Goal: Task Accomplishment & Management: Use online tool/utility

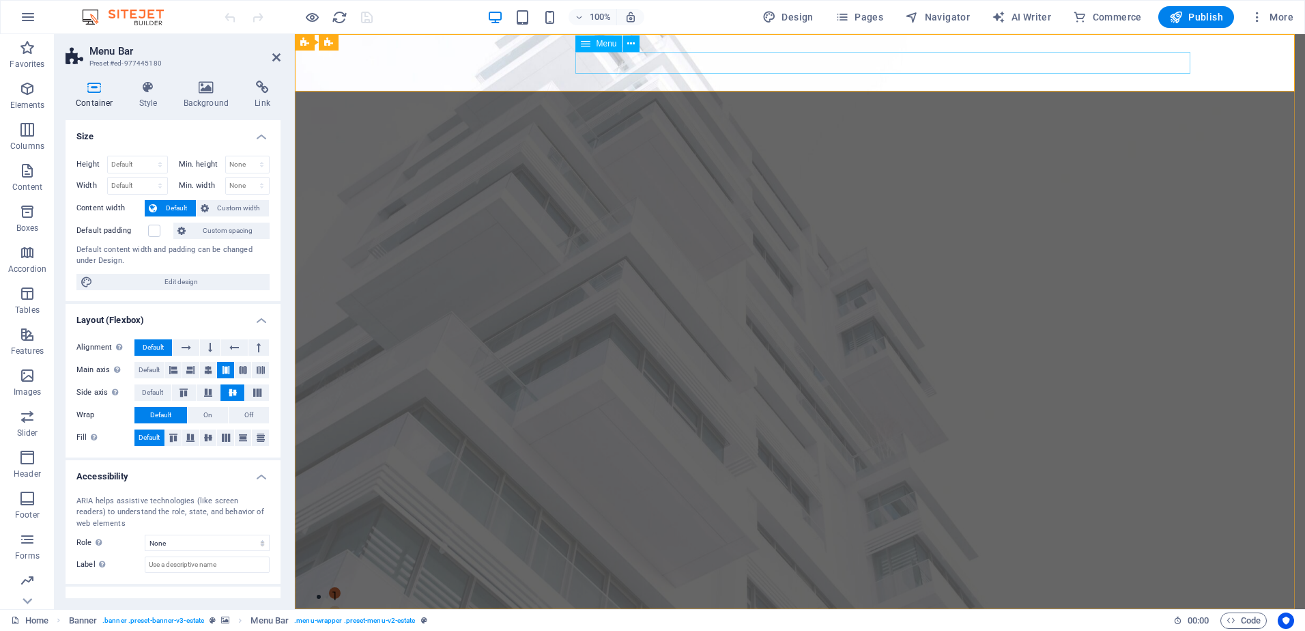
select select
select select "1"
select select
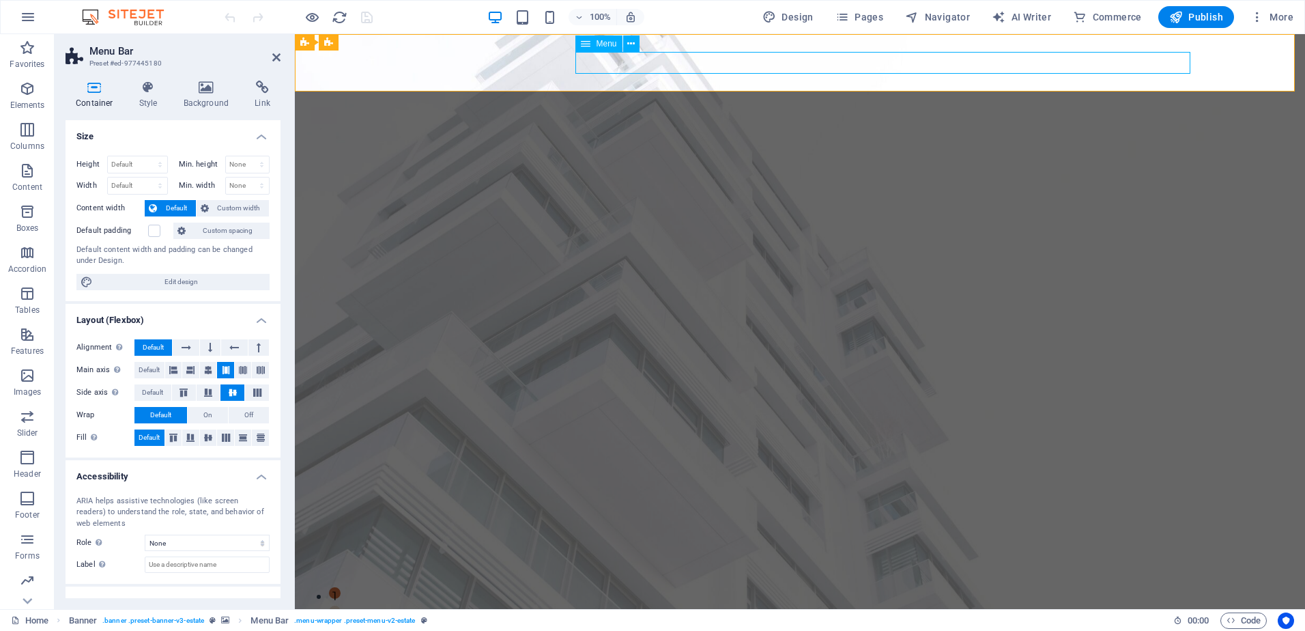
select select "2"
select select
select select "3"
select select
select select "4"
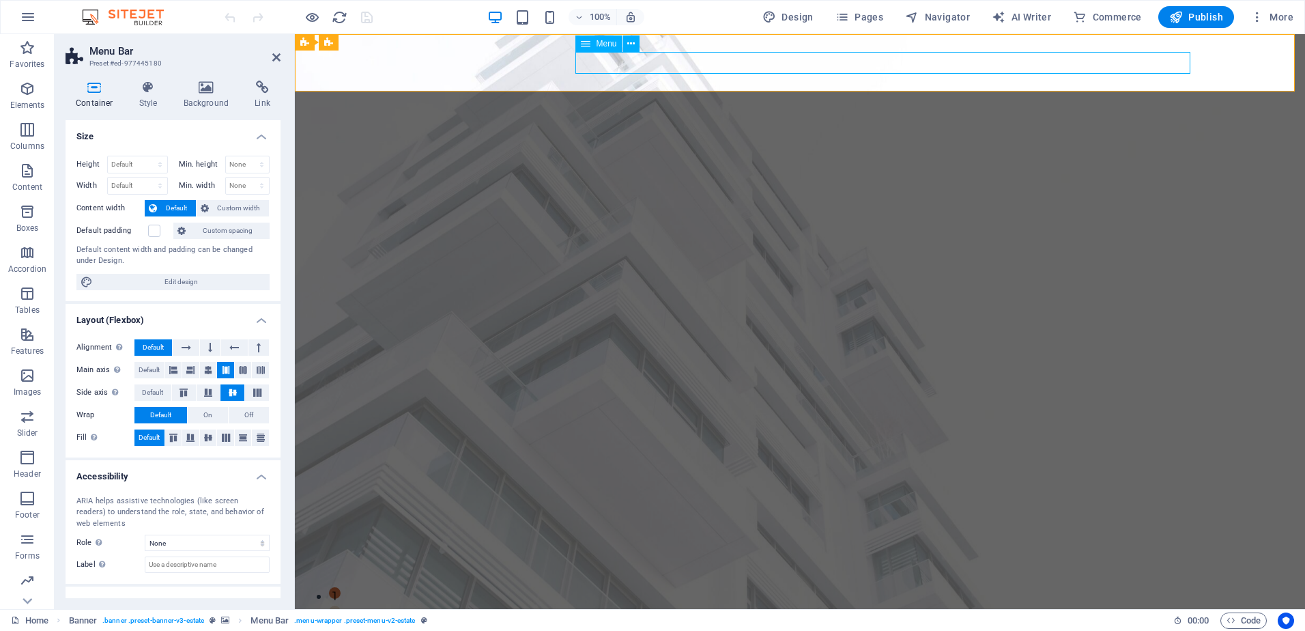
select select
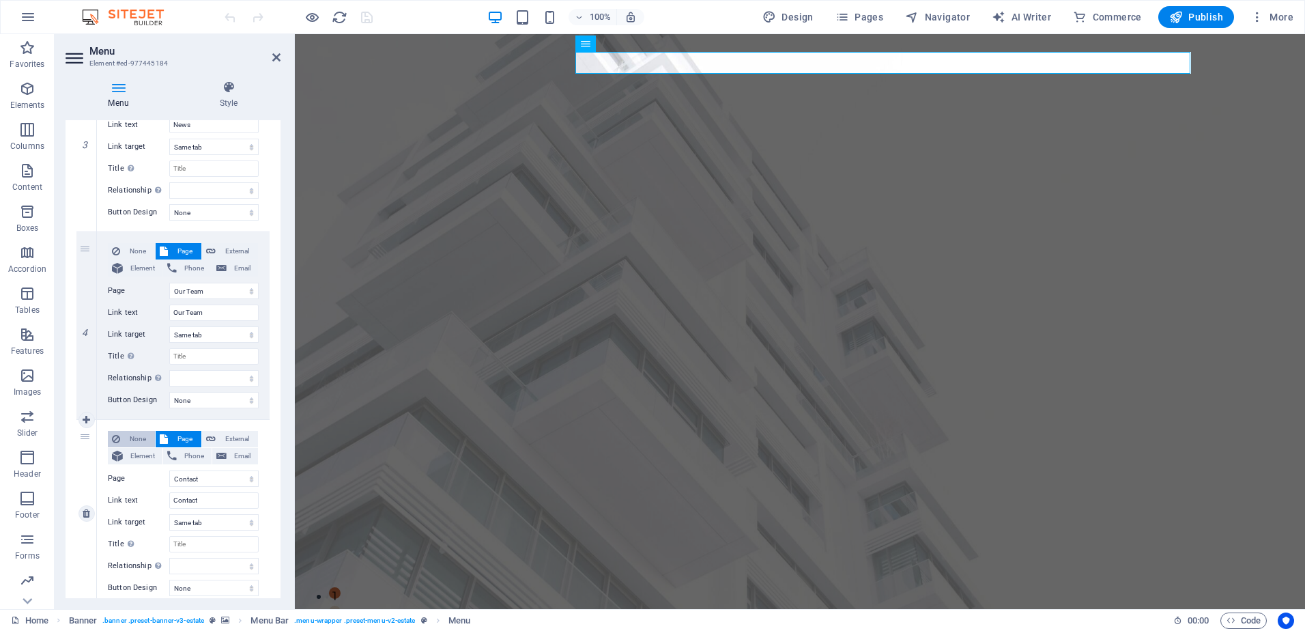
scroll to position [560, 0]
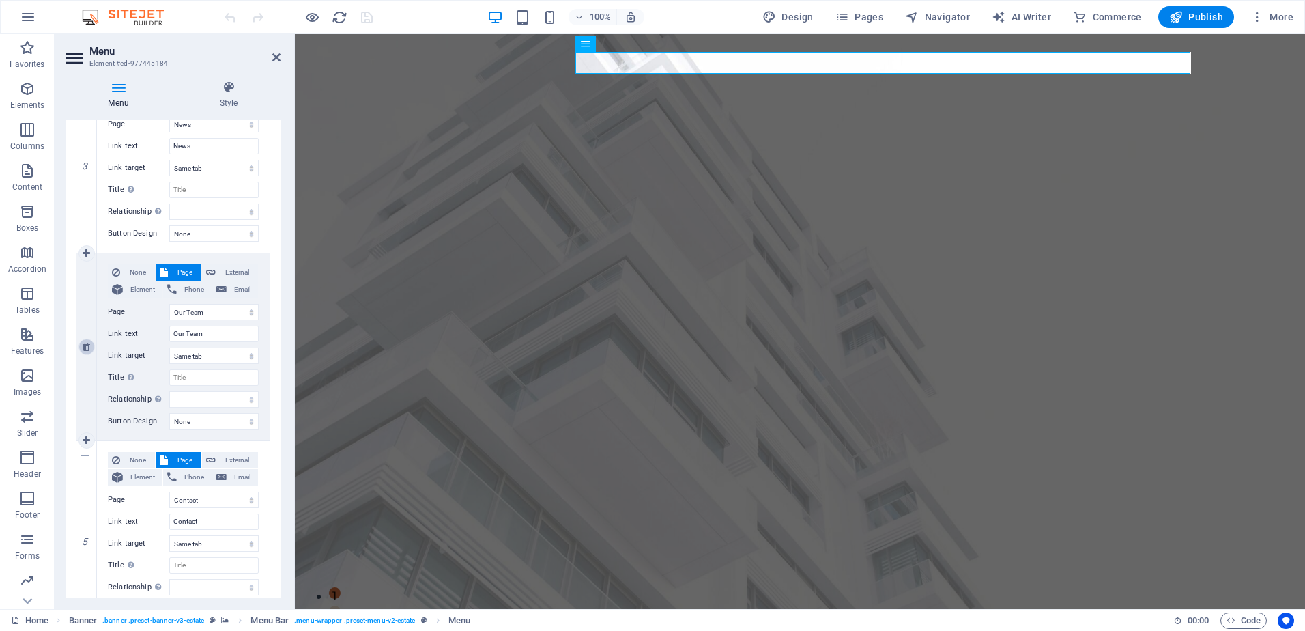
click at [84, 348] on icon at bounding box center [87, 347] width 8 height 10
select select
select select "4"
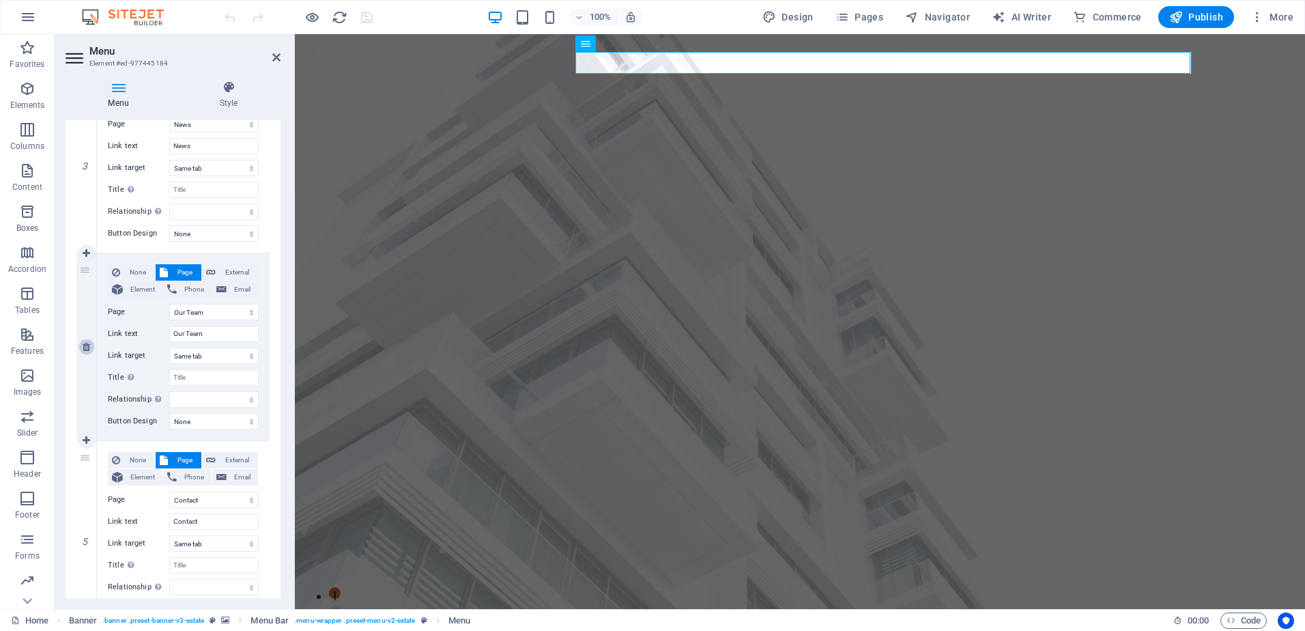
type input "Contact"
select select
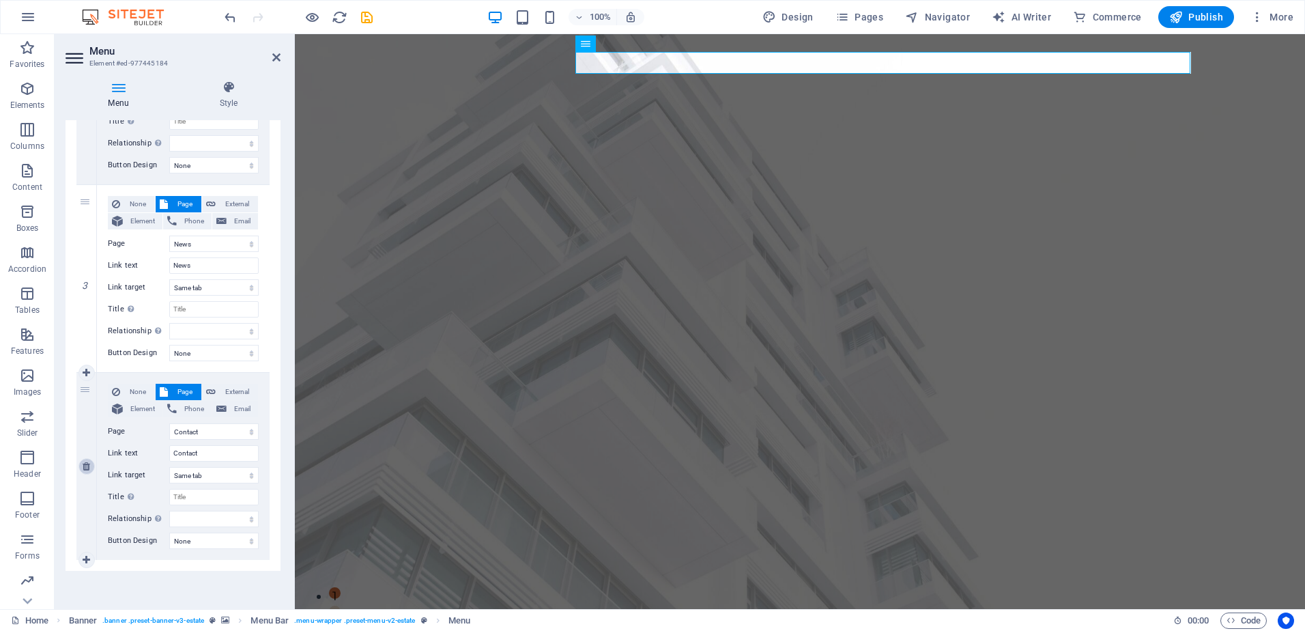
scroll to position [440, 0]
click at [85, 275] on icon at bounding box center [87, 279] width 8 height 10
select select
select select "4"
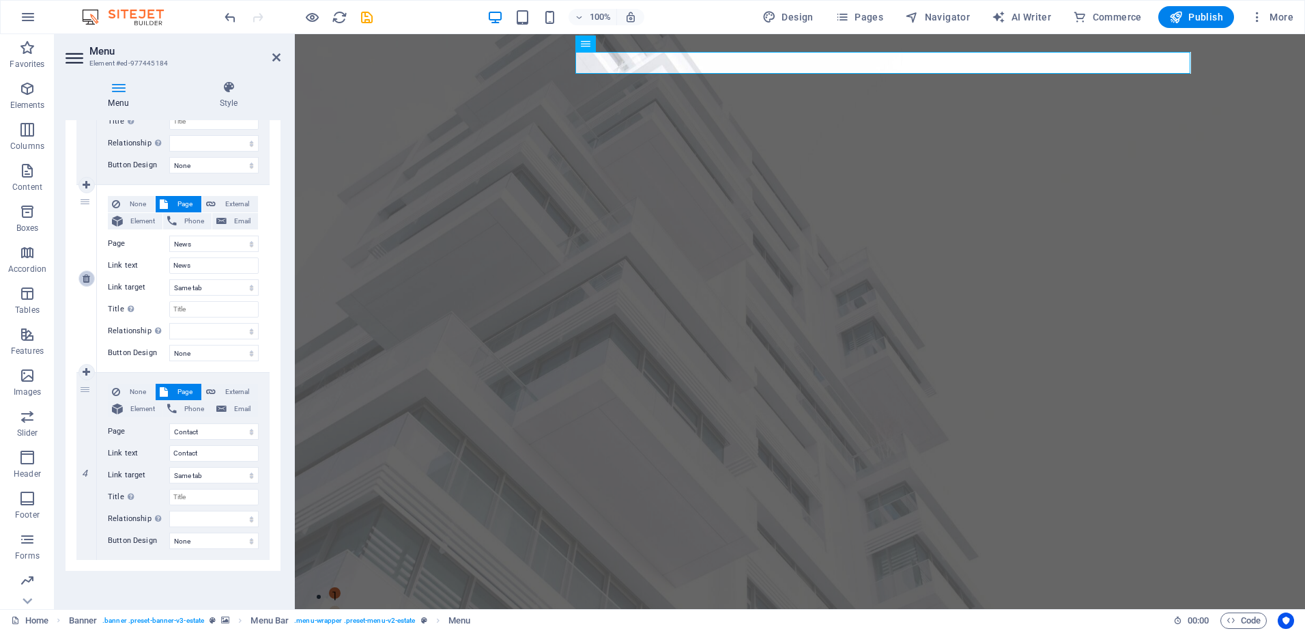
type input "Contact"
select select
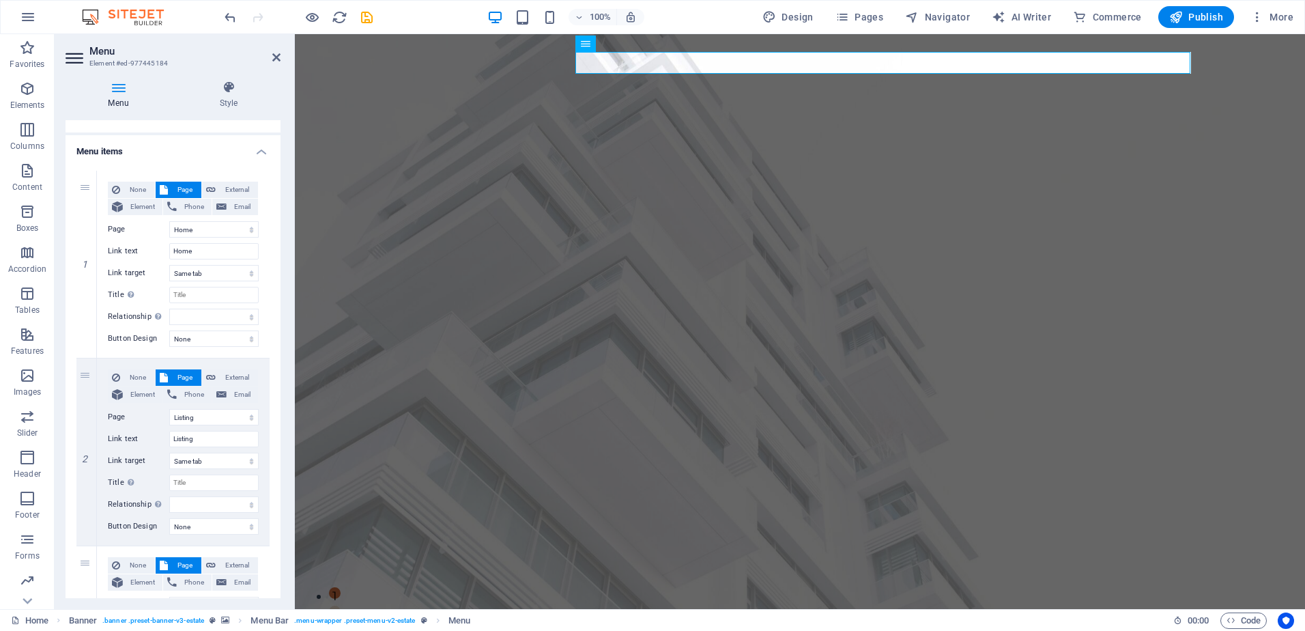
scroll to position [48, 0]
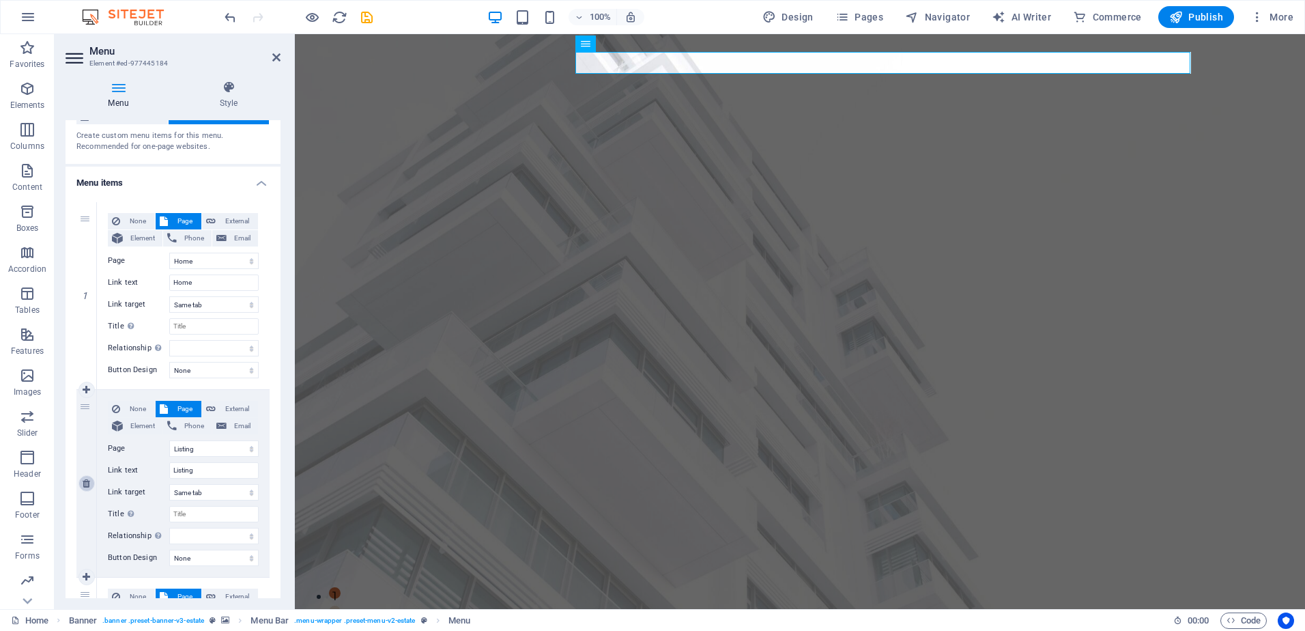
click at [84, 482] on icon at bounding box center [87, 483] width 8 height 10
select select
select select "4"
type input "Contact"
select select
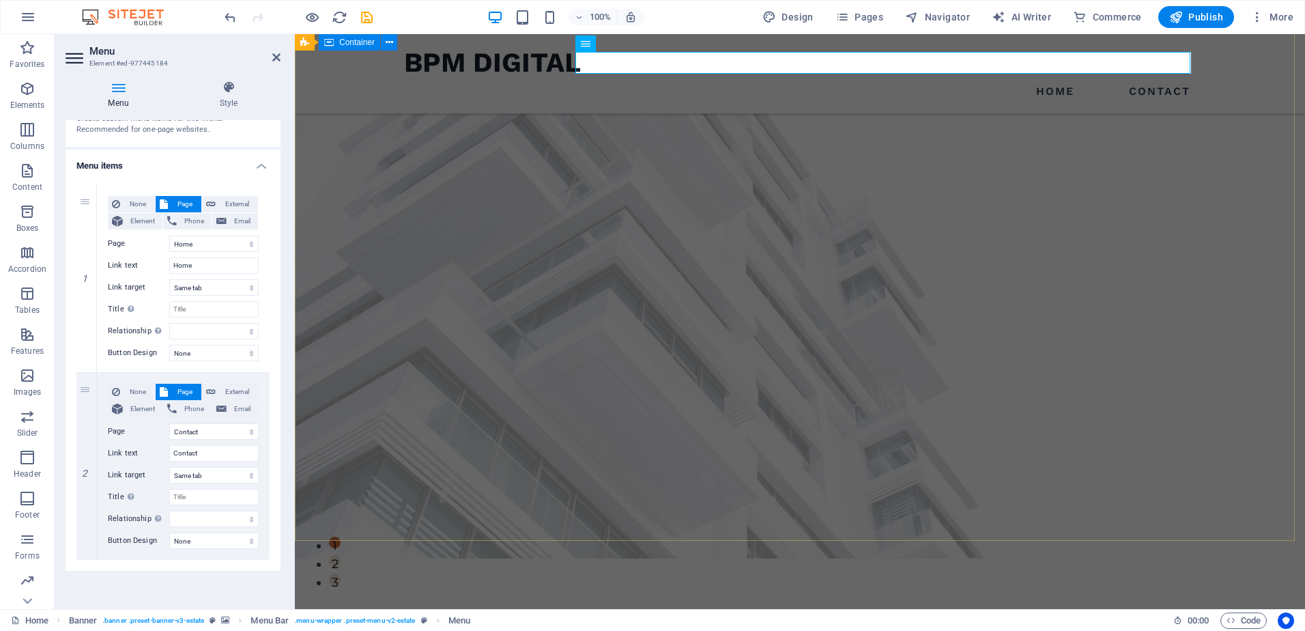
scroll to position [0, 0]
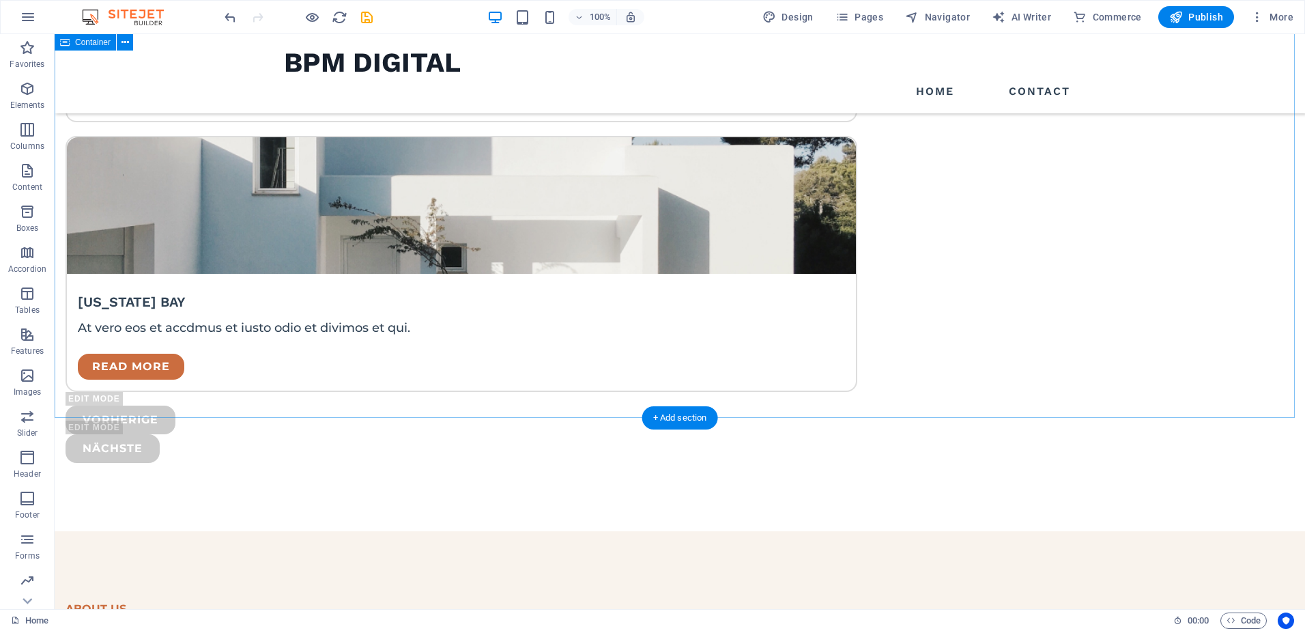
scroll to position [3556, 0]
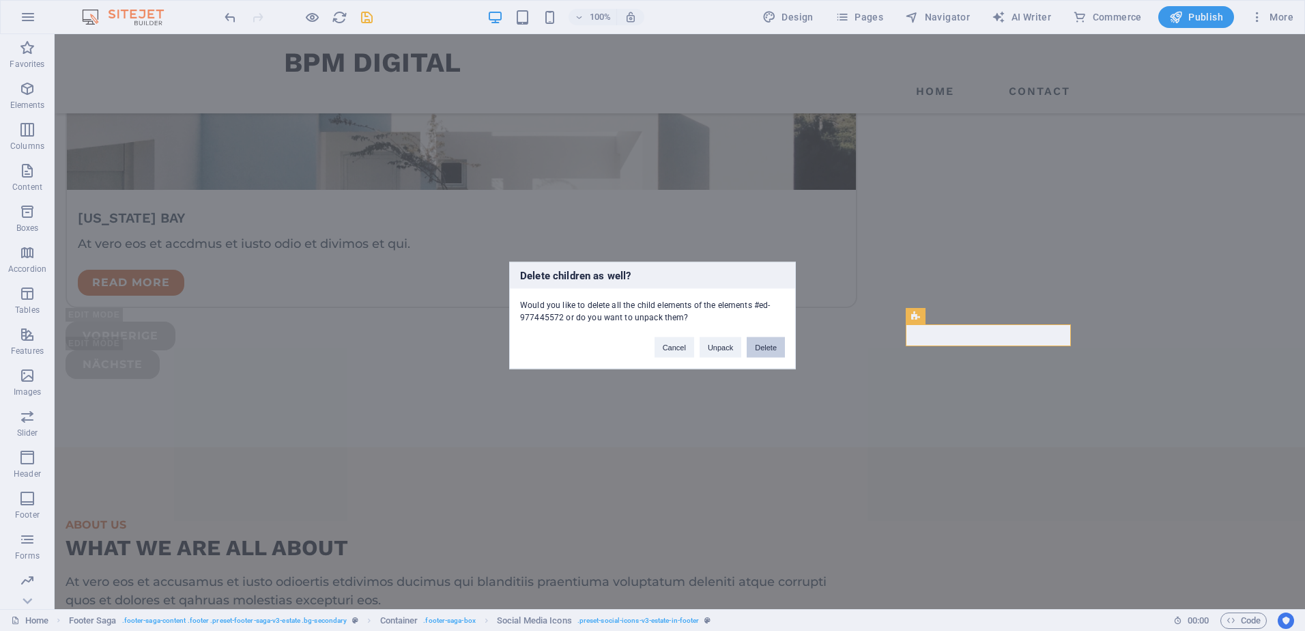
click at [766, 347] on button "Delete" at bounding box center [766, 347] width 38 height 20
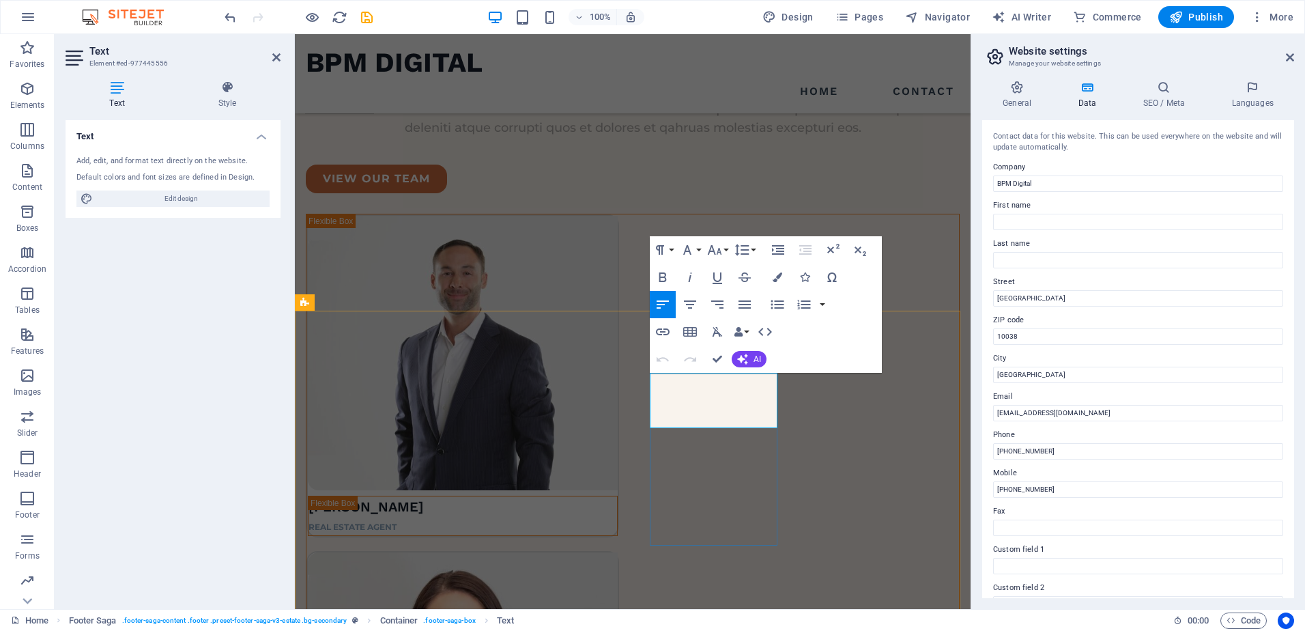
click at [1044, 337] on input "10038" at bounding box center [1138, 336] width 290 height 16
type input "1"
click at [1048, 377] on input "[GEOGRAPHIC_DATA]" at bounding box center [1138, 375] width 290 height 16
type input "N"
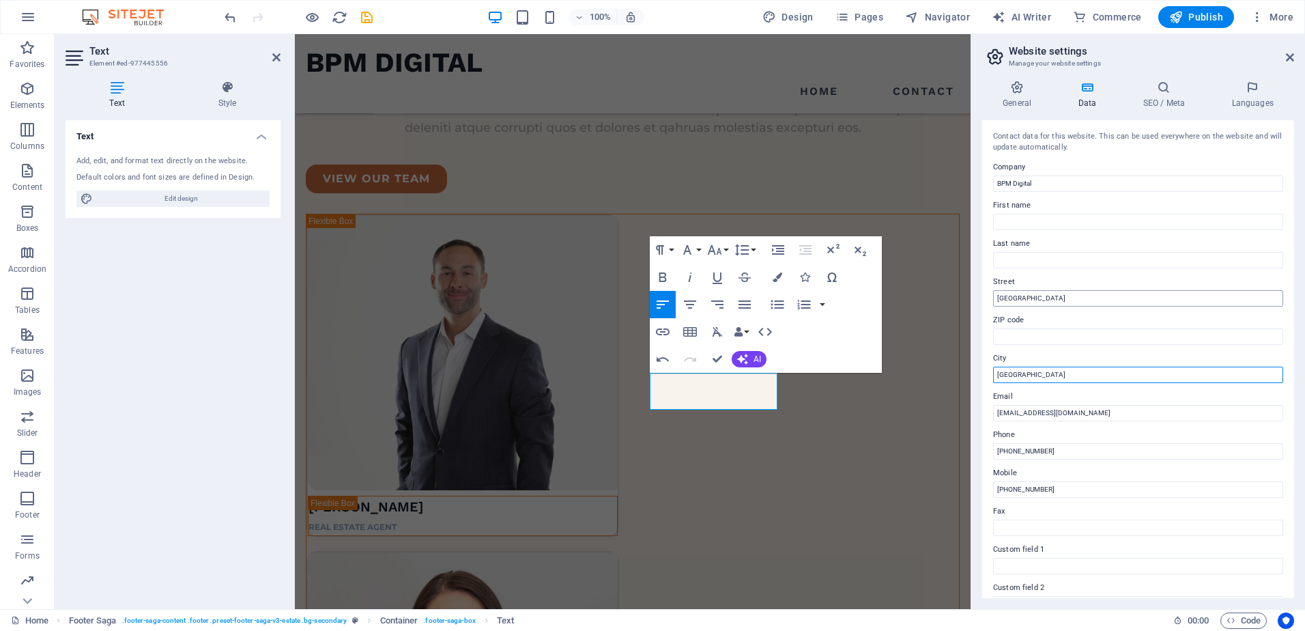
type input "[GEOGRAPHIC_DATA]"
click at [1039, 298] on input "[GEOGRAPHIC_DATA]" at bounding box center [1138, 298] width 290 height 16
type input "H"
click at [1080, 274] on label "Street" at bounding box center [1138, 282] width 290 height 16
click at [1080, 290] on input "Street" at bounding box center [1138, 298] width 290 height 16
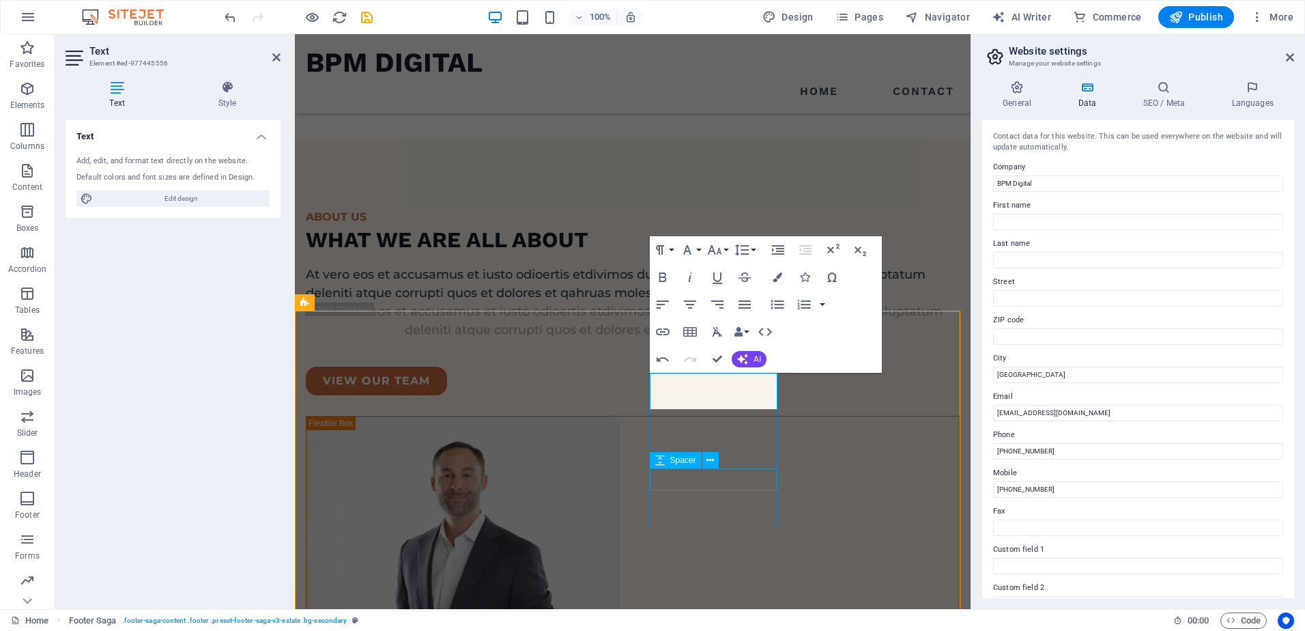
scroll to position [3556, 0]
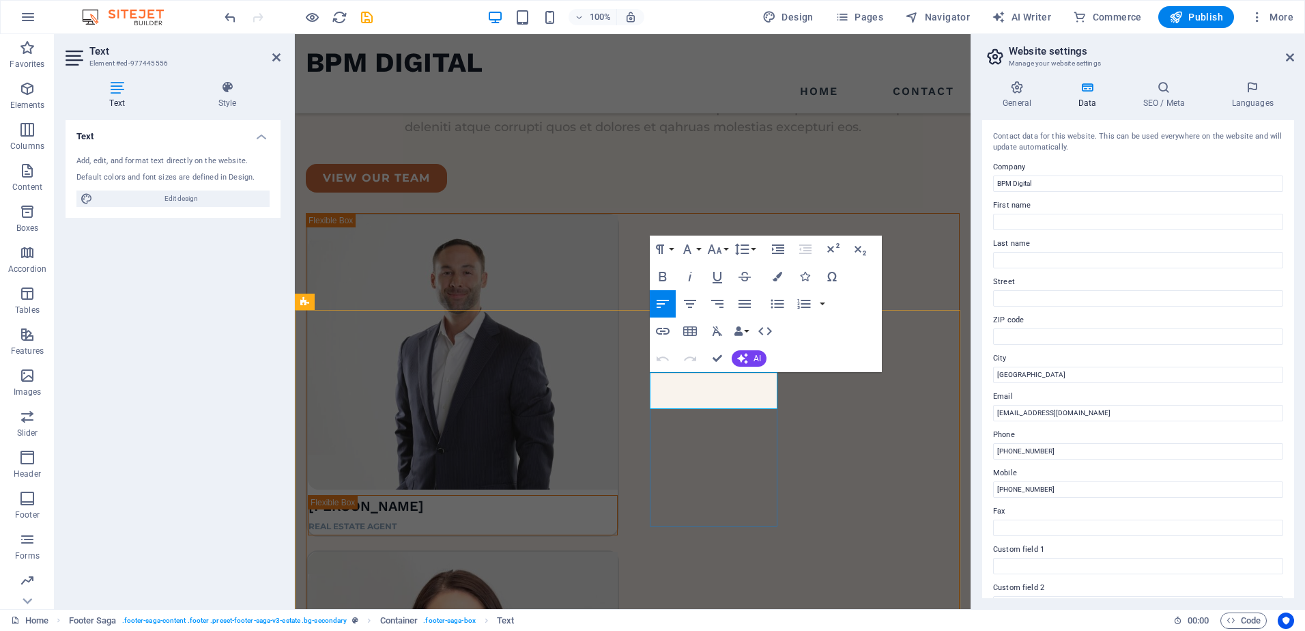
drag, startPoint x: 694, startPoint y: 400, endPoint x: 630, endPoint y: 406, distance: 63.8
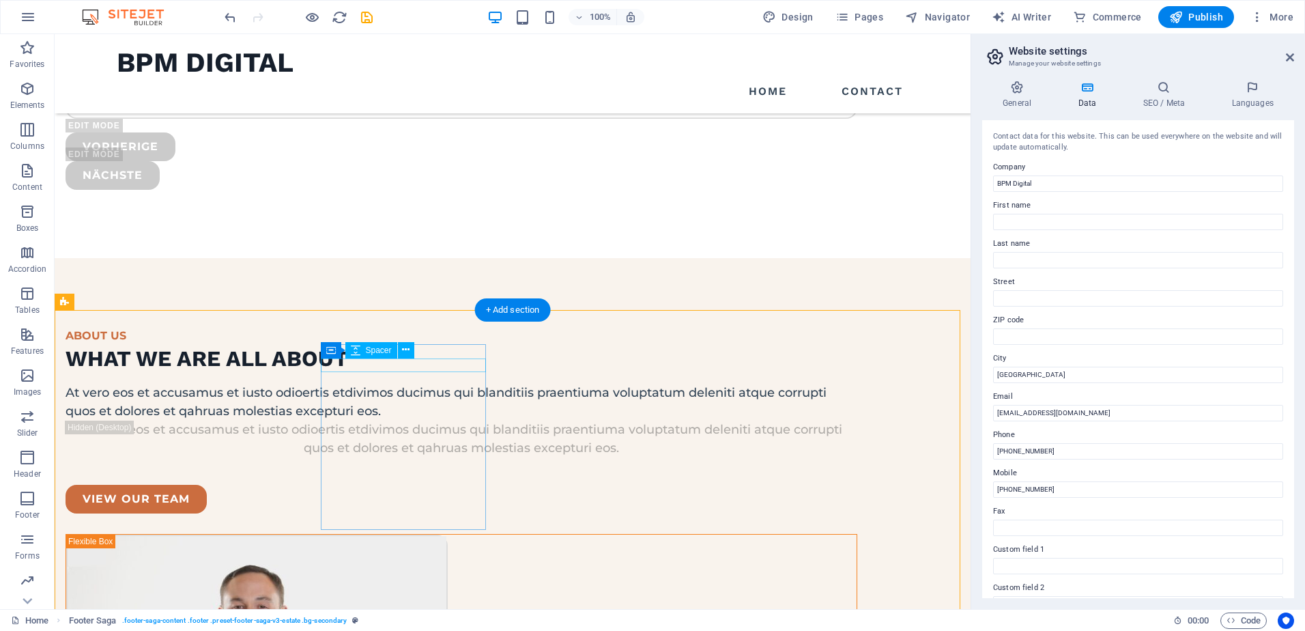
click at [395, 356] on div "Spacer" at bounding box center [371, 350] width 52 height 16
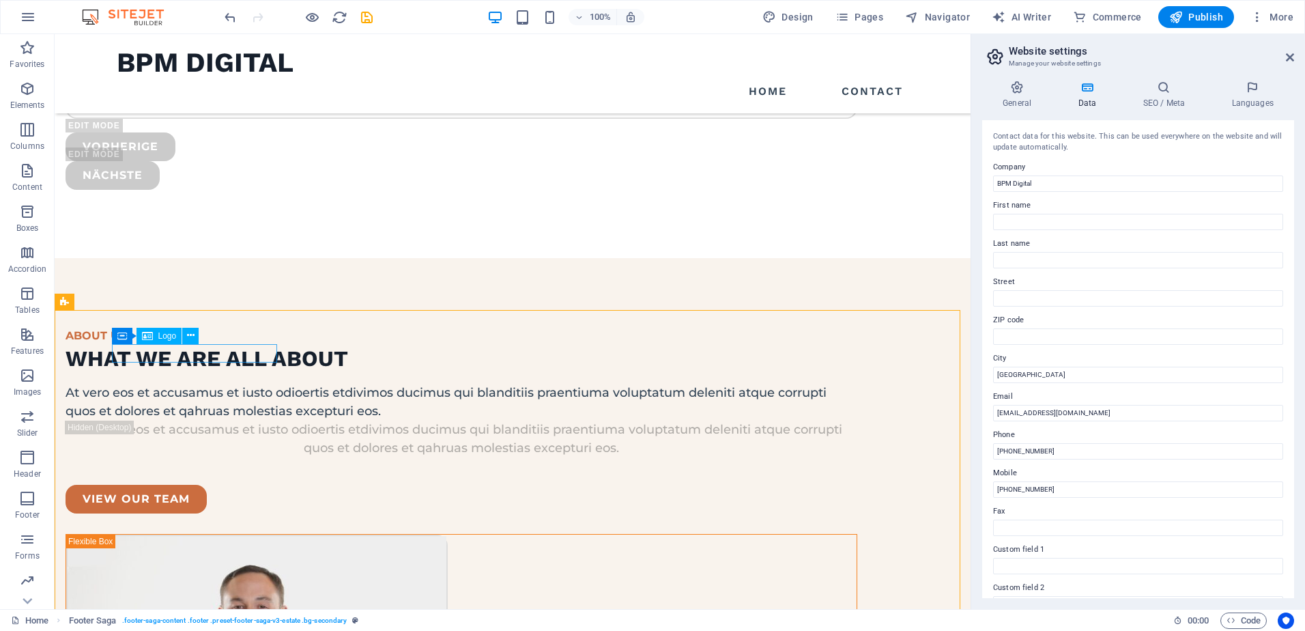
click at [143, 344] on div "Container Logo" at bounding box center [160, 336] width 96 height 17
select select "px"
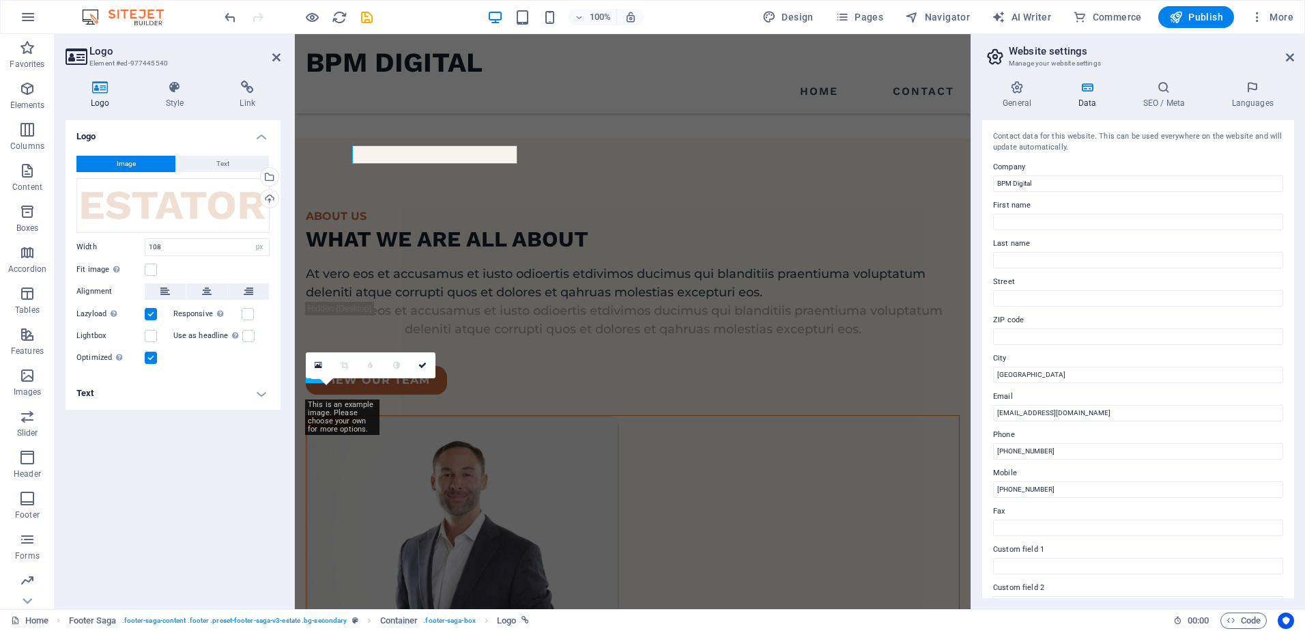
scroll to position [3685, 0]
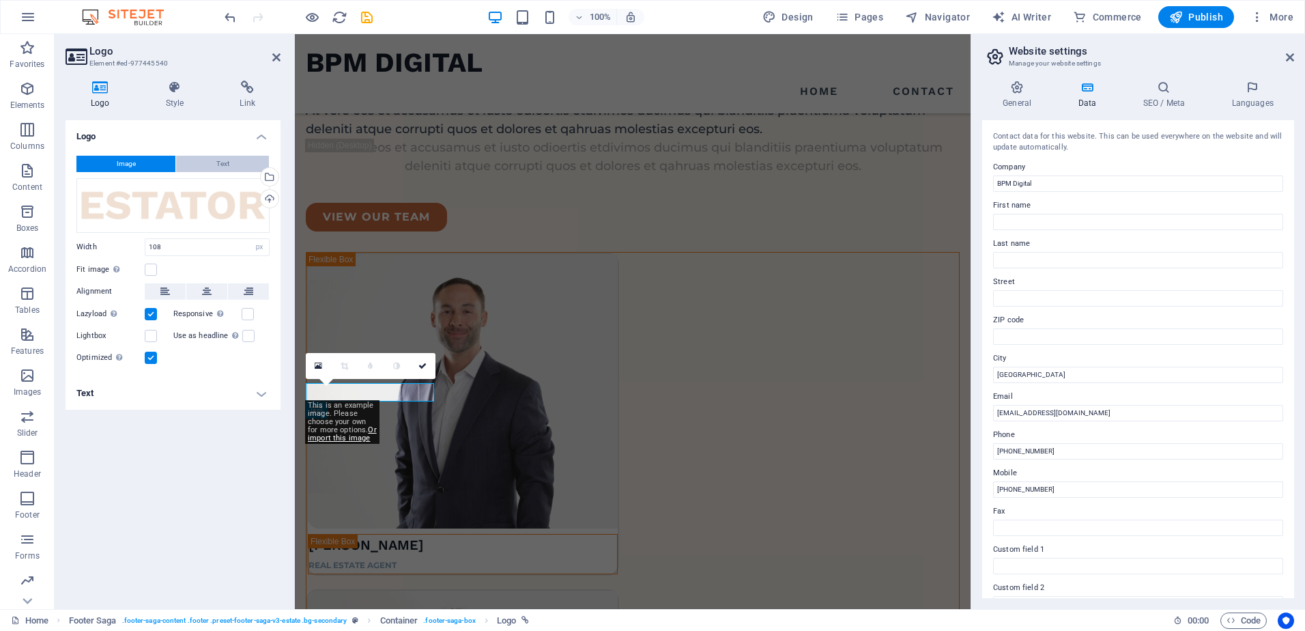
click at [235, 166] on button "Text" at bounding box center [222, 164] width 93 height 16
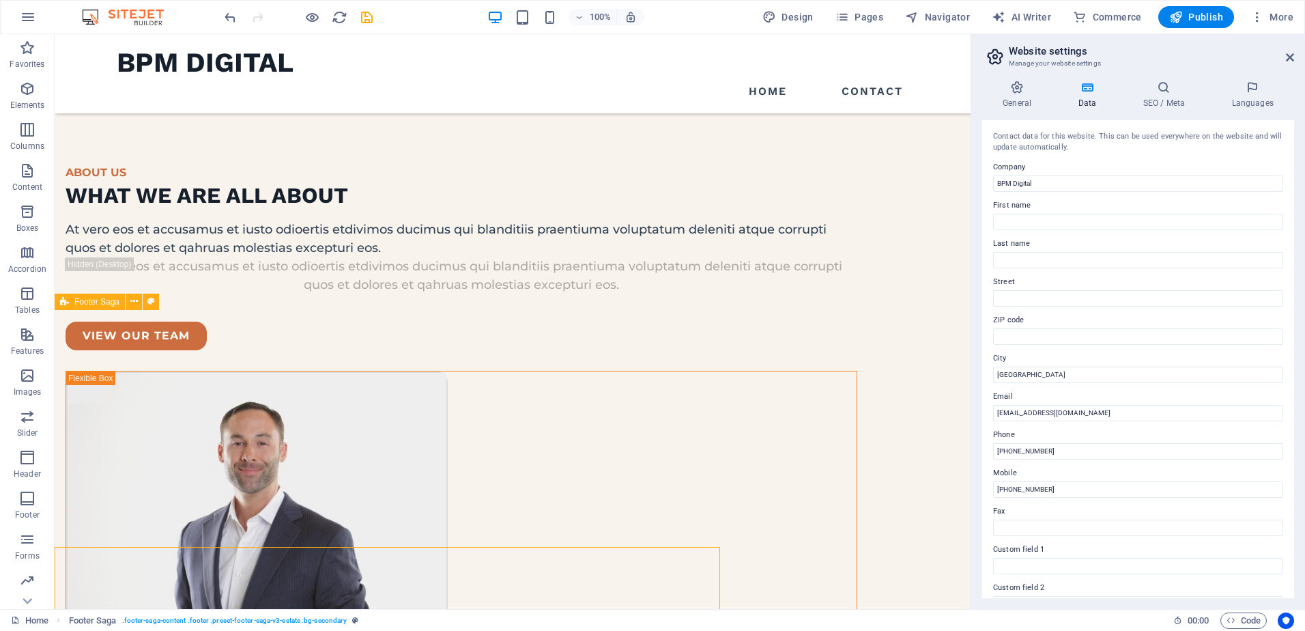
scroll to position [3521, 0]
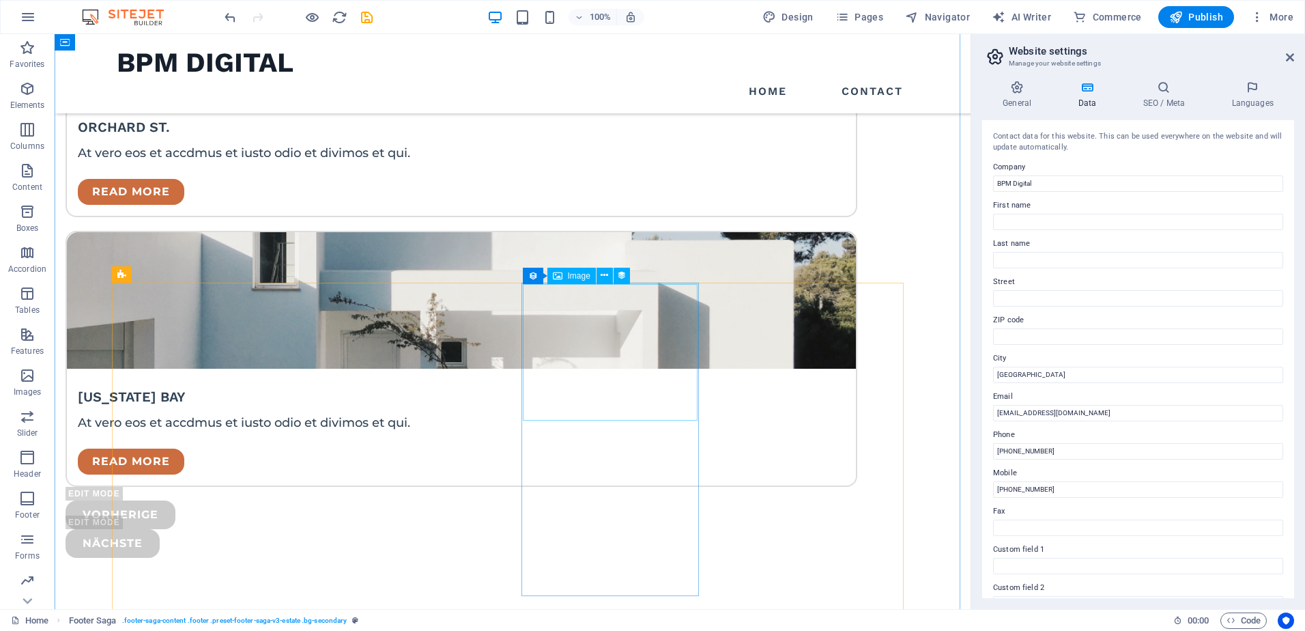
scroll to position [3111, 0]
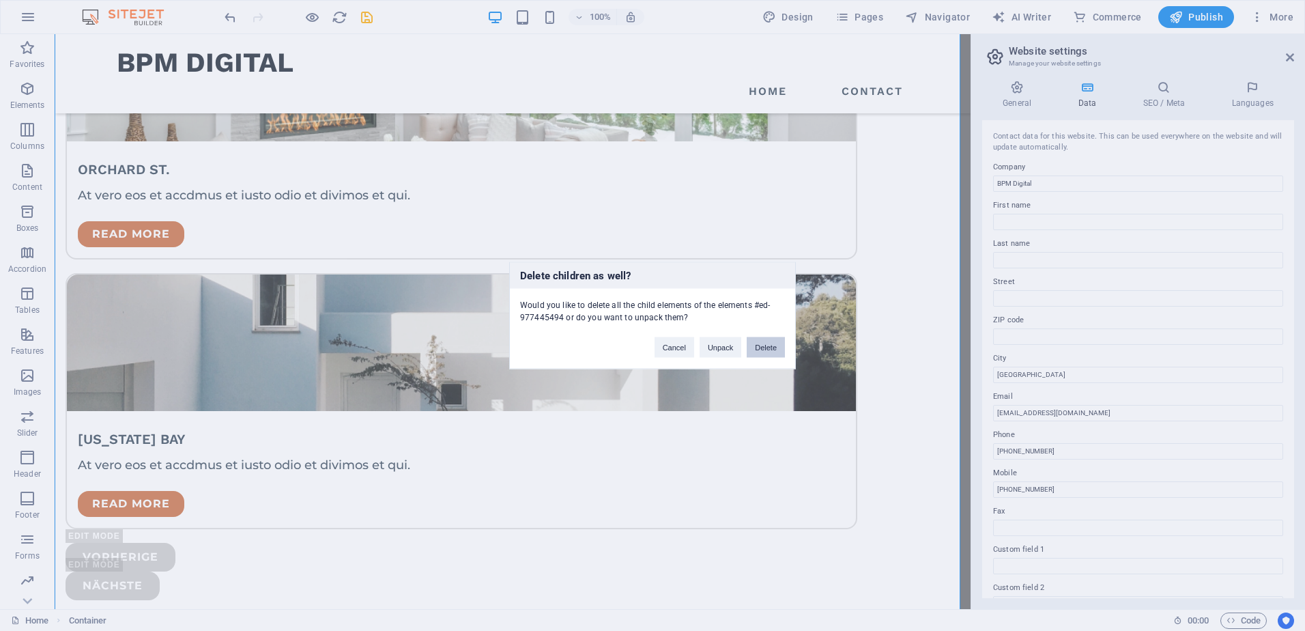
click at [747, 347] on button "Delete" at bounding box center [766, 347] width 38 height 20
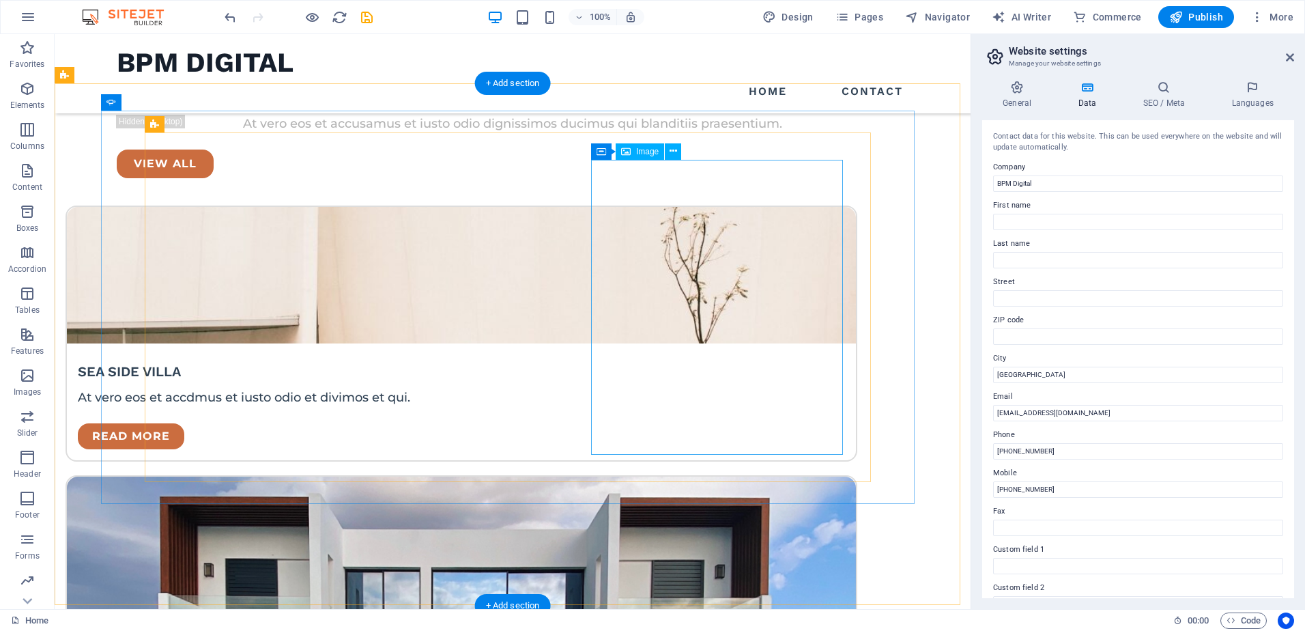
scroll to position [2240, 0]
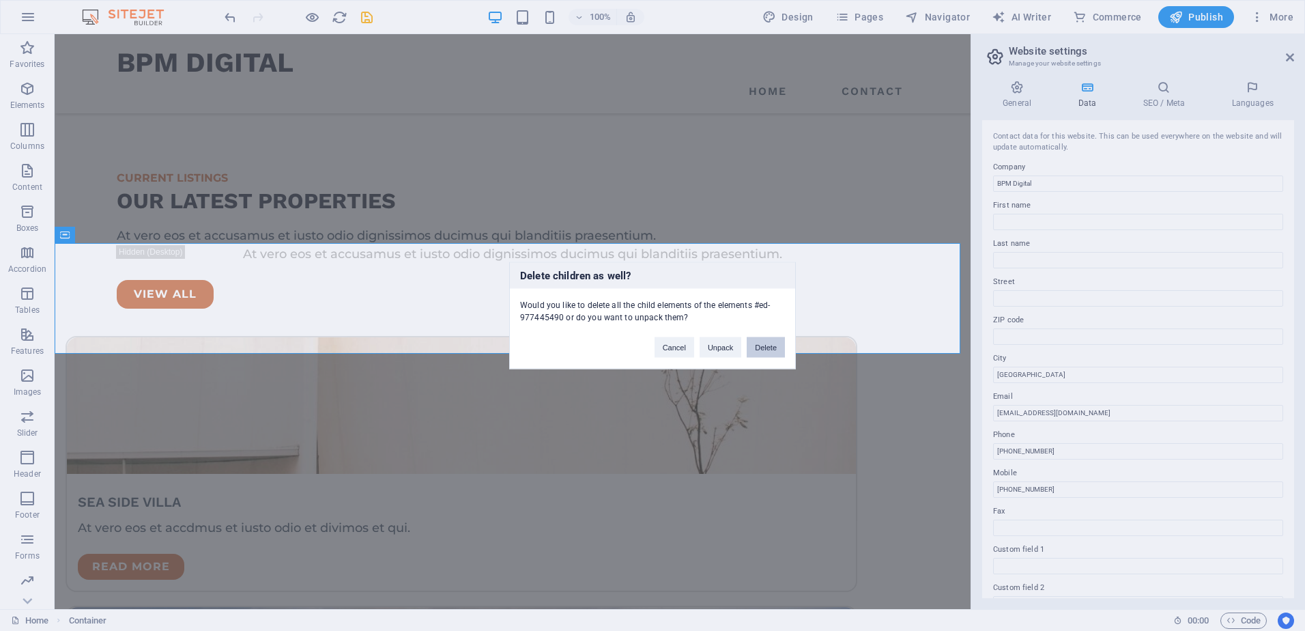
click at [760, 347] on button "Delete" at bounding box center [766, 347] width 38 height 20
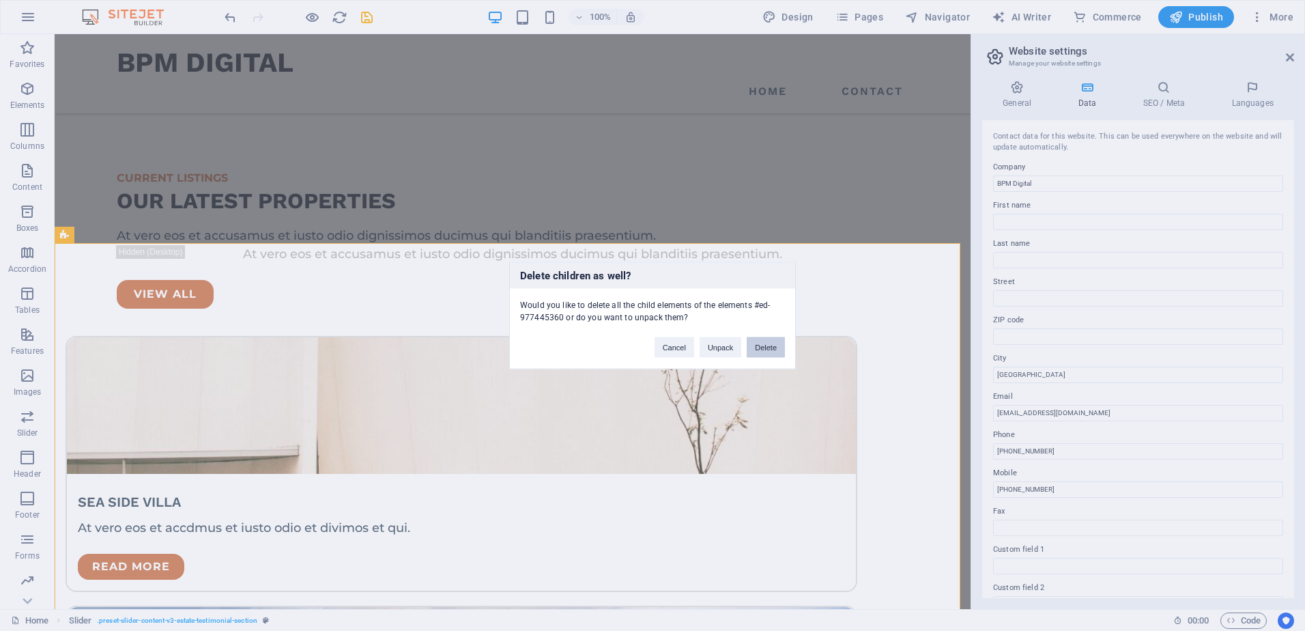
click at [770, 340] on button "Delete" at bounding box center [766, 347] width 38 height 20
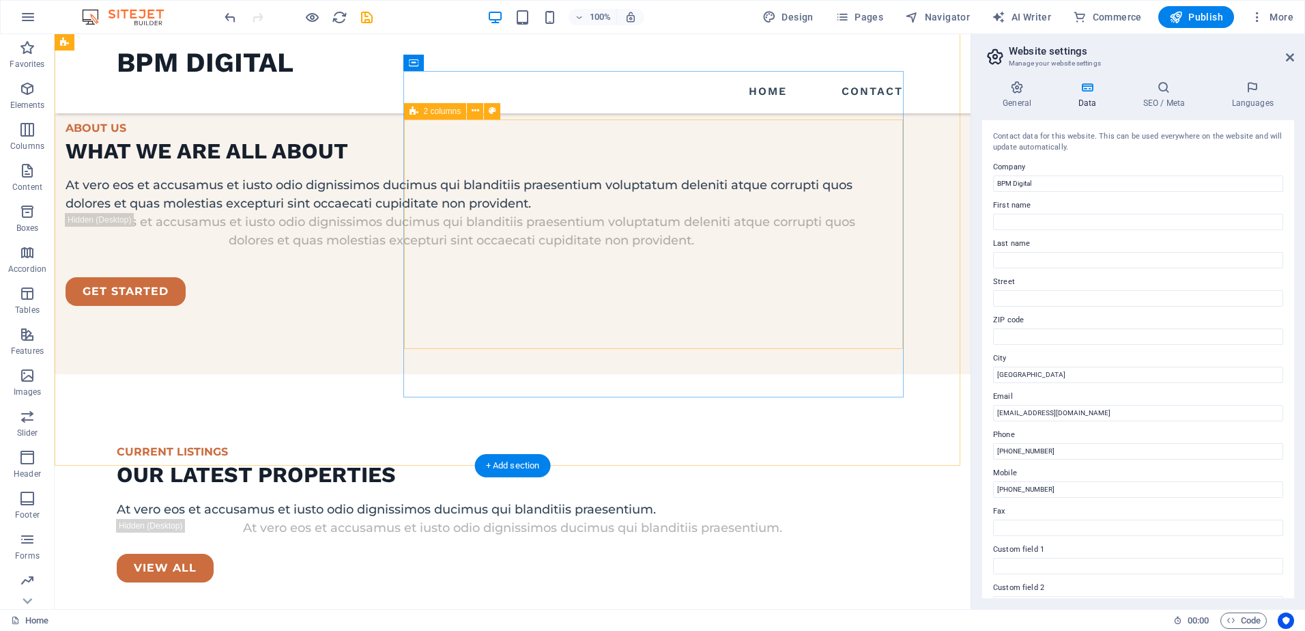
scroll to position [1881, 0]
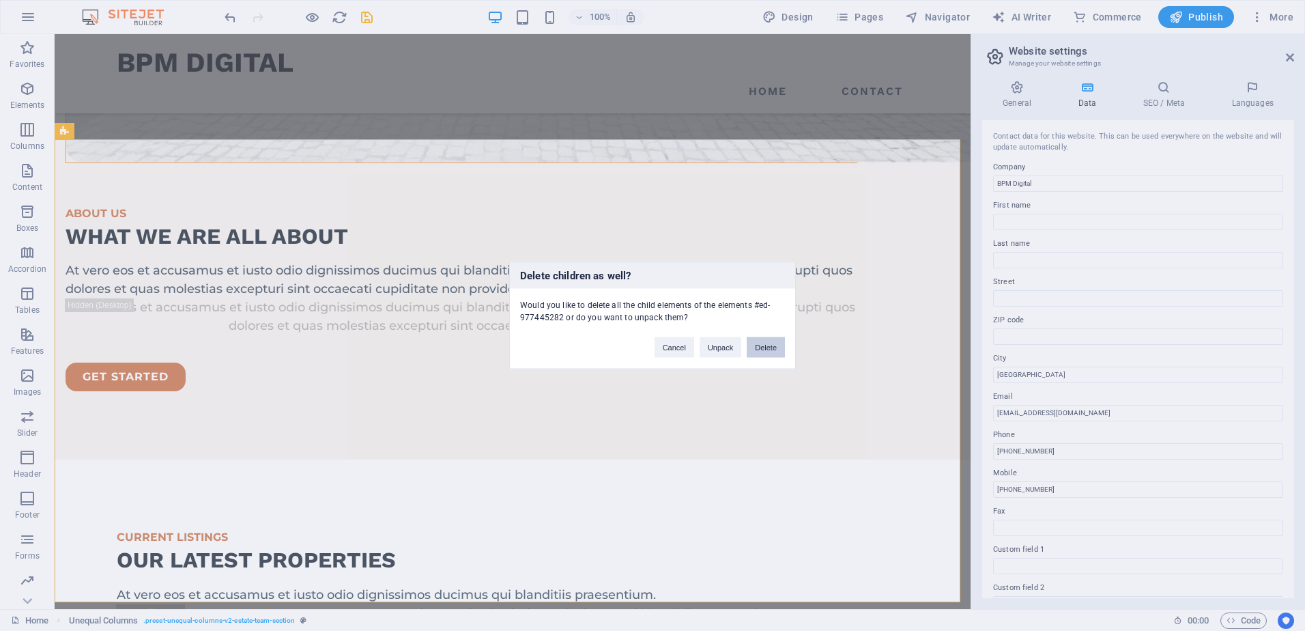
click at [774, 349] on button "Delete" at bounding box center [766, 347] width 38 height 20
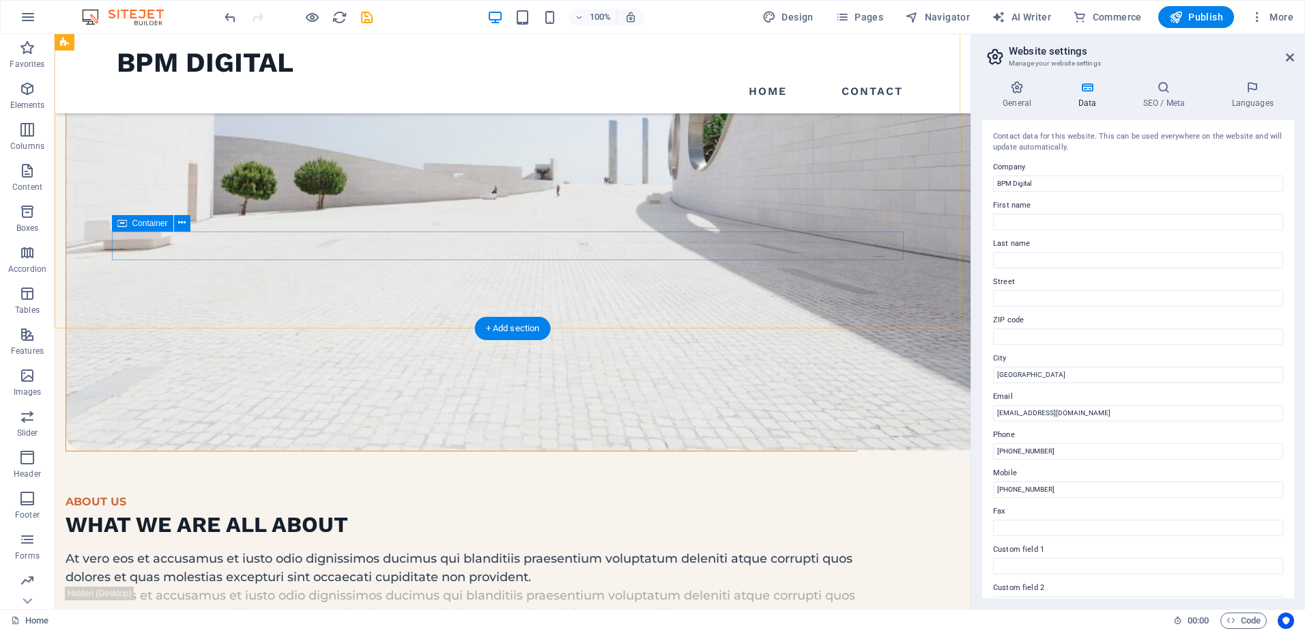
scroll to position [1418, 0]
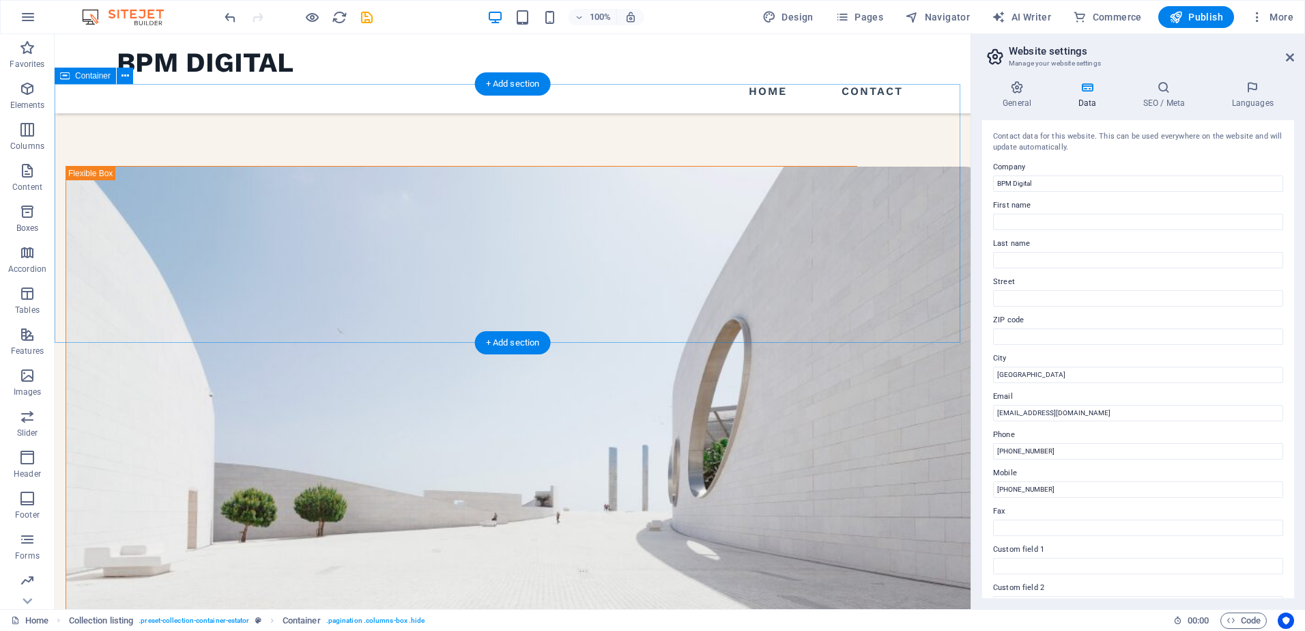
scroll to position [1213, 0]
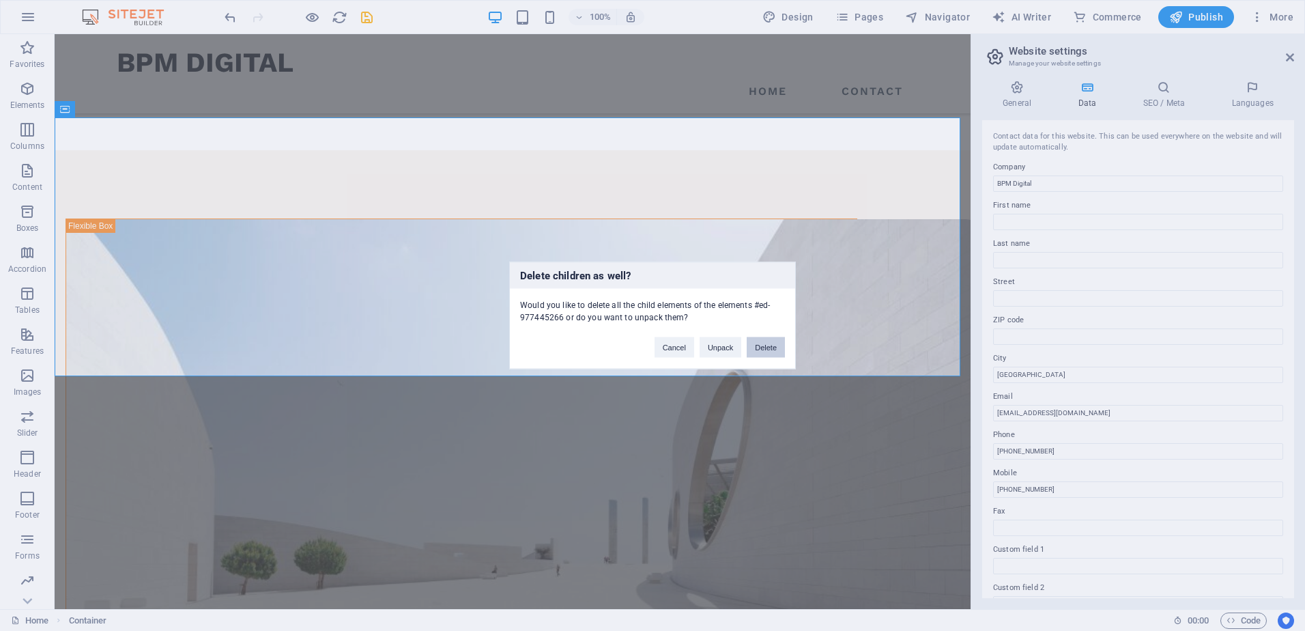
click at [776, 348] on button "Delete" at bounding box center [766, 347] width 38 height 20
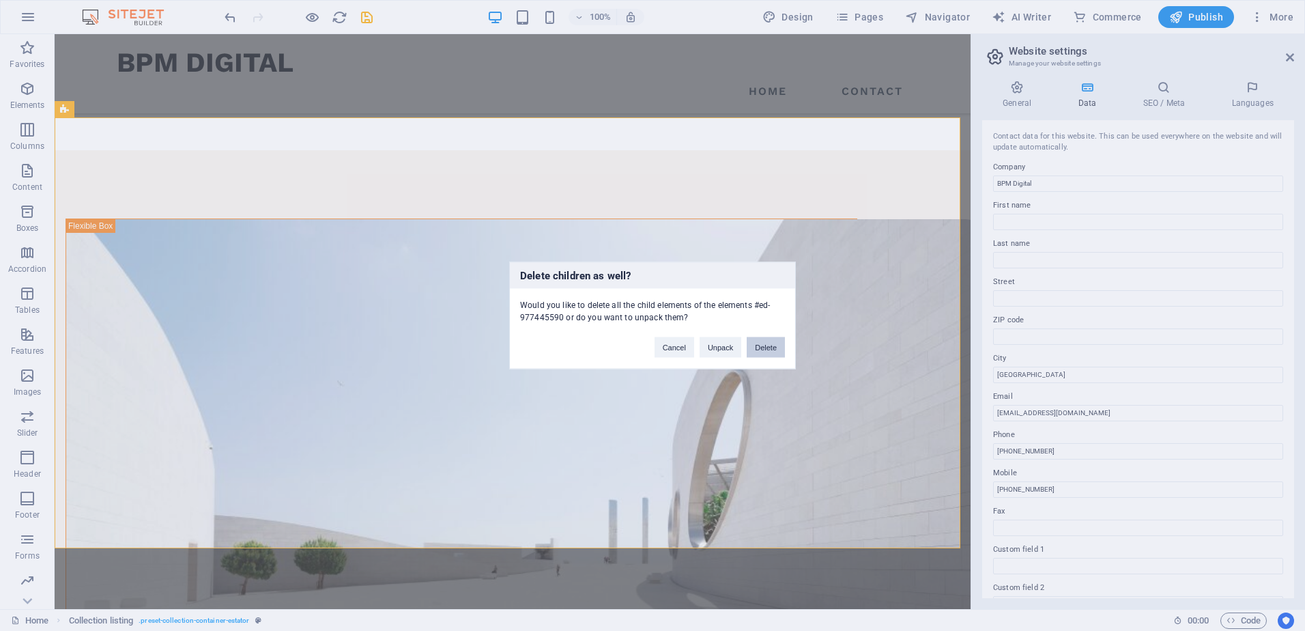
click at [758, 338] on button "Delete" at bounding box center [766, 347] width 38 height 20
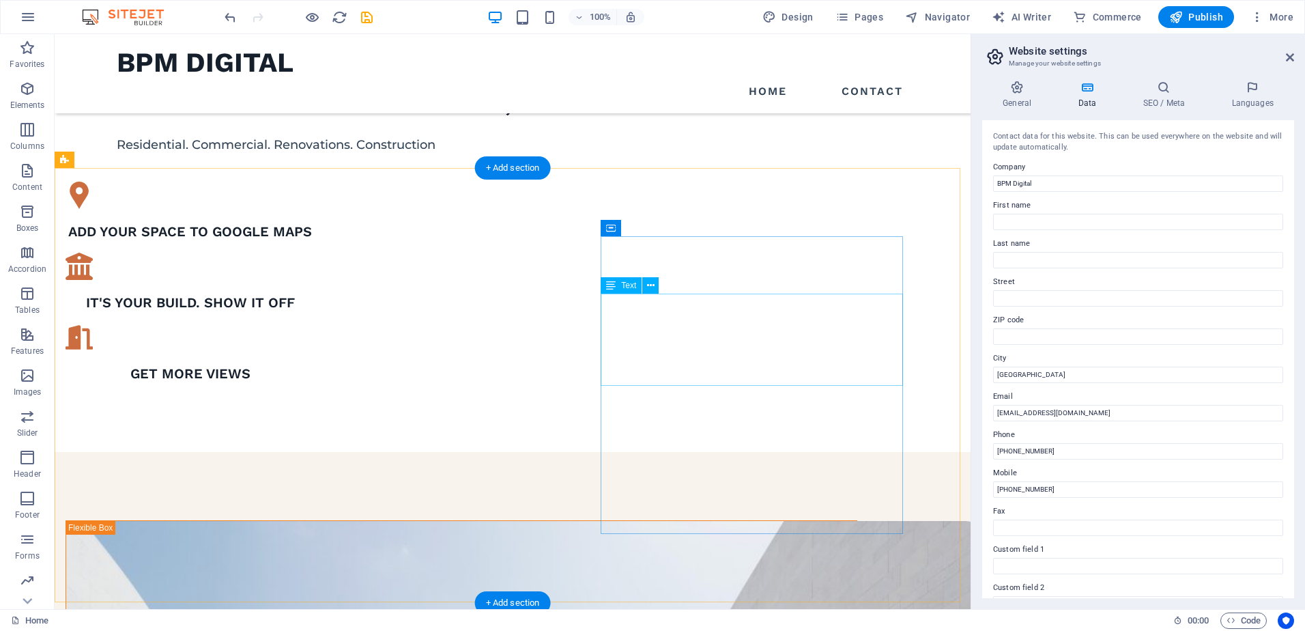
scroll to position [728, 0]
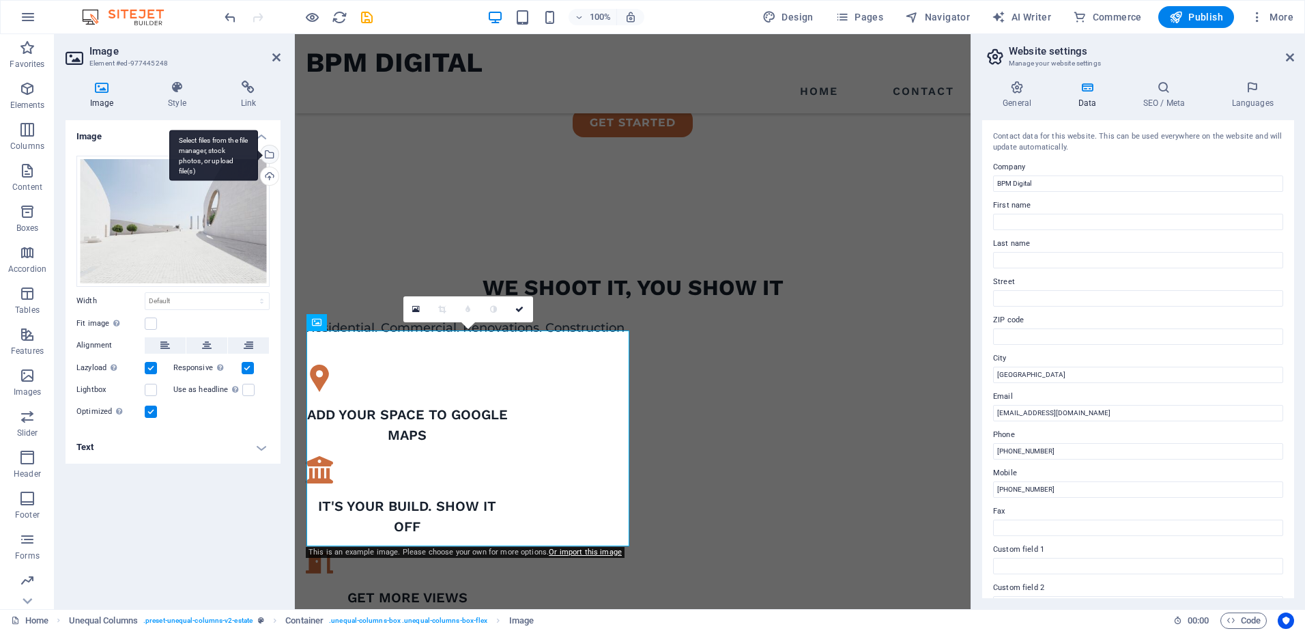
click at [271, 152] on div "Select files from the file manager, stock photos, or upload file(s)" at bounding box center [268, 155] width 20 height 20
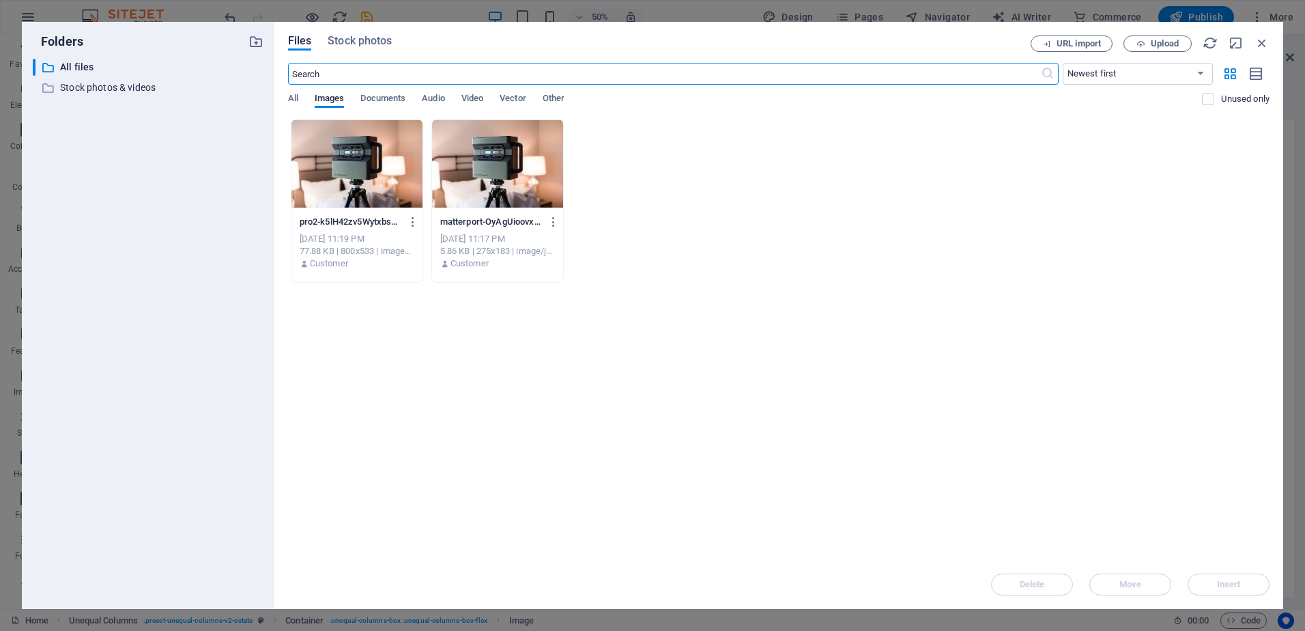
scroll to position [1156, 0]
click at [347, 167] on div at bounding box center [356, 163] width 131 height 89
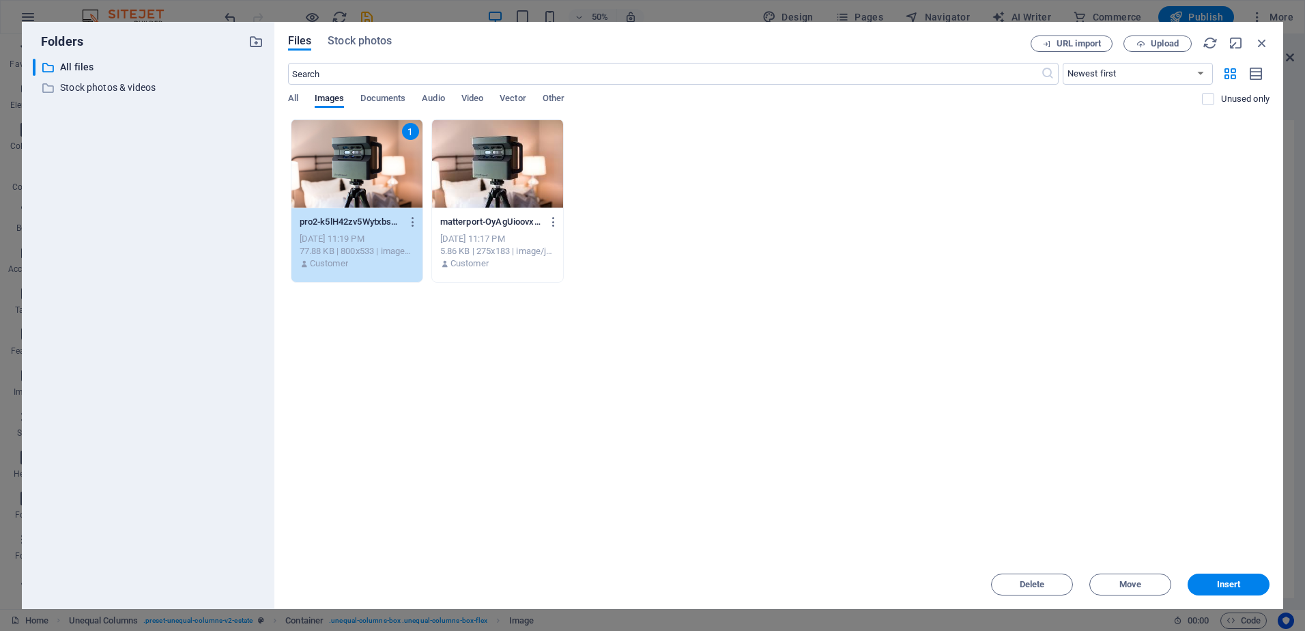
click at [347, 167] on div "1" at bounding box center [356, 163] width 131 height 89
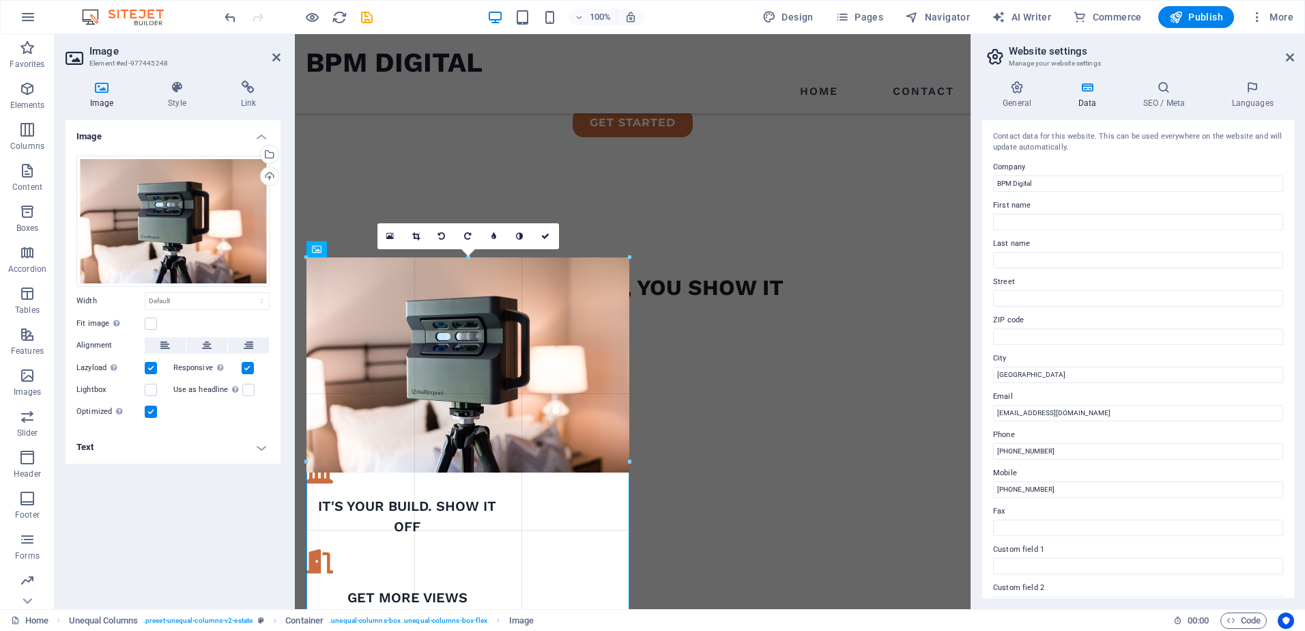
drag, startPoint x: 629, startPoint y: 329, endPoint x: 634, endPoint y: 192, distance: 136.6
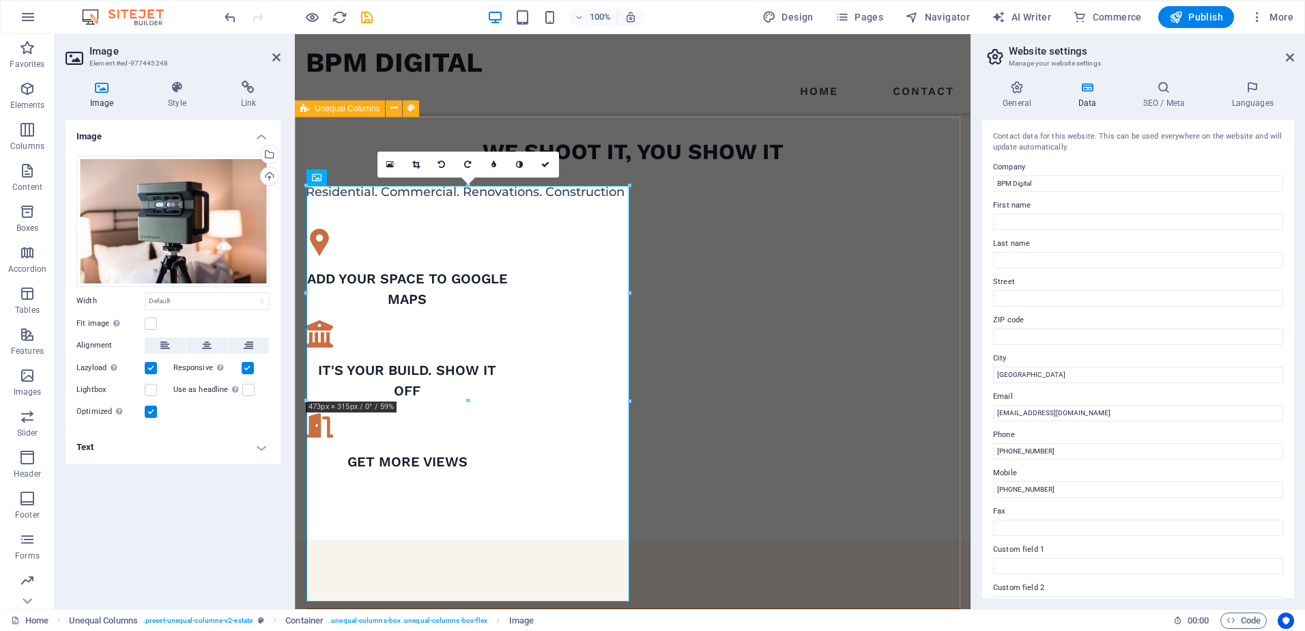
scroll to position [865, 0]
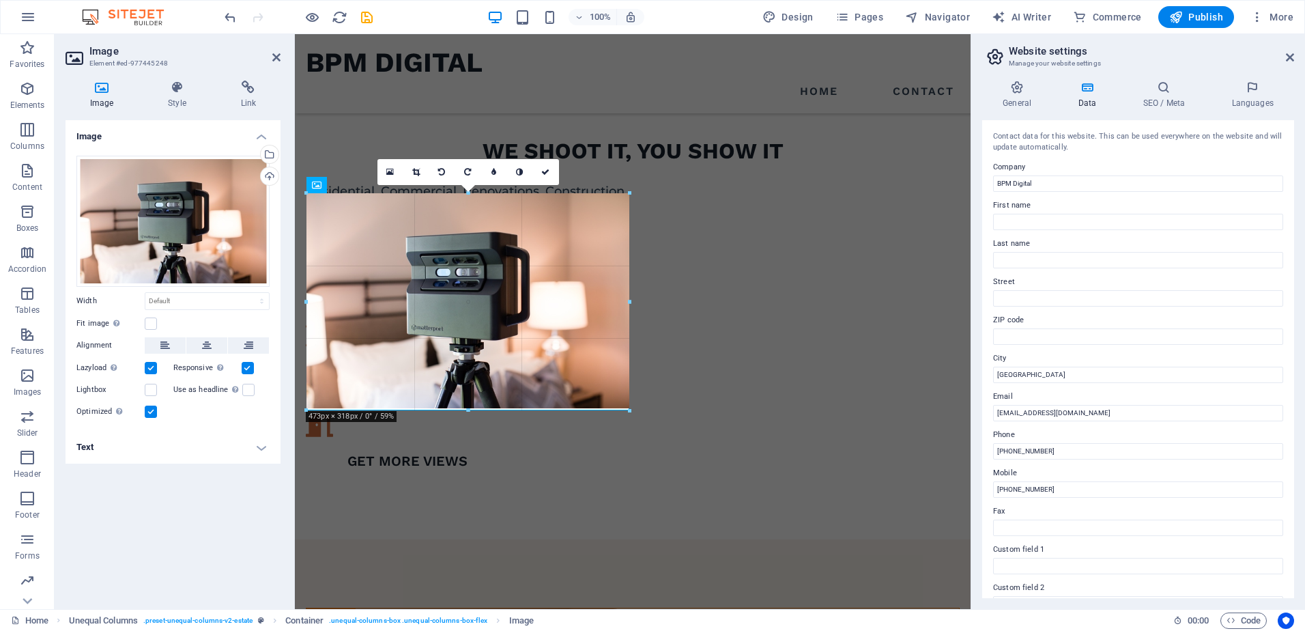
drag, startPoint x: 629, startPoint y: 124, endPoint x: 631, endPoint y: 162, distance: 39.0
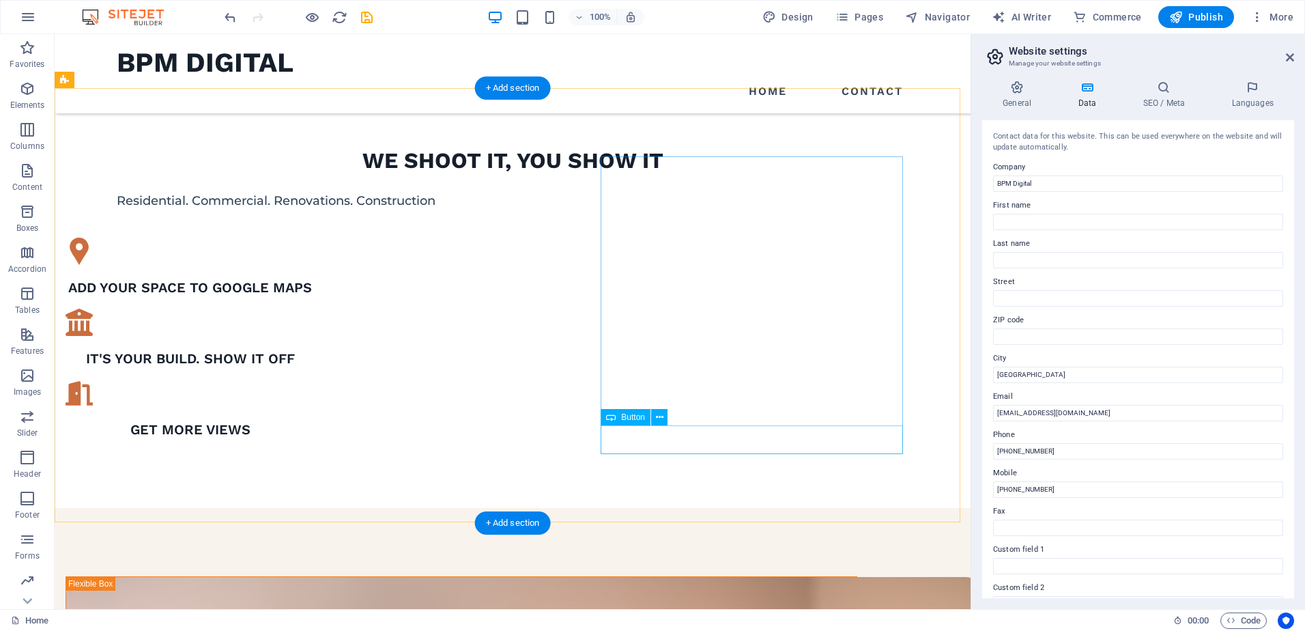
scroll to position [683, 0]
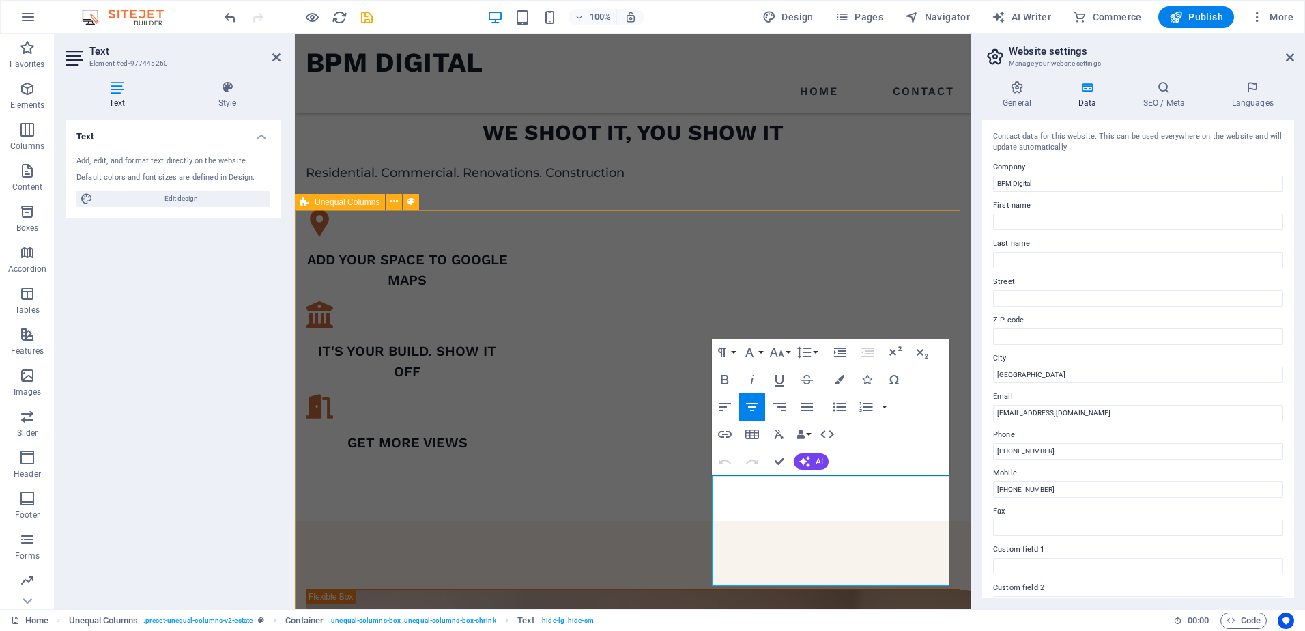
scroll to position [887, 0]
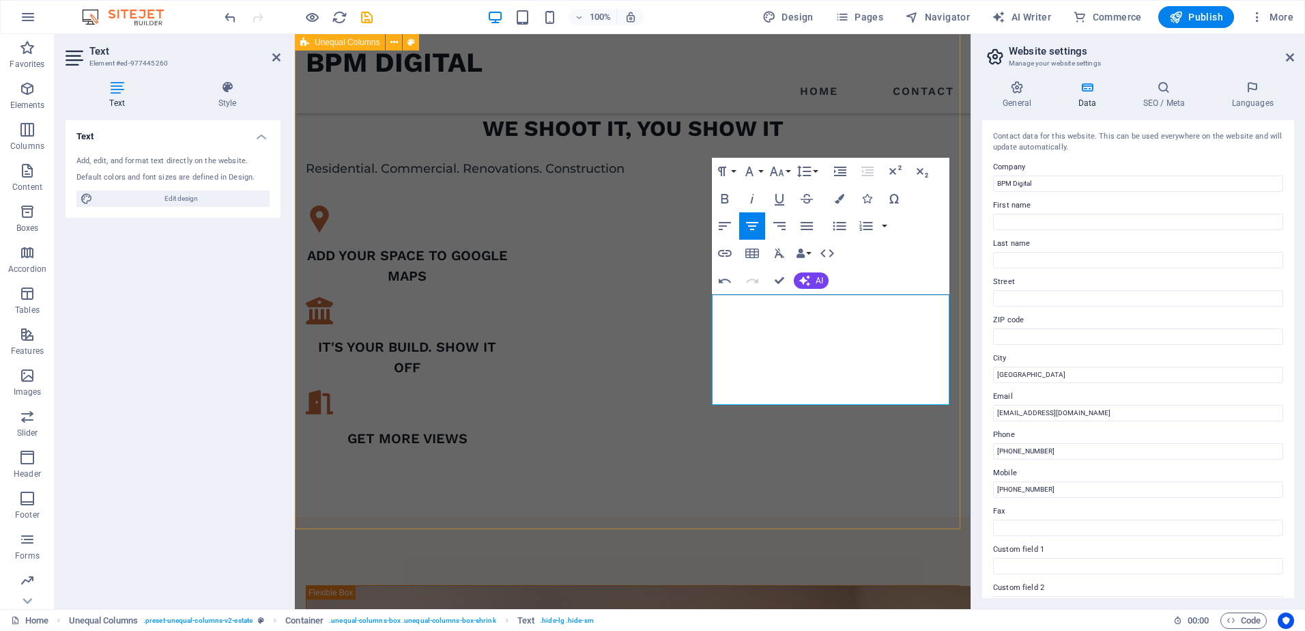
drag, startPoint x: 924, startPoint y: 401, endPoint x: 661, endPoint y: 274, distance: 291.6
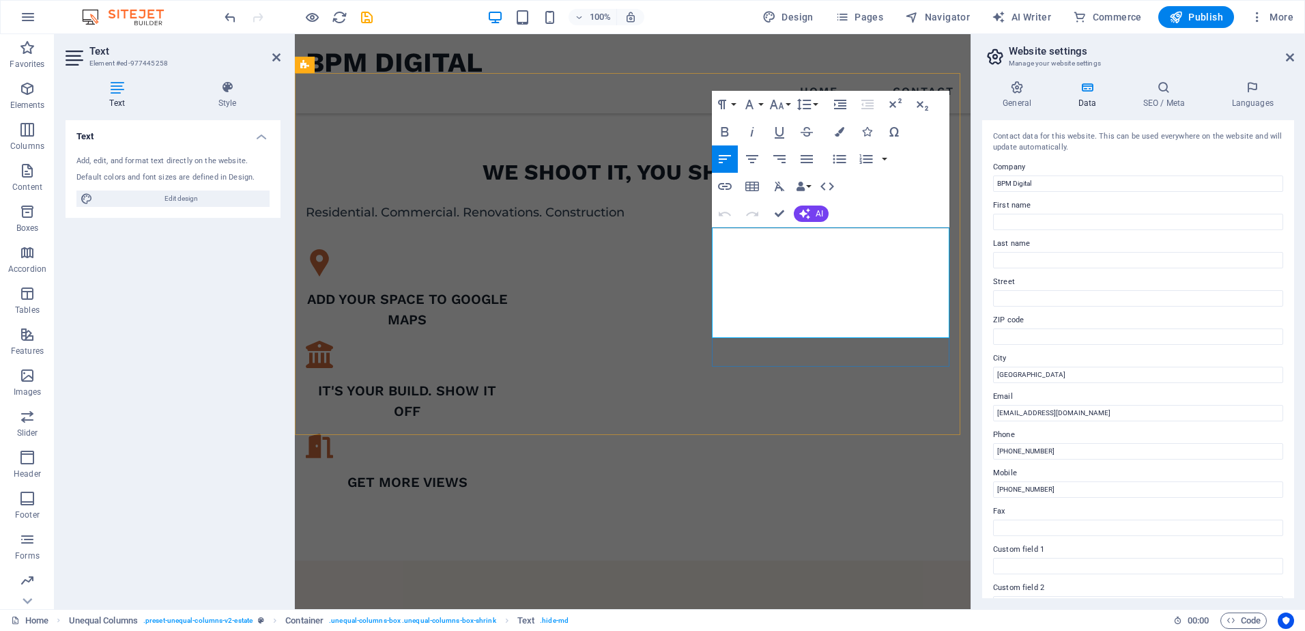
drag, startPoint x: 930, startPoint y: 328, endPoint x: 874, endPoint y: 315, distance: 57.5
drag, startPoint x: 934, startPoint y: 326, endPoint x: 710, endPoint y: 209, distance: 253.1
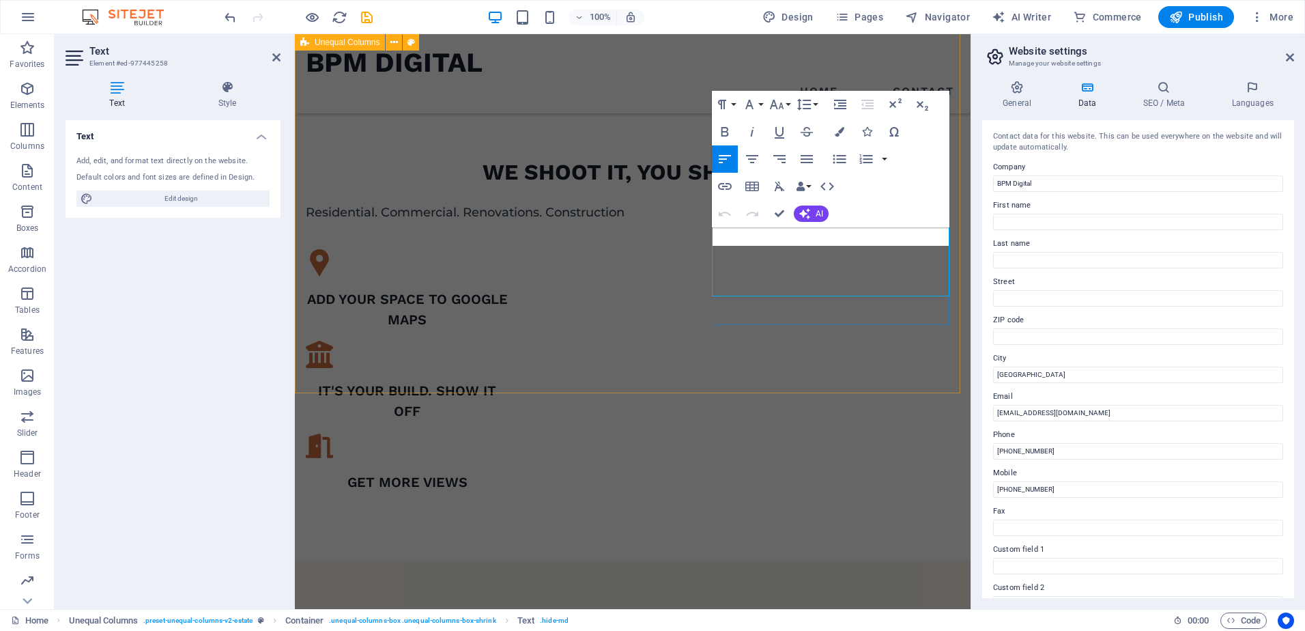
scroll to position [885, 0]
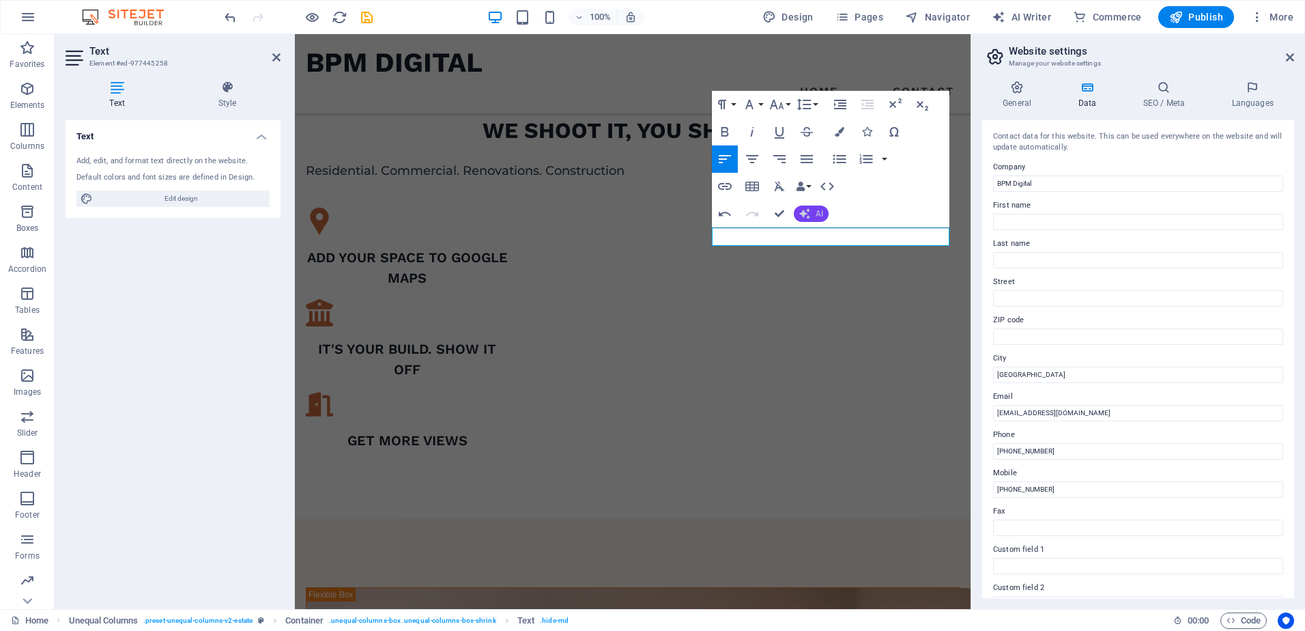
click at [814, 217] on button "AI" at bounding box center [811, 213] width 35 height 16
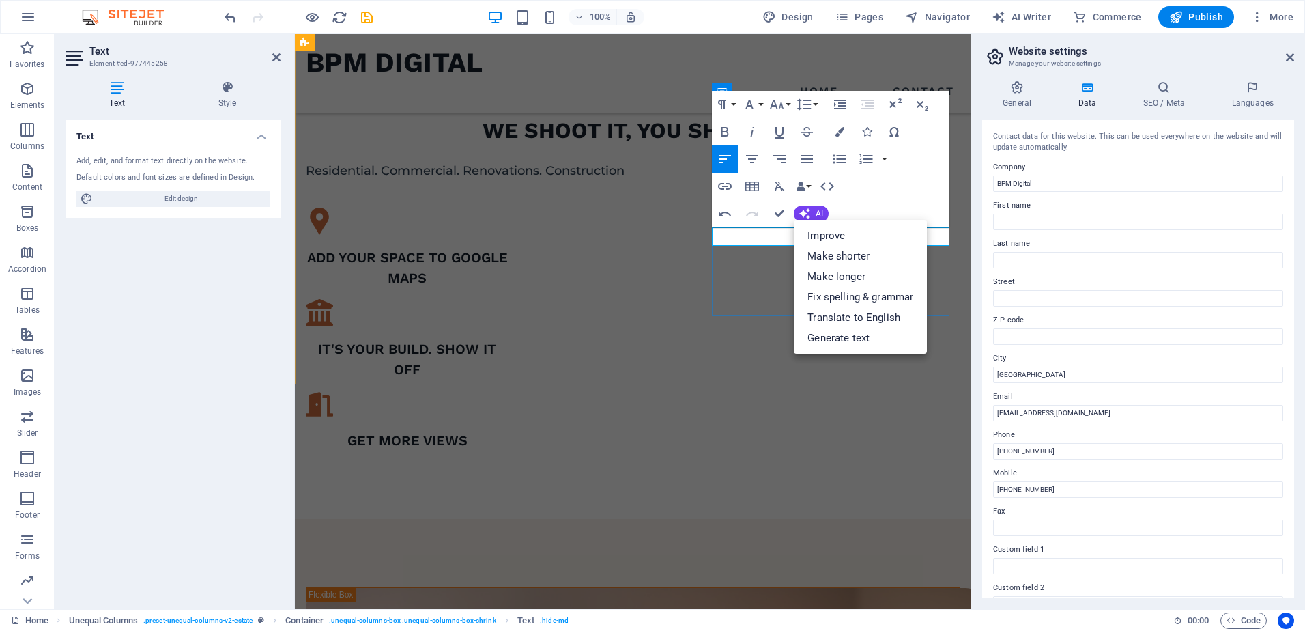
click at [838, 337] on link "Generate text" at bounding box center [860, 338] width 133 height 20
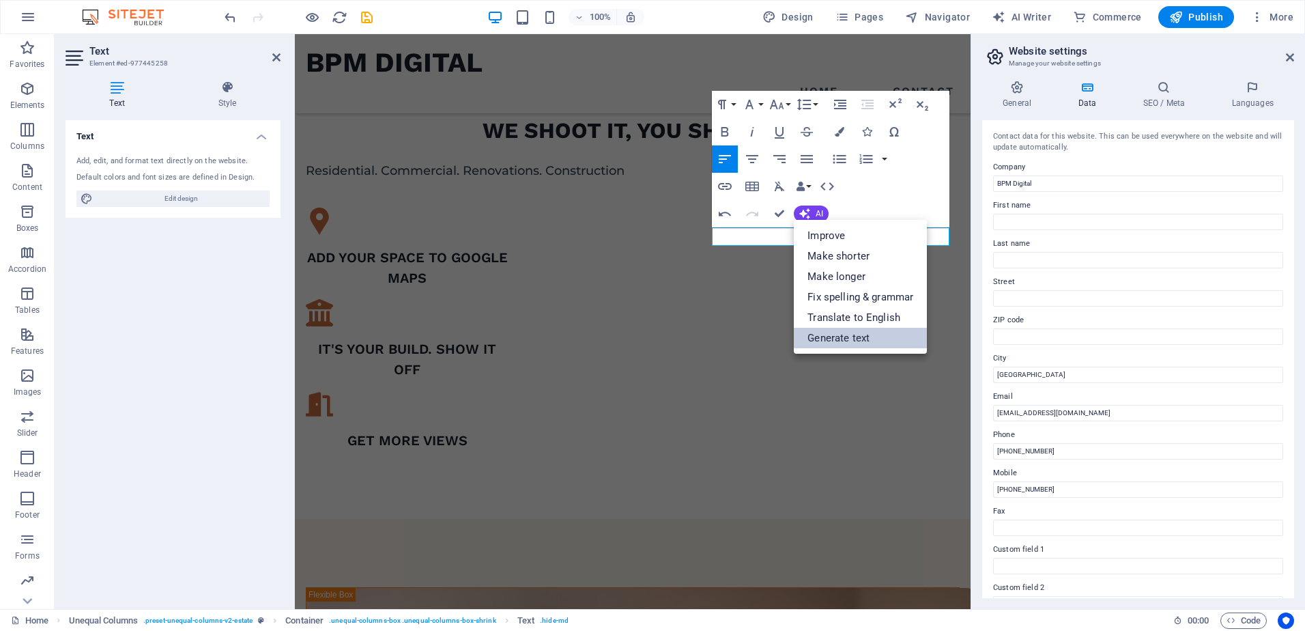
select select "English"
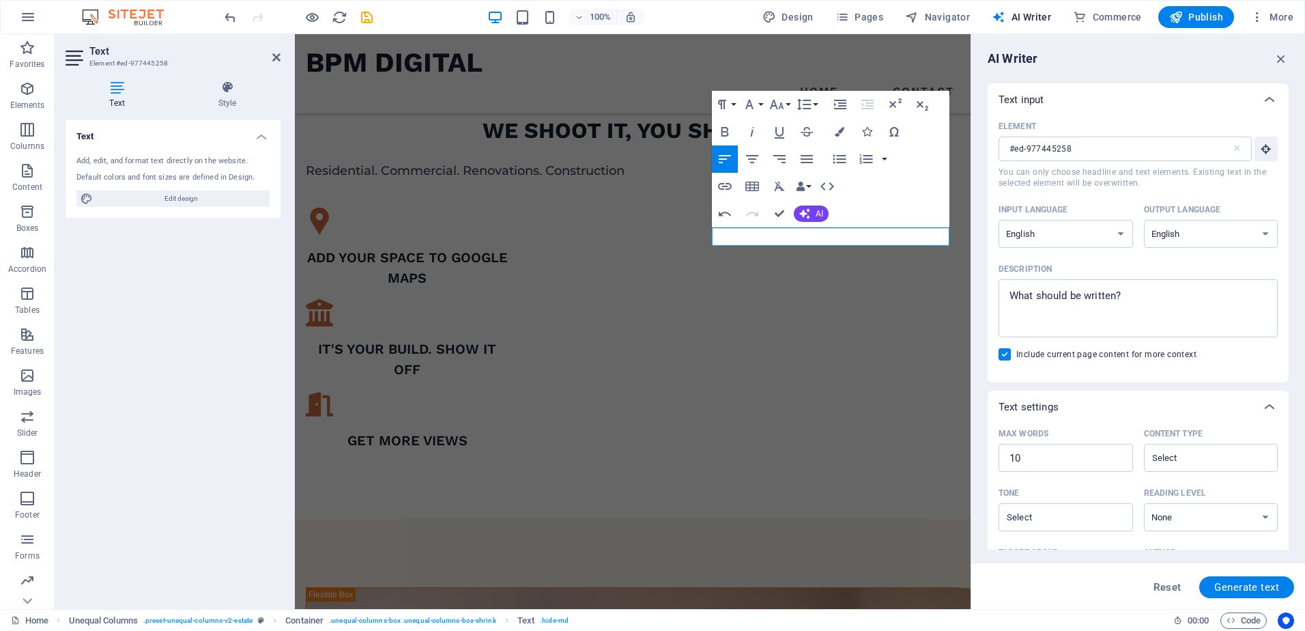
scroll to position [0, 0]
type textarea "x"
click at [1090, 302] on textarea "Description x ​" at bounding box center [1138, 308] width 266 height 44
type textarea "B"
type textarea "x"
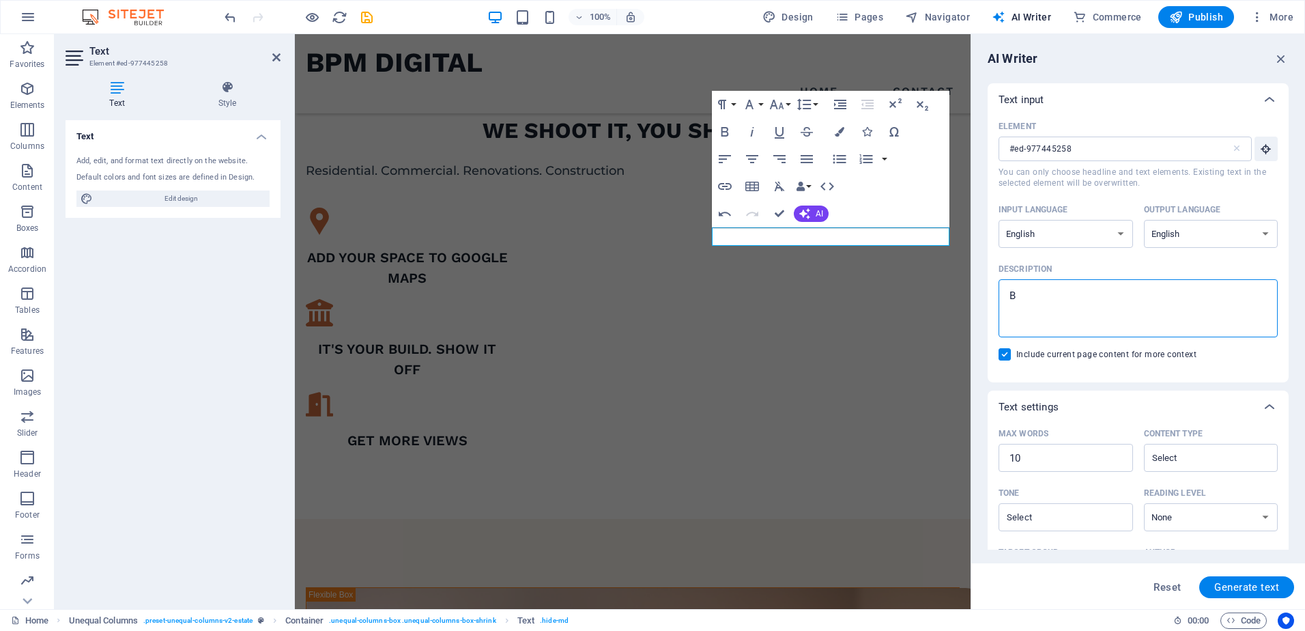
type textarea "Be"
type textarea "x"
type textarea "Bes"
type textarea "x"
type textarea "Besn"
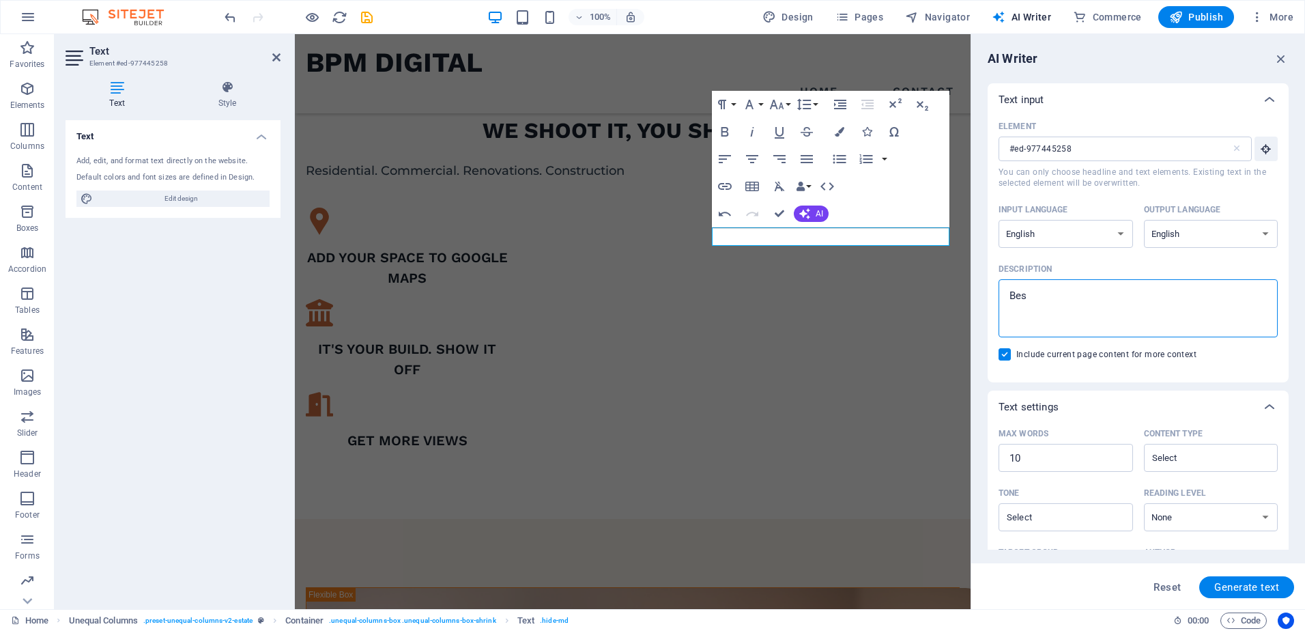
type textarea "x"
type textarea "Besni"
type textarea "x"
type textarea "Besn"
type textarea "x"
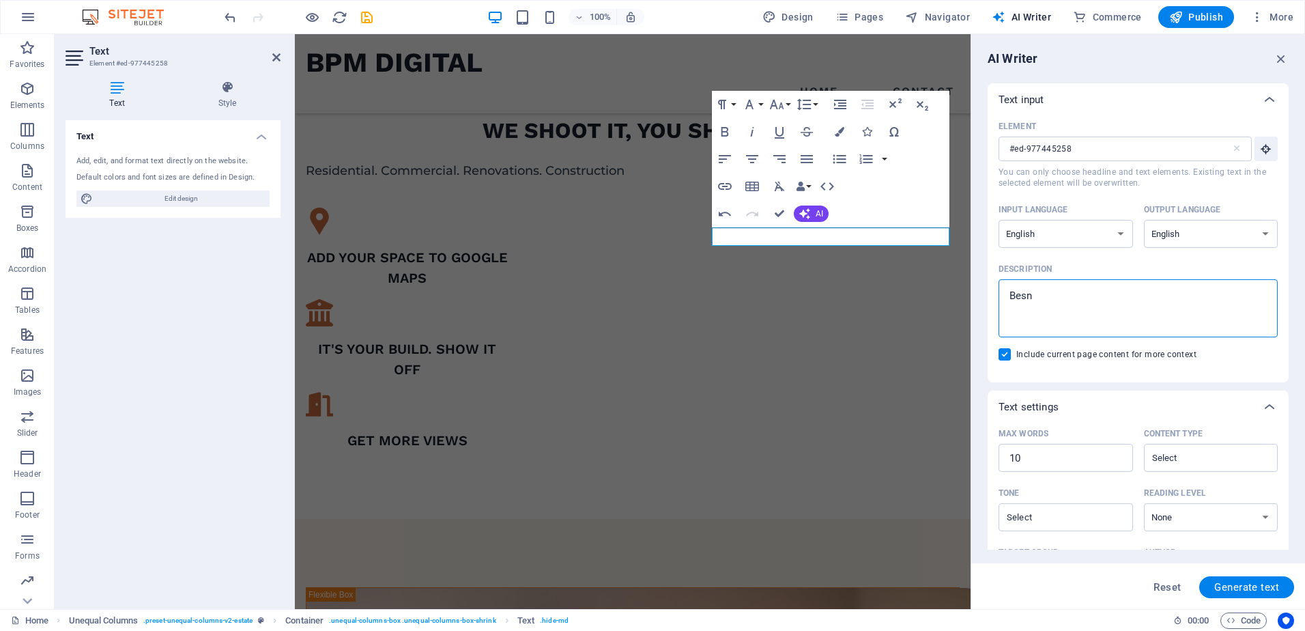
type textarea "Bes"
type textarea "x"
type textarea "Be"
type textarea "x"
type textarea "Ben"
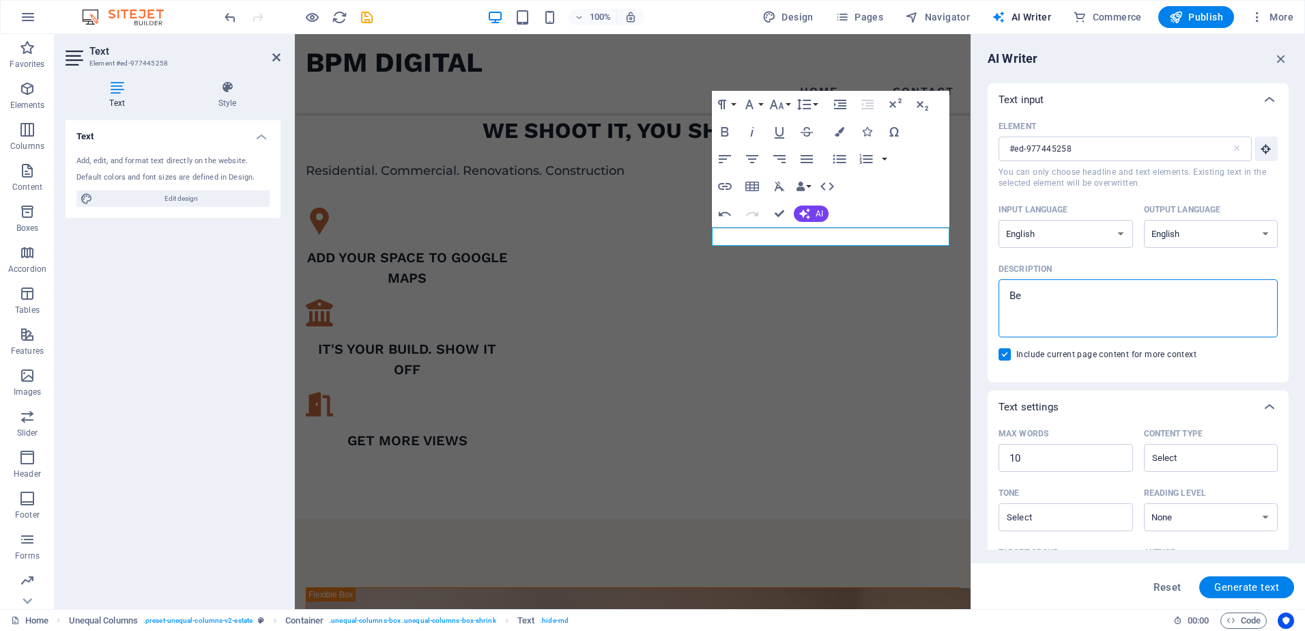
type textarea "x"
type textarea "Beni"
type textarea "x"
type textarea "Benif"
type textarea "x"
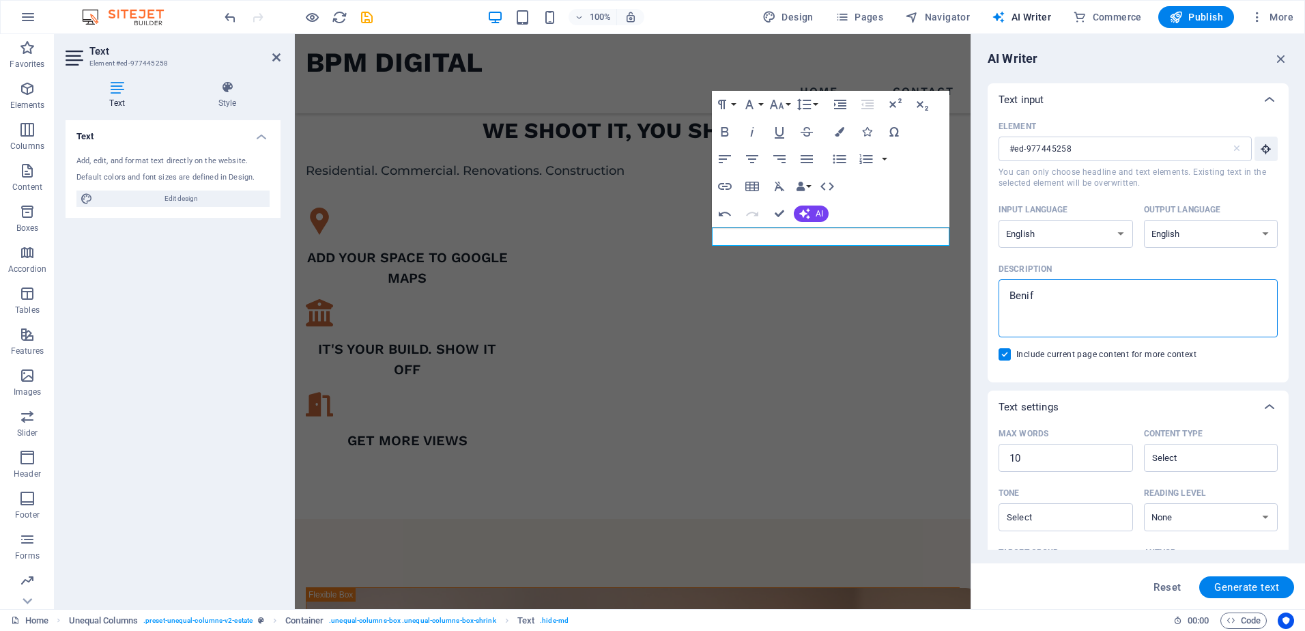
type textarea "[PERSON_NAME]"
type textarea "x"
type textarea "Benifit"
type textarea "x"
type textarea "Benifits"
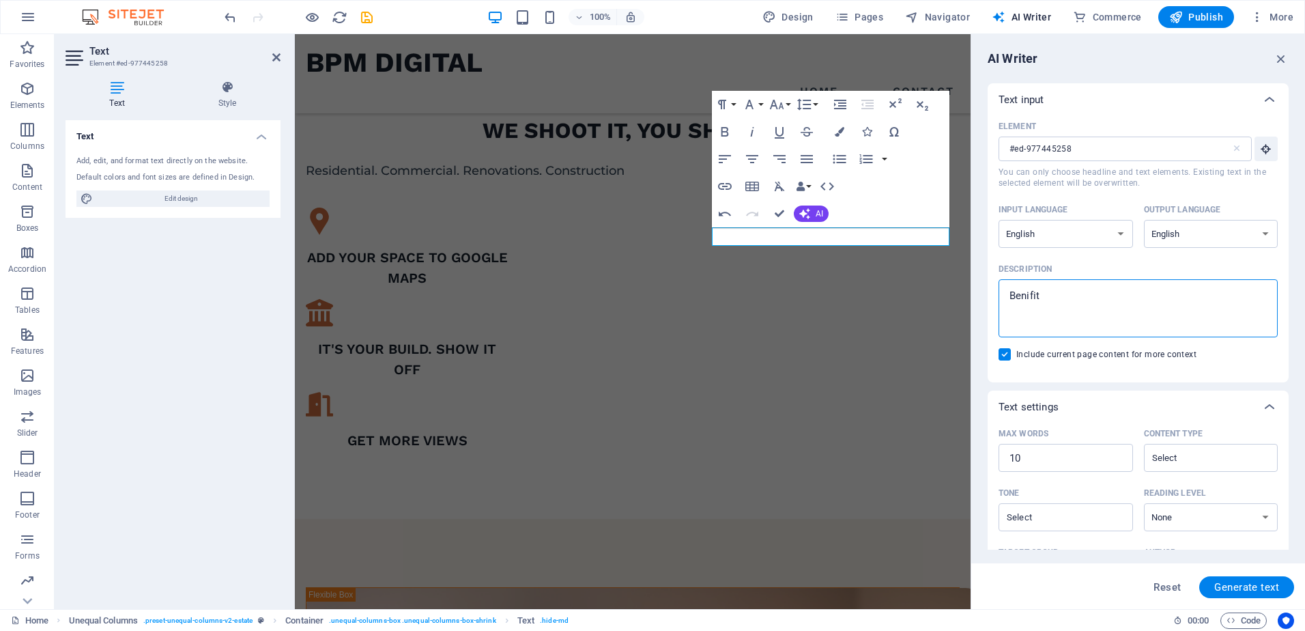
type textarea "x"
type textarea "Benifits"
type textarea "x"
type textarea "Benifits o"
type textarea "x"
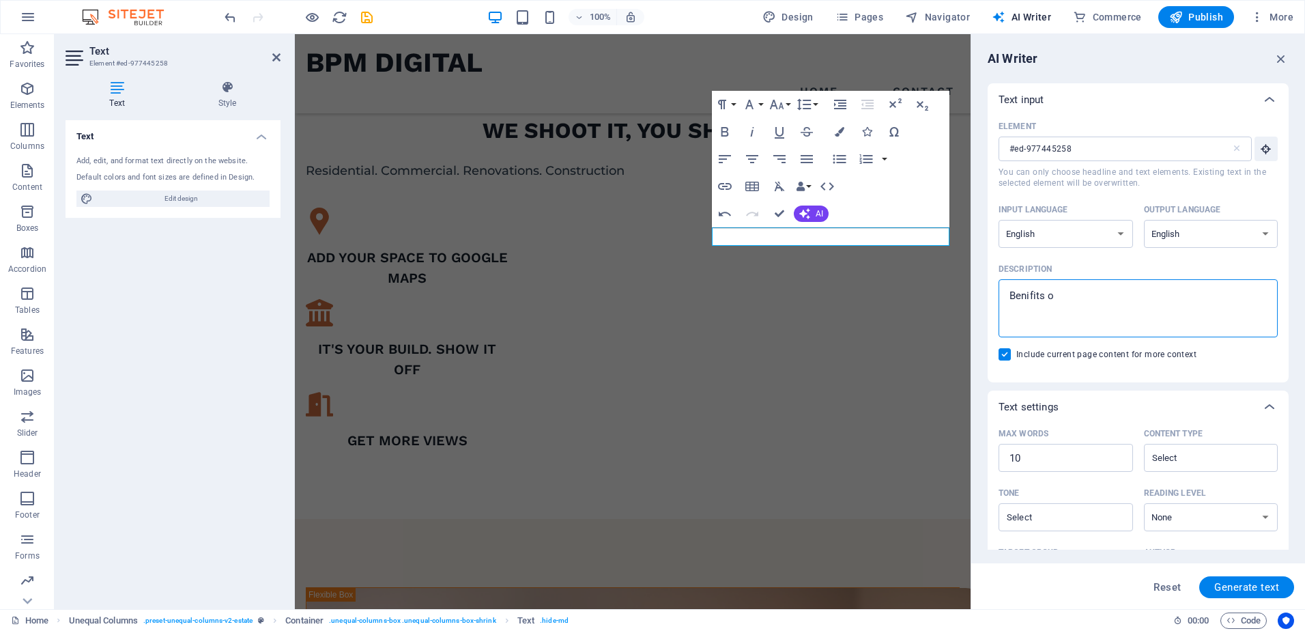
type textarea "Benifits of"
type textarea "x"
type textarea "Benifits of"
type textarea "x"
type textarea "Benifits of a"
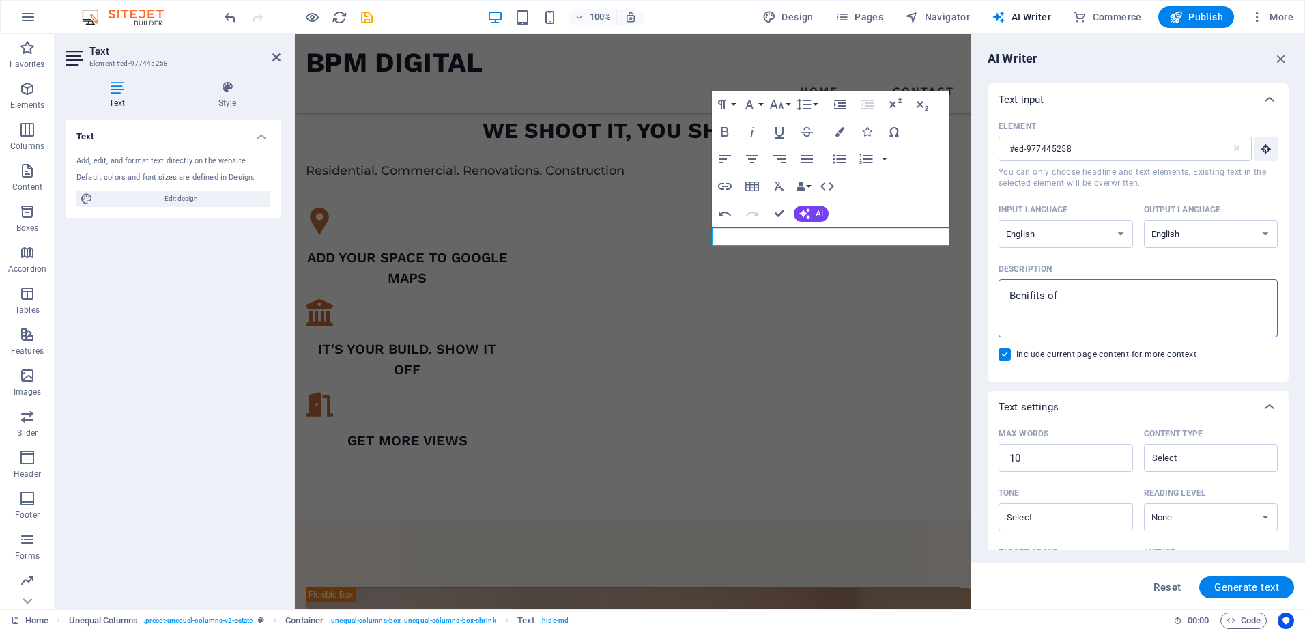
type textarea "x"
type textarea "Benifits of a"
type textarea "x"
type textarea "Benifits of a 3"
type textarea "x"
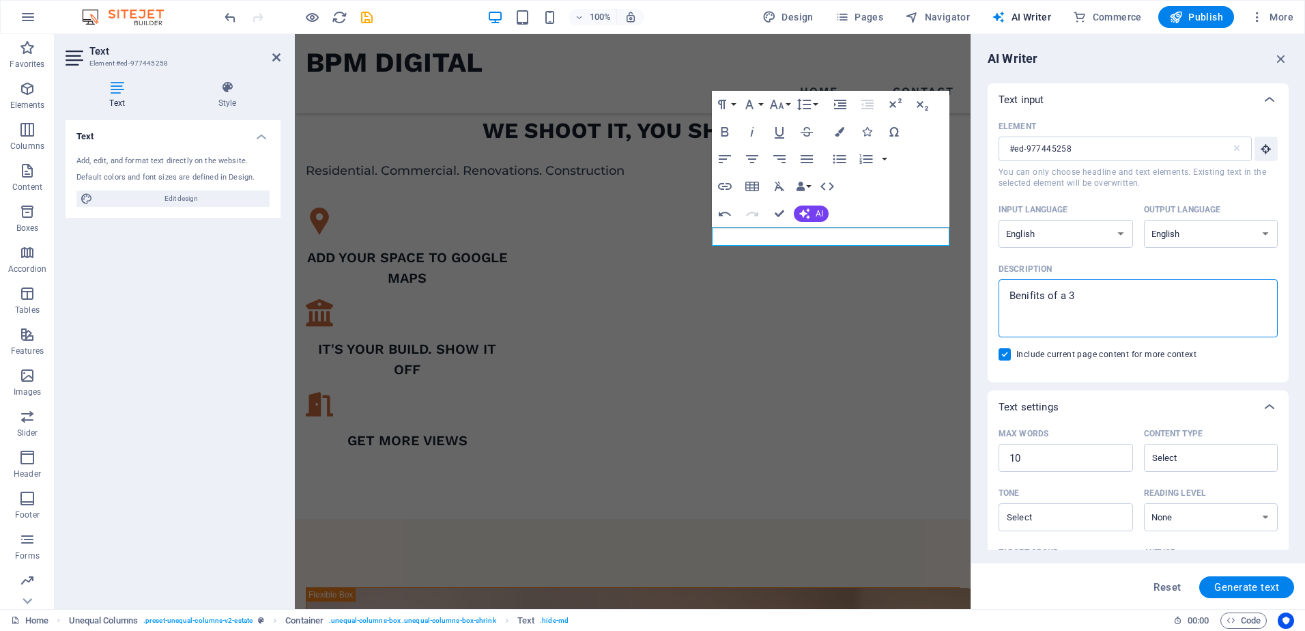
type textarea "Benifits of a 3D"
type textarea "x"
type textarea "Benifits of a 3D"
type textarea "x"
type textarea "Benifits of a 3D"
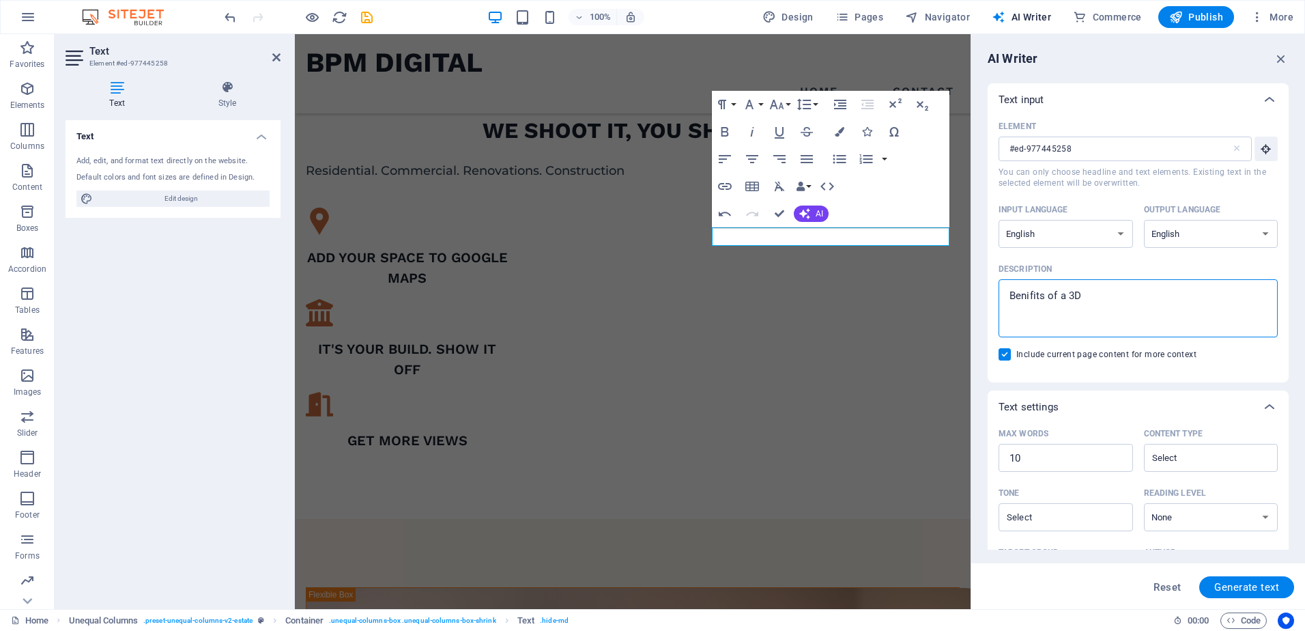
type textarea "x"
type textarea "Benifits of a 3"
type textarea "x"
type textarea "Benifits of a"
type textarea "x"
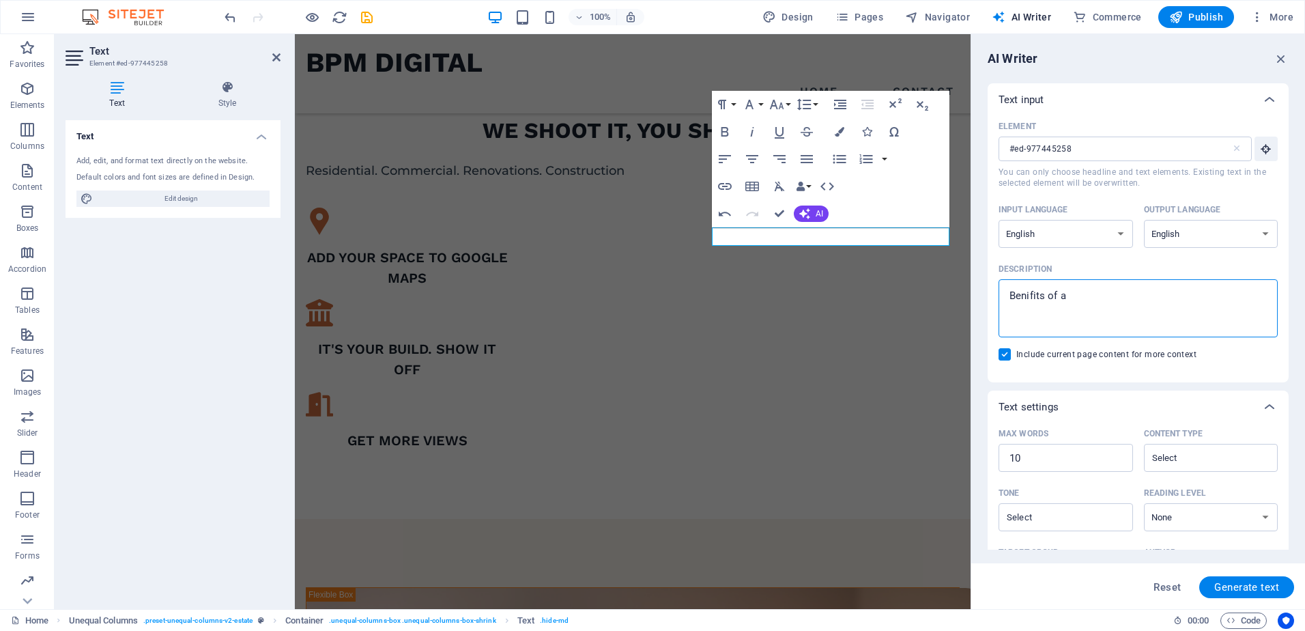
type textarea "Benifits of a v"
type textarea "x"
type textarea "Benifits of a vi"
type textarea "x"
type textarea "Benifits of a vir"
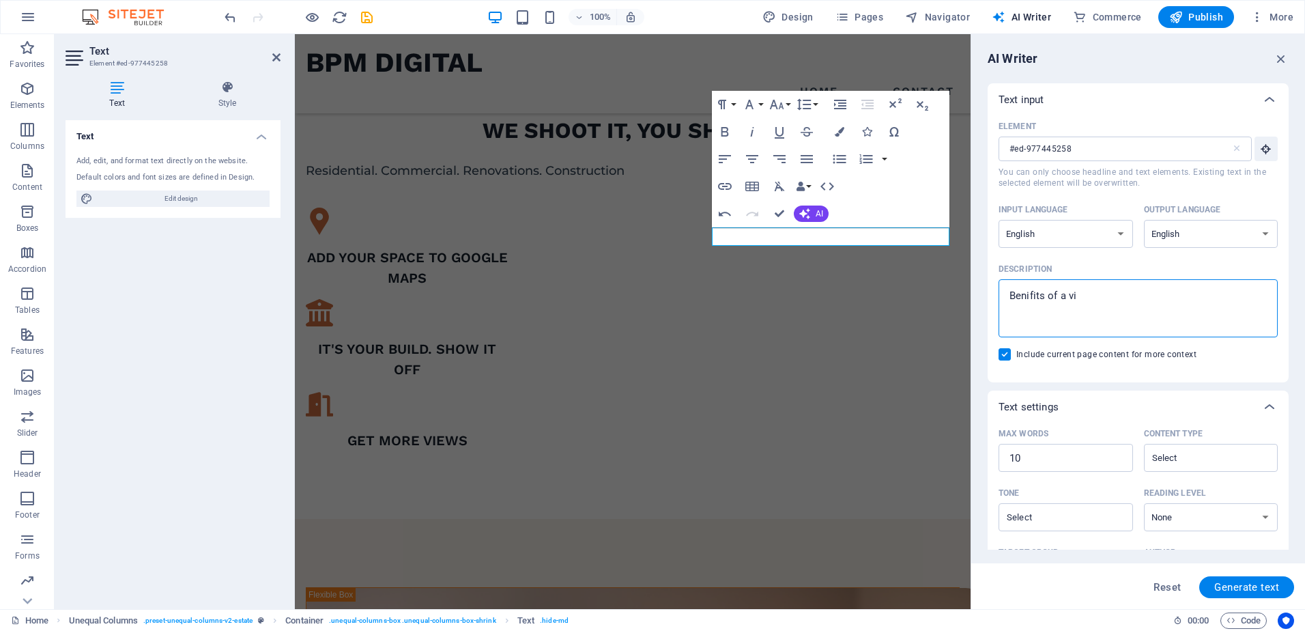
type textarea "x"
type textarea "Benifits of a virt"
type textarea "x"
type textarea "Benifits of a virtu"
type textarea "x"
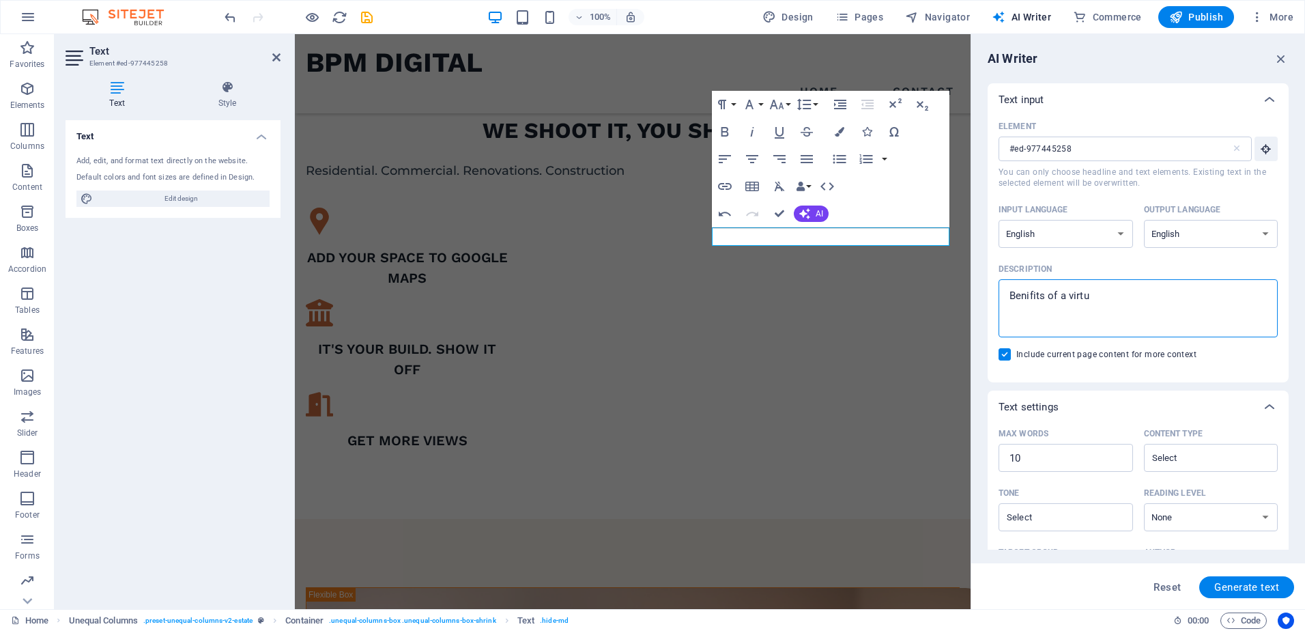
type textarea "Benifits of a virtua"
type textarea "x"
type textarea "Benifits of a virtual"
type textarea "x"
type textarea "Benifits of a virtual"
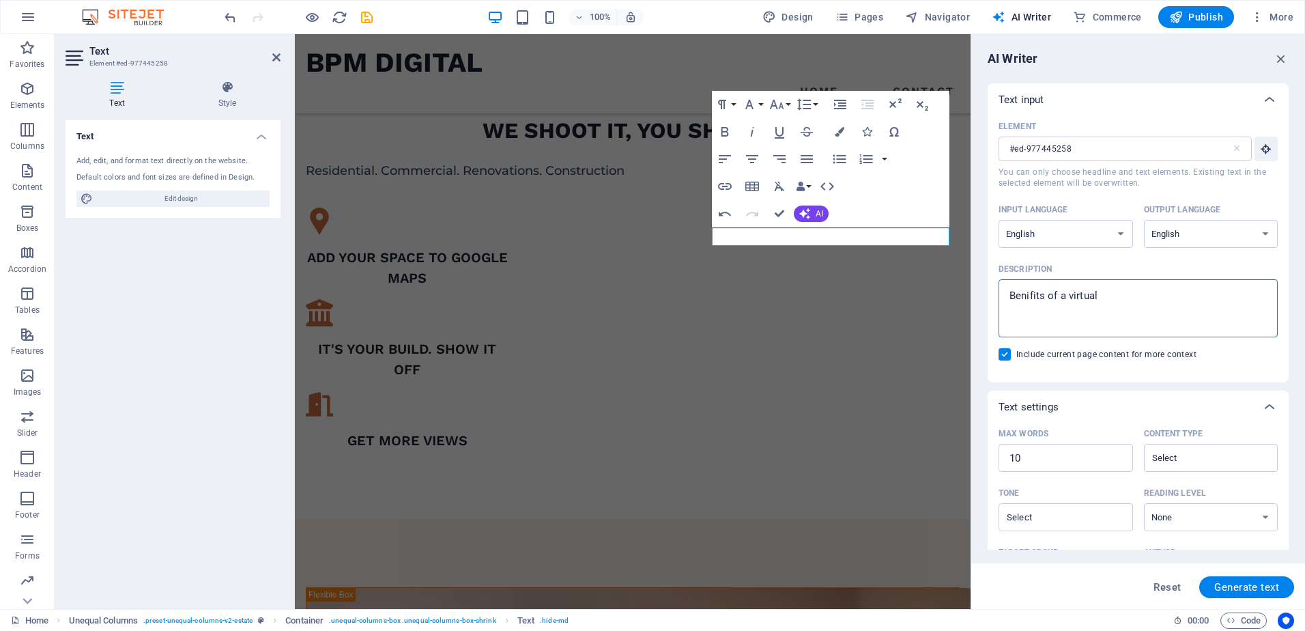
type textarea "x"
type textarea "Benifits of a virtual t"
type textarea "x"
type textarea "Benifits of a virtual to"
type textarea "x"
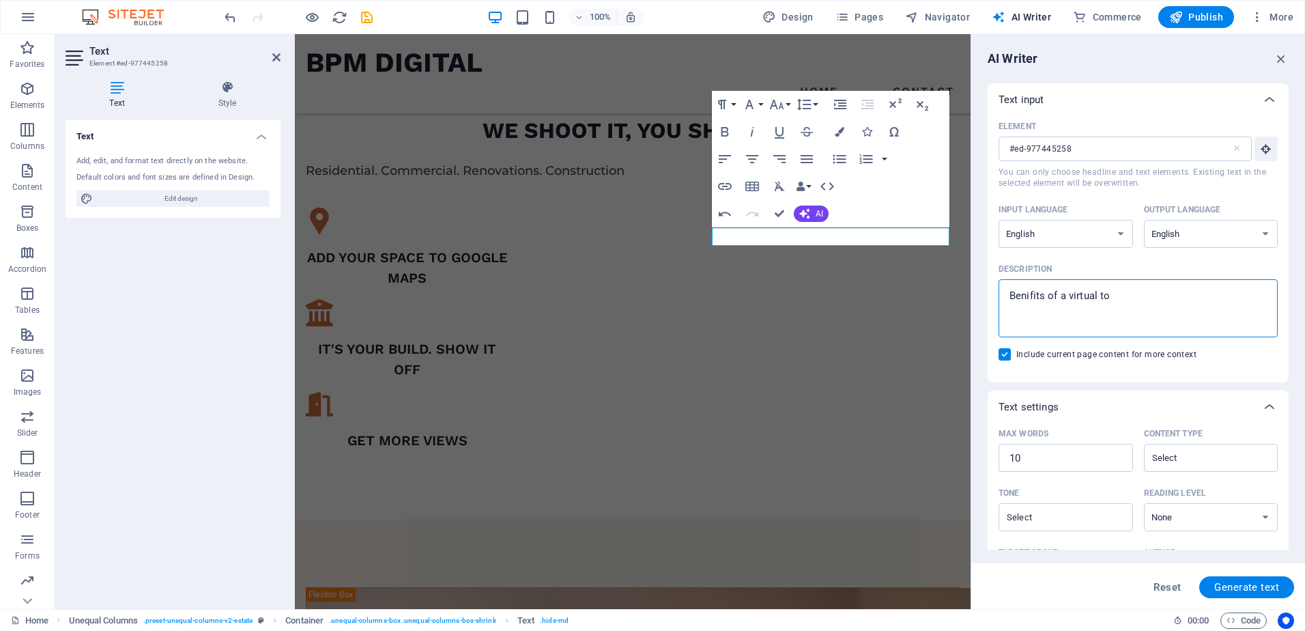
type textarea "Benifits of a virtual tou"
type textarea "x"
type textarea "Benifits of a virtual tour"
type textarea "x"
type textarea "Benifits of a virtual tour"
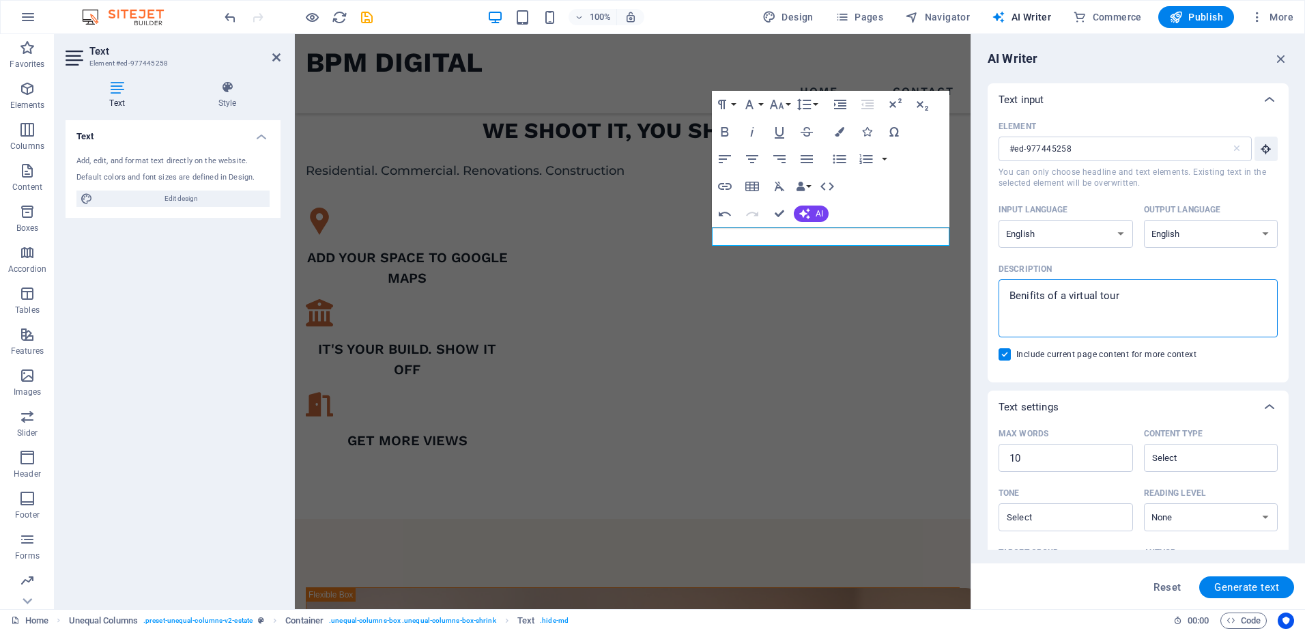
type textarea "x"
type textarea "Benifits of a virtual tour f"
type textarea "x"
type textarea "Benifits of a virtual tour fo"
type textarea "x"
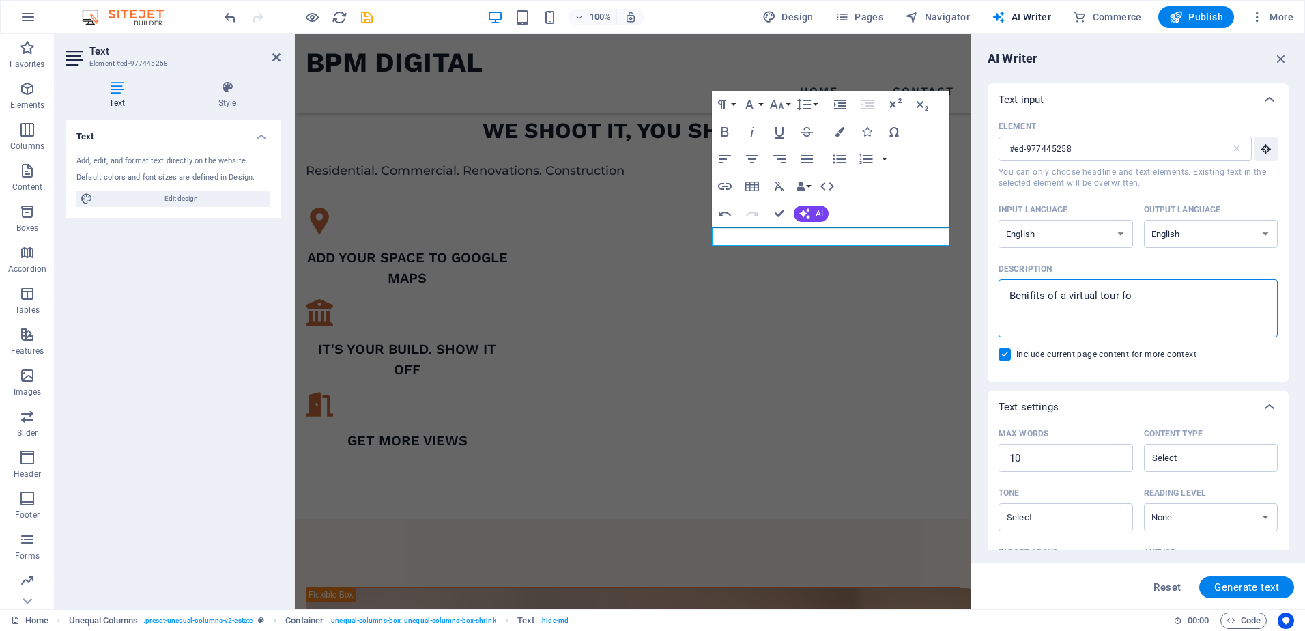
type textarea "Benifits of a virtual tour for"
type textarea "x"
type textarea "Benifits of a virtual tour for"
type textarea "x"
type textarea "Benifits of a virtual tour for e"
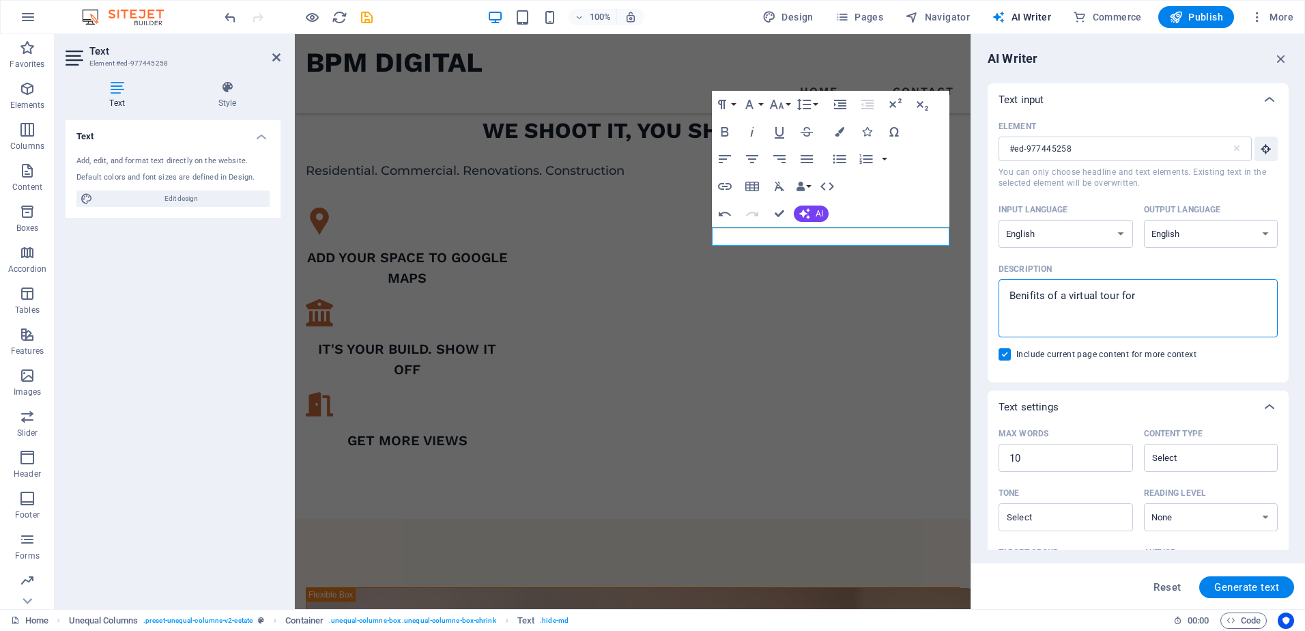
type textarea "x"
type textarea "Benifits of a virtual tour for"
type textarea "x"
type textarea "Benifits of a virtual tour for r"
type textarea "x"
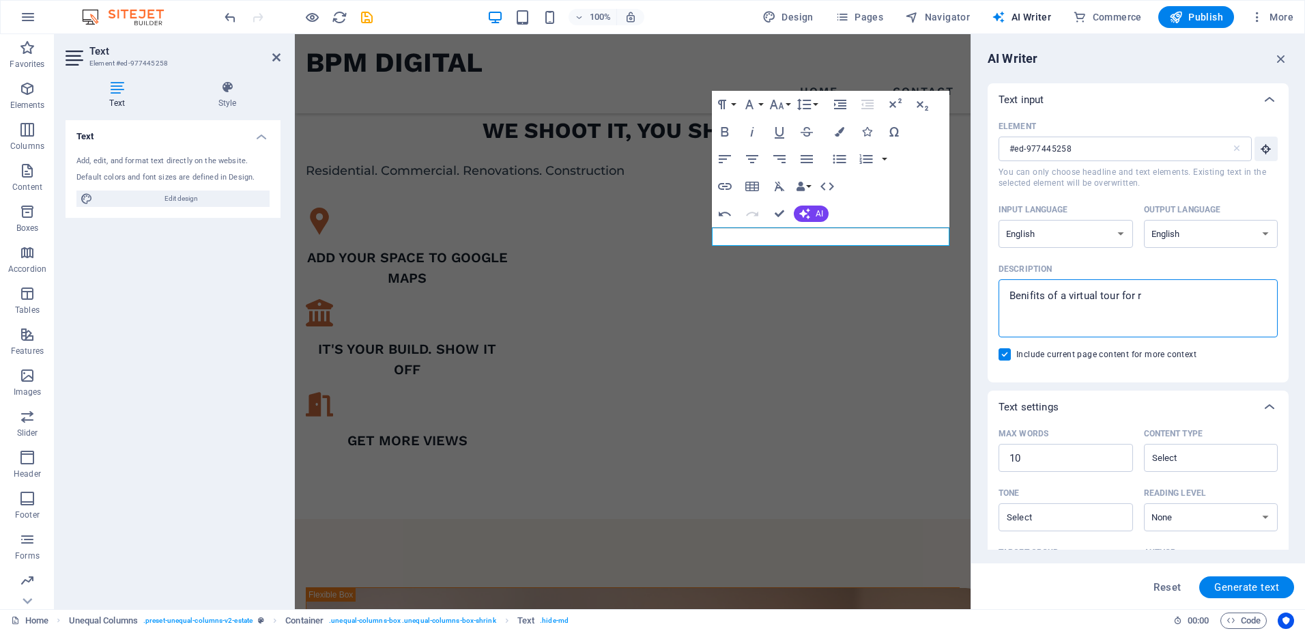
type textarea "Benifits of a virtual tour for re"
type textarea "x"
type textarea "Benifits of a virtual tour for rea"
type textarea "x"
type textarea "Benifits of a virtual tour for real"
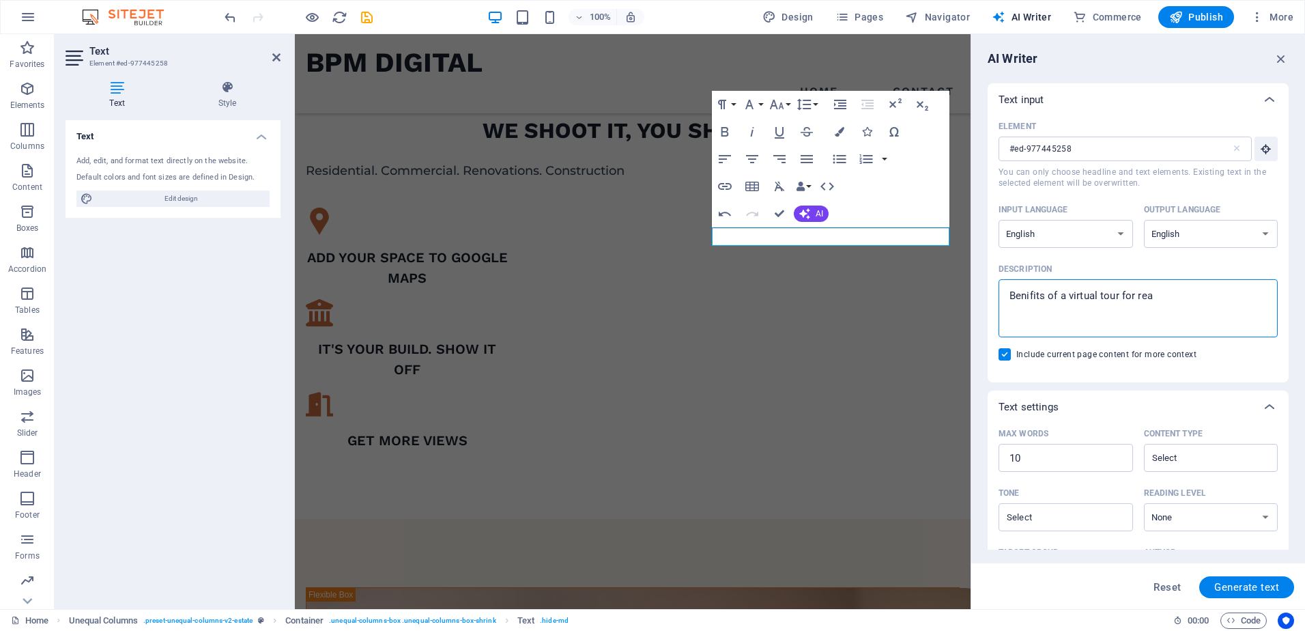
type textarea "x"
type textarea "Benifits of a virtual tour for real"
type textarea "x"
type textarea "Benifits of a virtual tour for real e"
type textarea "x"
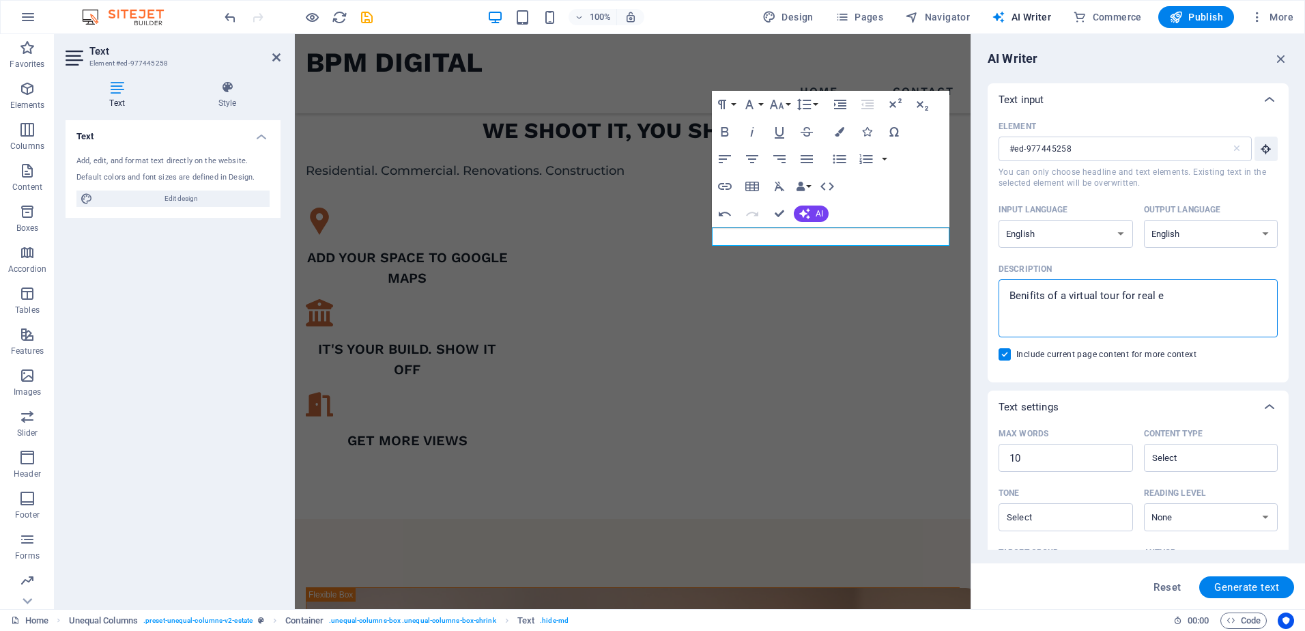
type textarea "Benifits of a virtual tour for real es"
type textarea "x"
type textarea "Benifits of a virtual tour for real est"
type textarea "x"
type textarea "Benifits of a virtual tour for real esta"
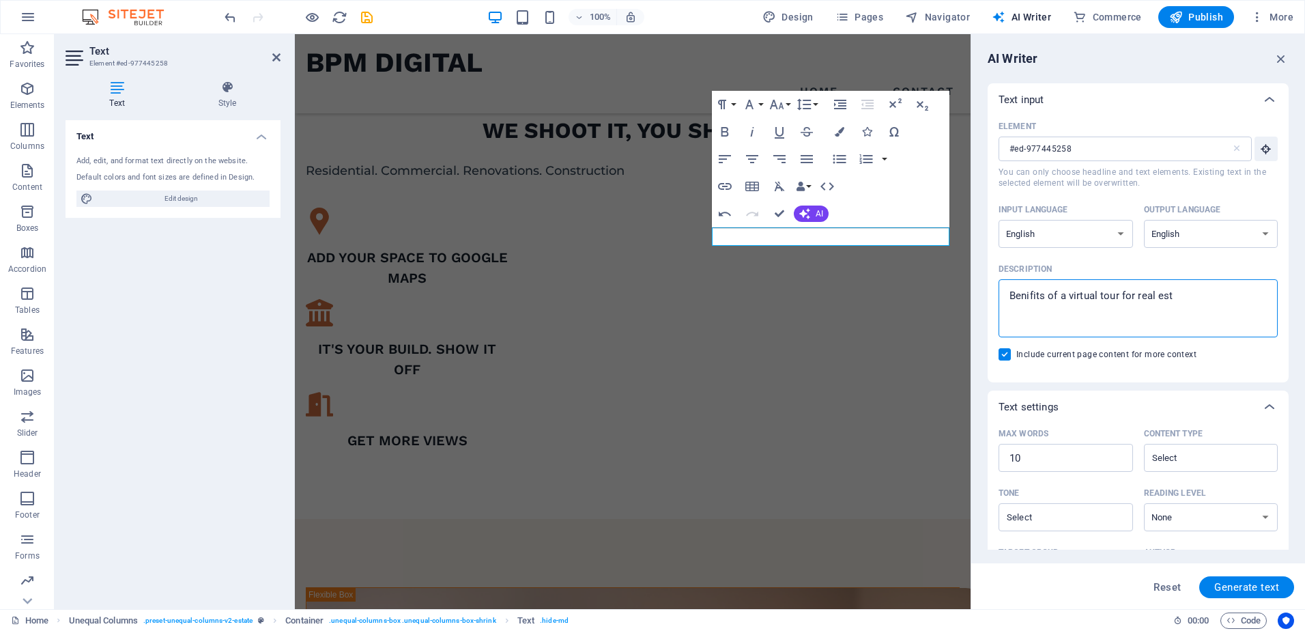
type textarea "x"
type textarea "Benifits of a virtual tour for real estae"
type textarea "x"
type textarea "Benifits of a virtual tour for real esta"
type textarea "x"
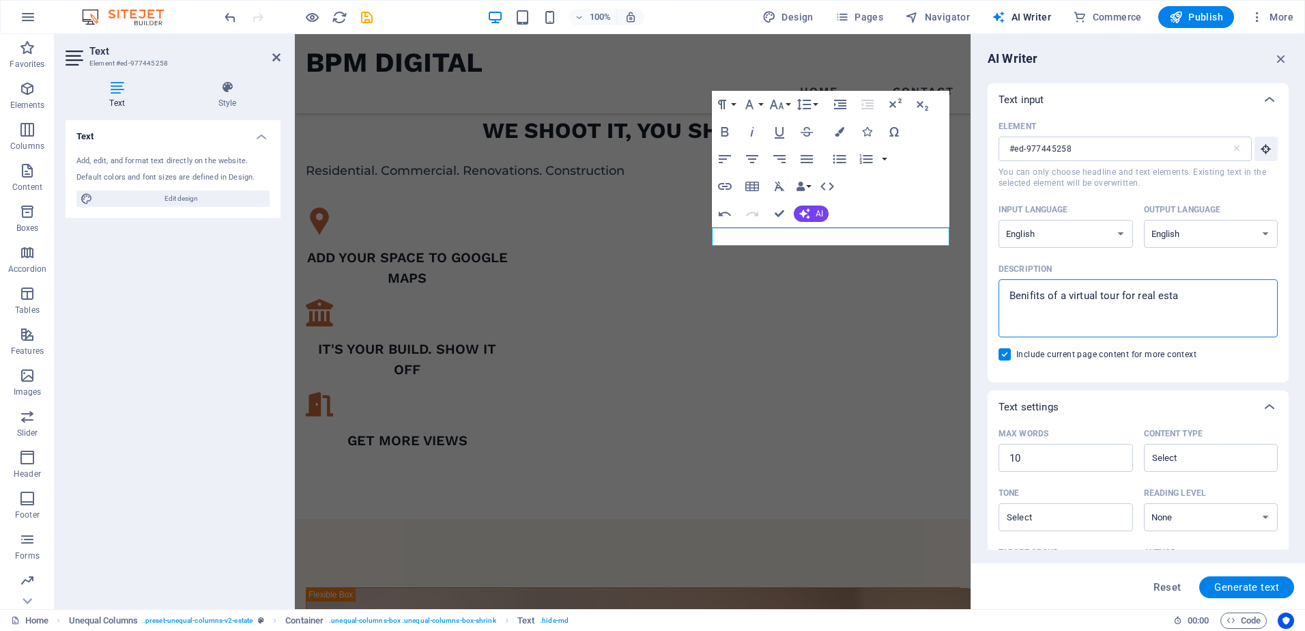
type textarea "Benifits of a virtual tour for real estat"
type textarea "x"
type textarea "Benifits of a virtual tour for real estate"
type textarea "x"
type textarea "Benifits of a virtual tour for real estate"
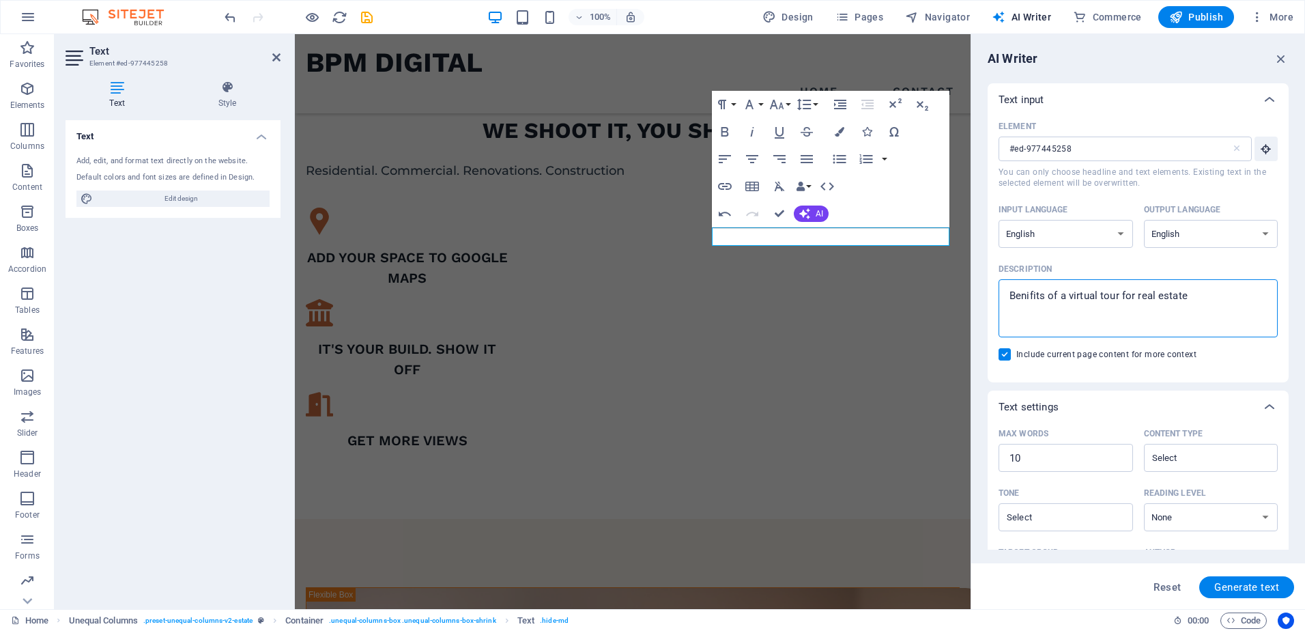
type textarea "x"
type textarea "Benifits of a virtual tour for real estate a"
type textarea "x"
type textarea "Benifits of a virtual tour for real estate an"
type textarea "x"
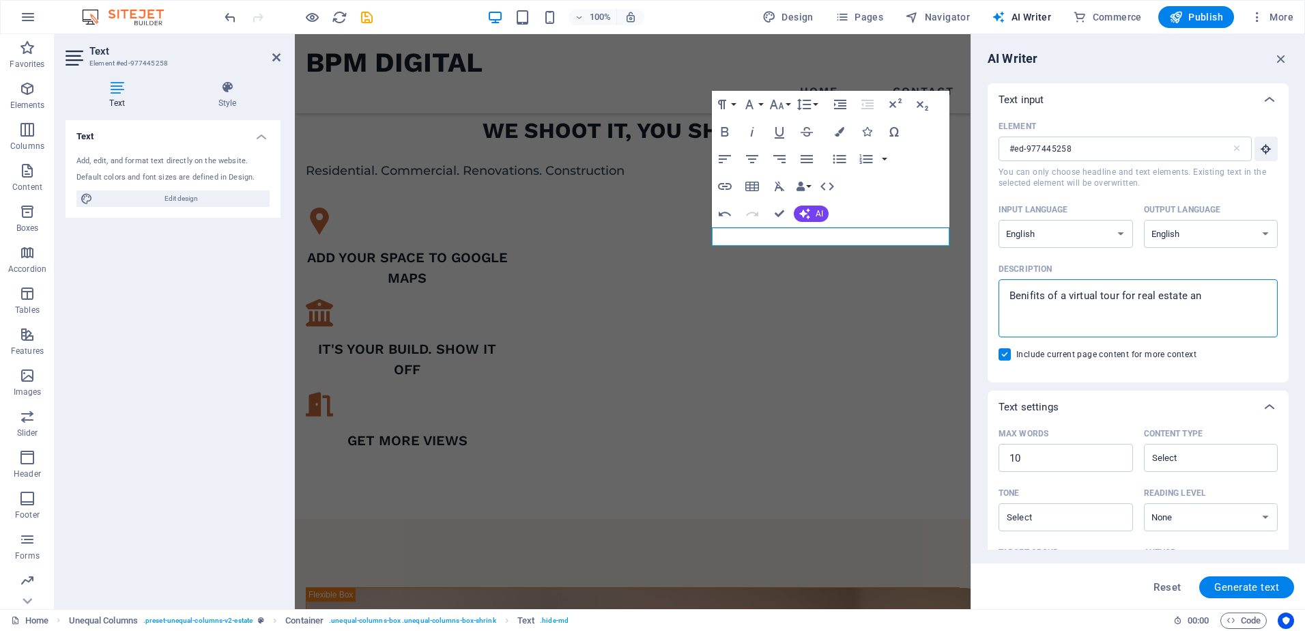
type textarea "Benifits of a virtual tour for real estate and"
type textarea "x"
type textarea "Benifits of a virtual tour for real estate and"
type textarea "x"
type textarea "Benifits of a virtual tour for real estate and c"
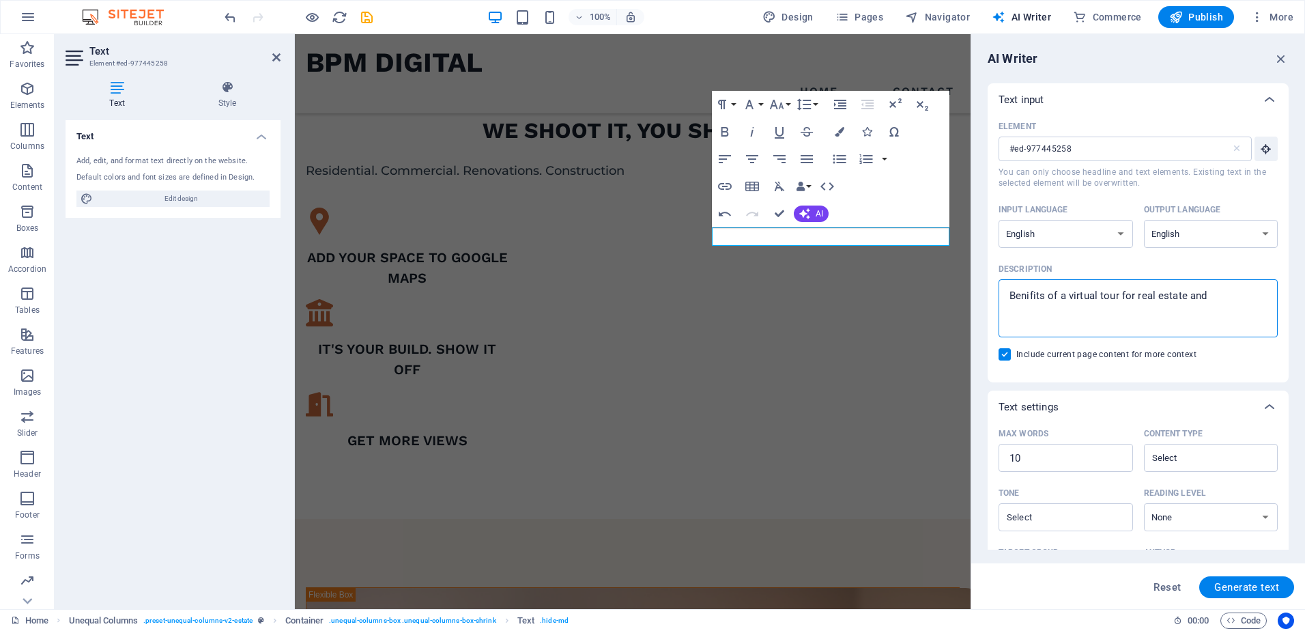
type textarea "x"
type textarea "Benifits of a virtual tour for real estate and co"
type textarea "x"
type textarea "Benifits of a virtual tour for real estate and con"
type textarea "x"
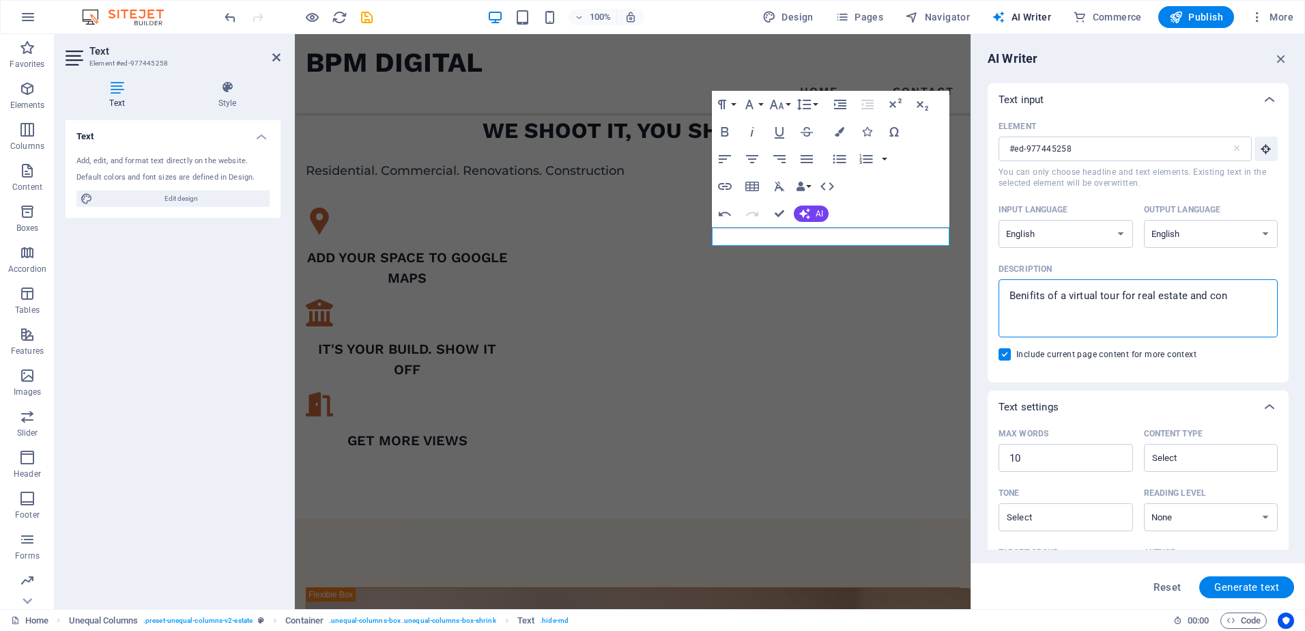
type textarea "Benifits of a virtual tour for real estate and cons"
type textarea "x"
type textarea "Benifits of a virtual tour for real estate and const"
type textarea "x"
type textarea "Benifits of a virtual tour for real estate and constu"
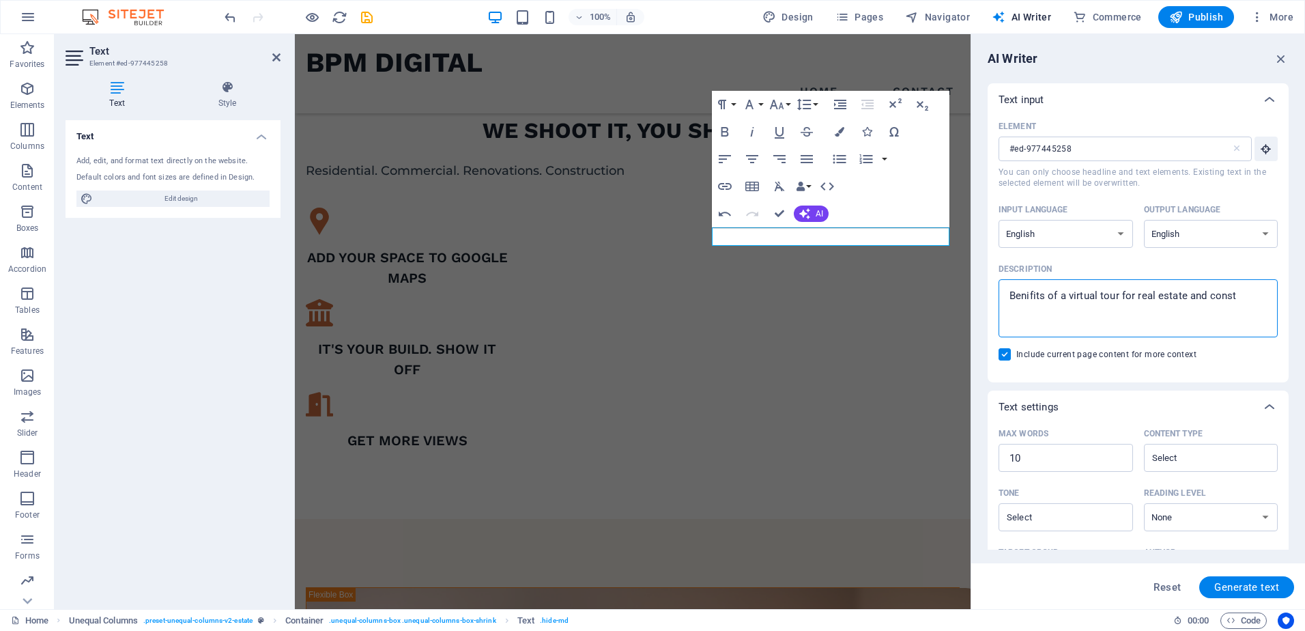
type textarea "x"
type textarea "Benifits of a virtual tour for real estate and constuc"
type textarea "x"
type textarea "Benifits of a virtual tour for real estate and constu"
type textarea "x"
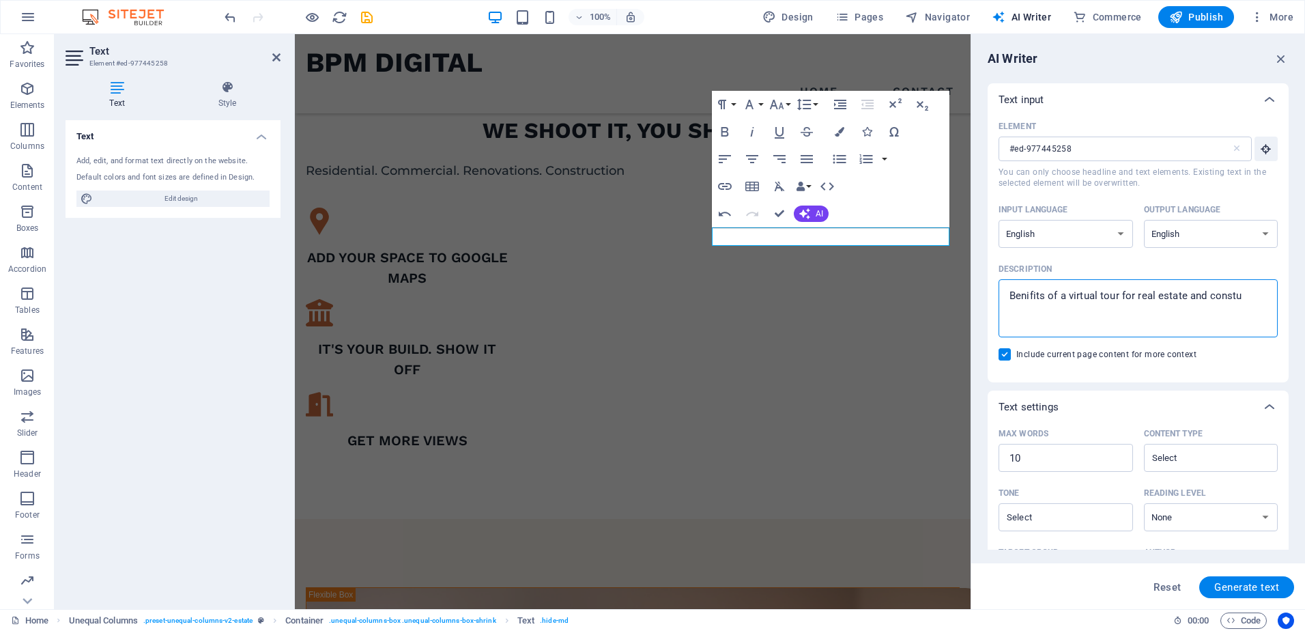
type textarea "Benifits of a virtual tour for real estate and const"
type textarea "x"
type textarea "Benifits of a virtual tour for real estate and cons"
type textarea "x"
type textarea "Benifits of a virtual tour for real estate and consr"
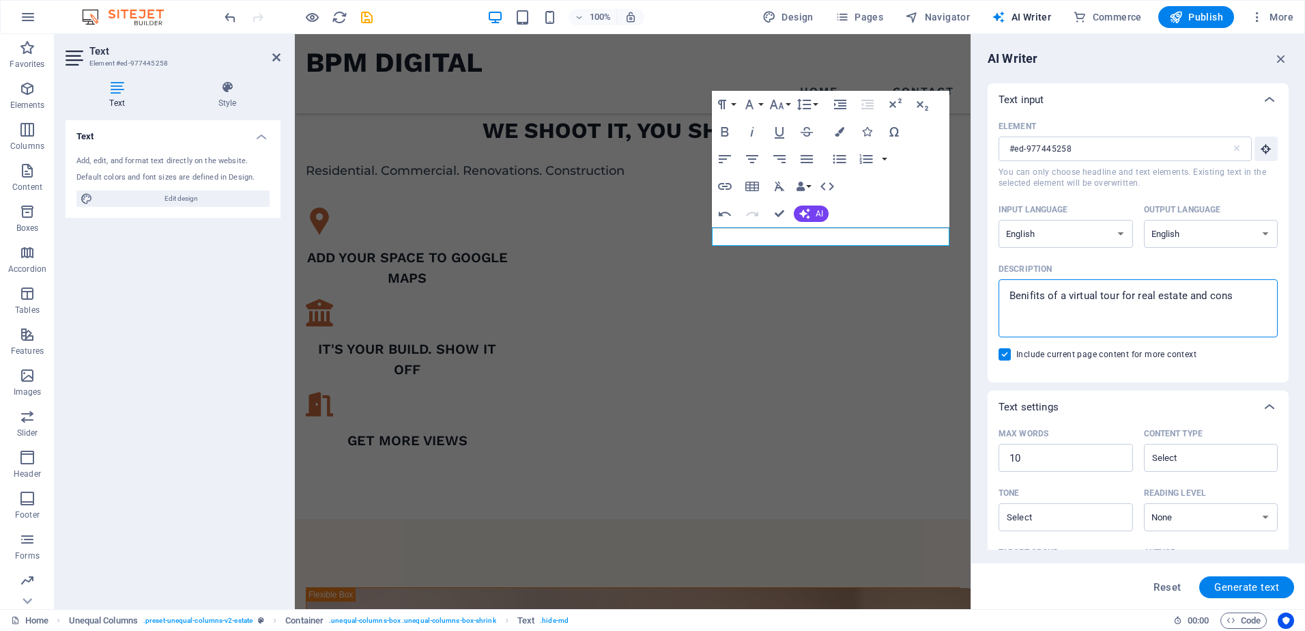
type textarea "x"
type textarea "Benifits of a virtual tour for real estate and cons"
type textarea "x"
type textarea "Benifits of a virtual tour for real estate and const"
type textarea "x"
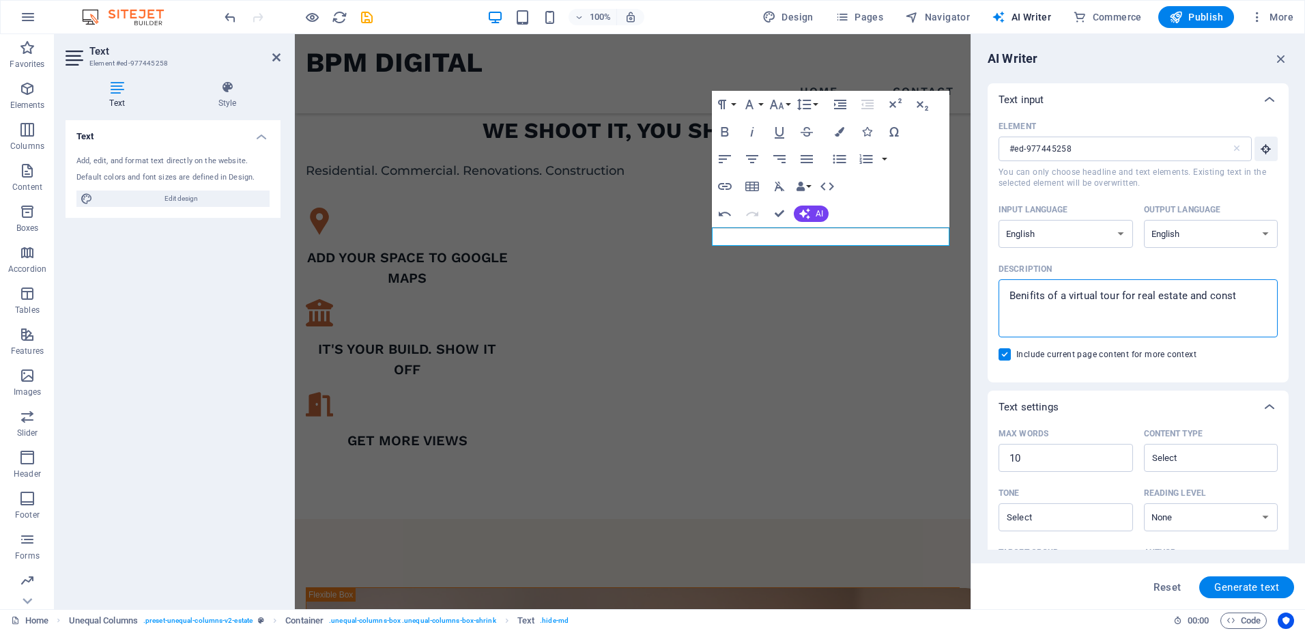
type textarea "Benifits of a virtual tour for real estate and constr"
type textarea "x"
type textarea "Benifits of a virtual tour for real estate and constru"
type textarea "x"
type textarea "Benifits of a virtual tour for real estate and construc"
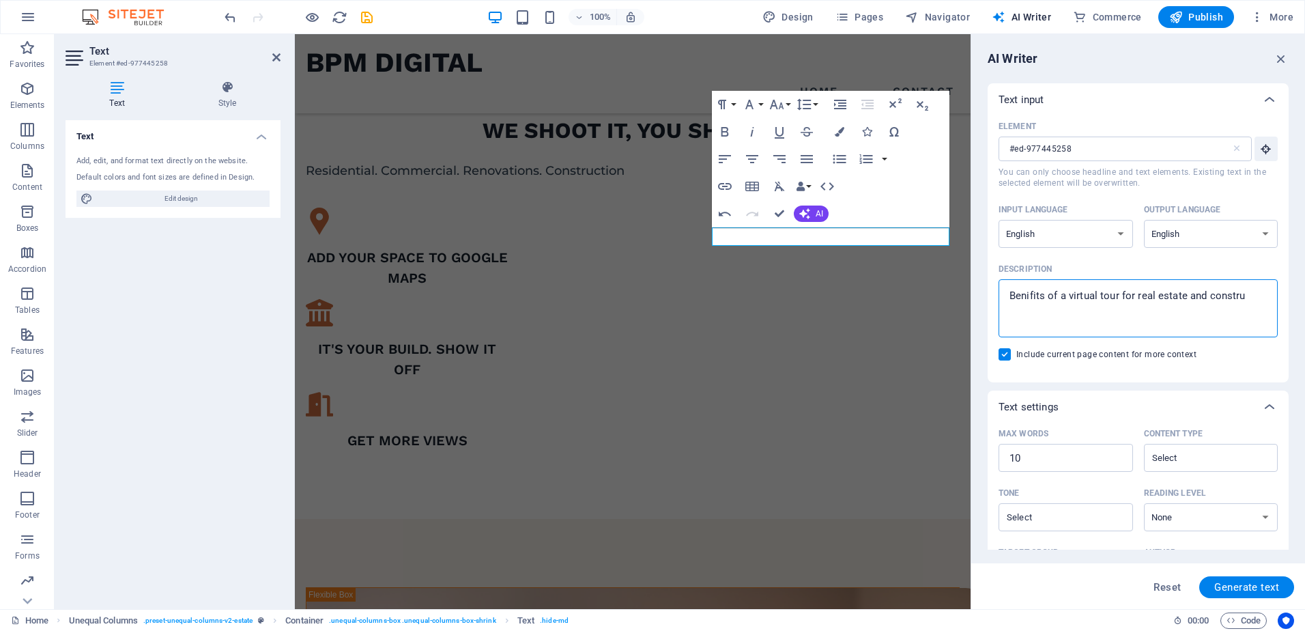
type textarea "x"
type textarea "Benifits of a virtual tour for real estate and construct"
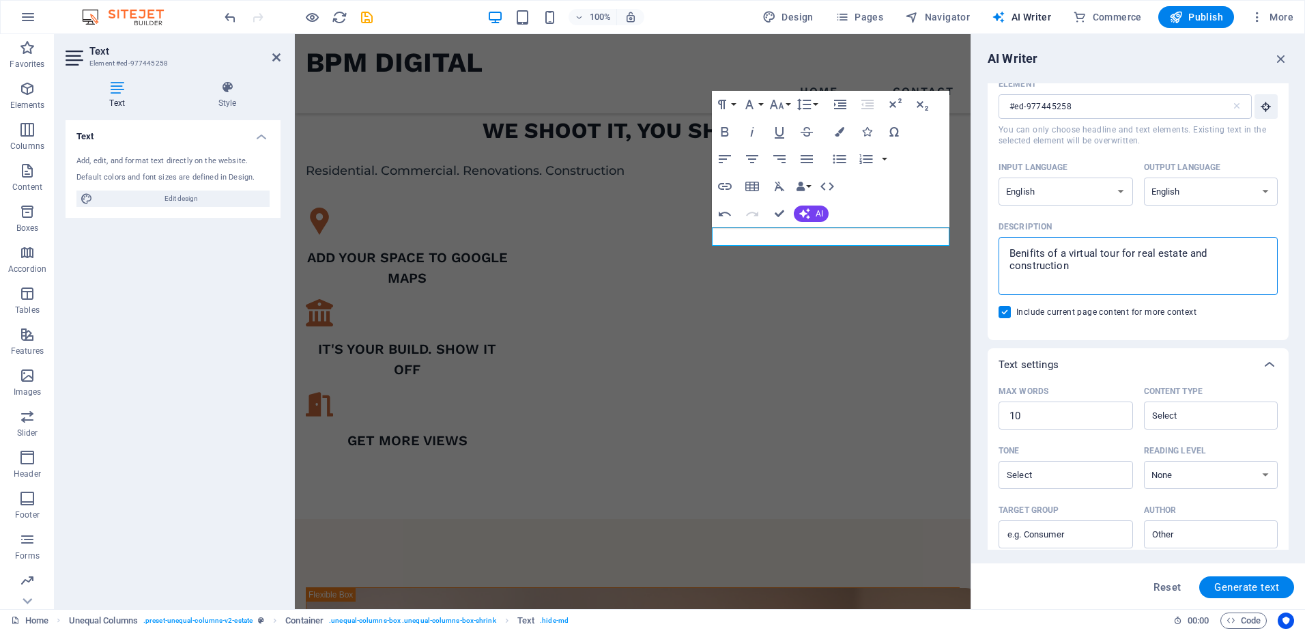
scroll to position [68, 0]
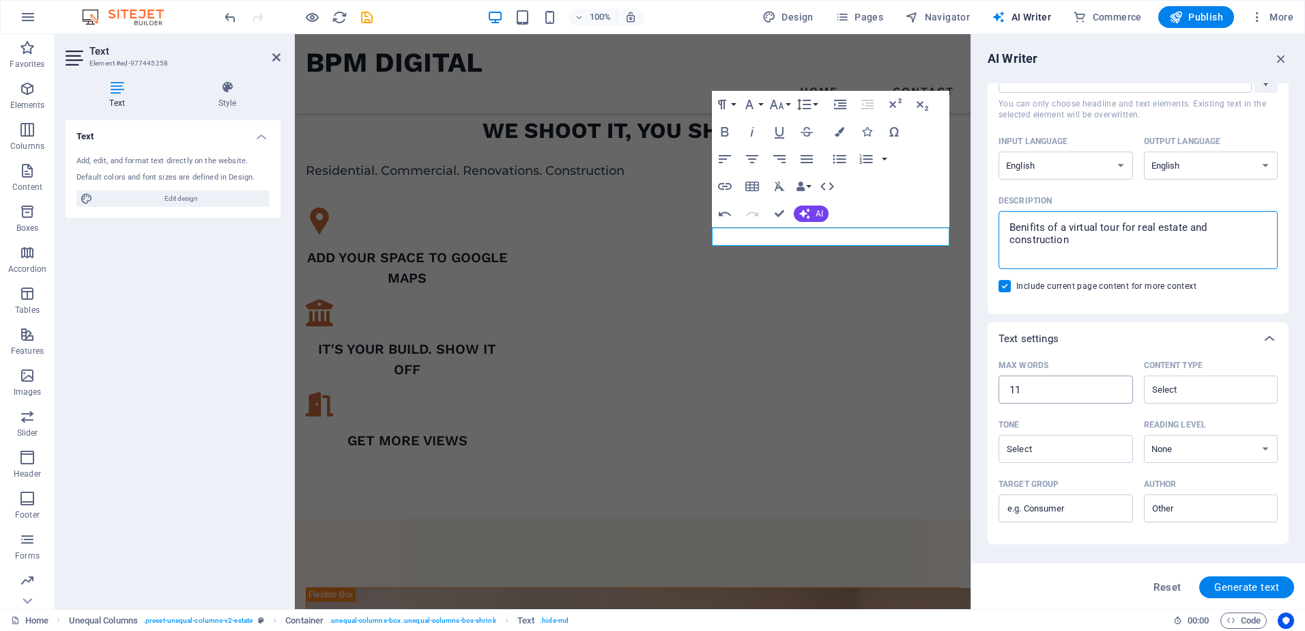
click at [1117, 388] on input "11" at bounding box center [1066, 389] width 134 height 27
drag, startPoint x: 1031, startPoint y: 388, endPoint x: 1003, endPoint y: 392, distance: 28.3
click at [1003, 392] on input "11" at bounding box center [1066, 389] width 134 height 27
click at [1091, 455] on input "Tone ​" at bounding box center [1055, 449] width 104 height 20
click at [1096, 418] on div "Tone" at bounding box center [1063, 424] width 129 height 20
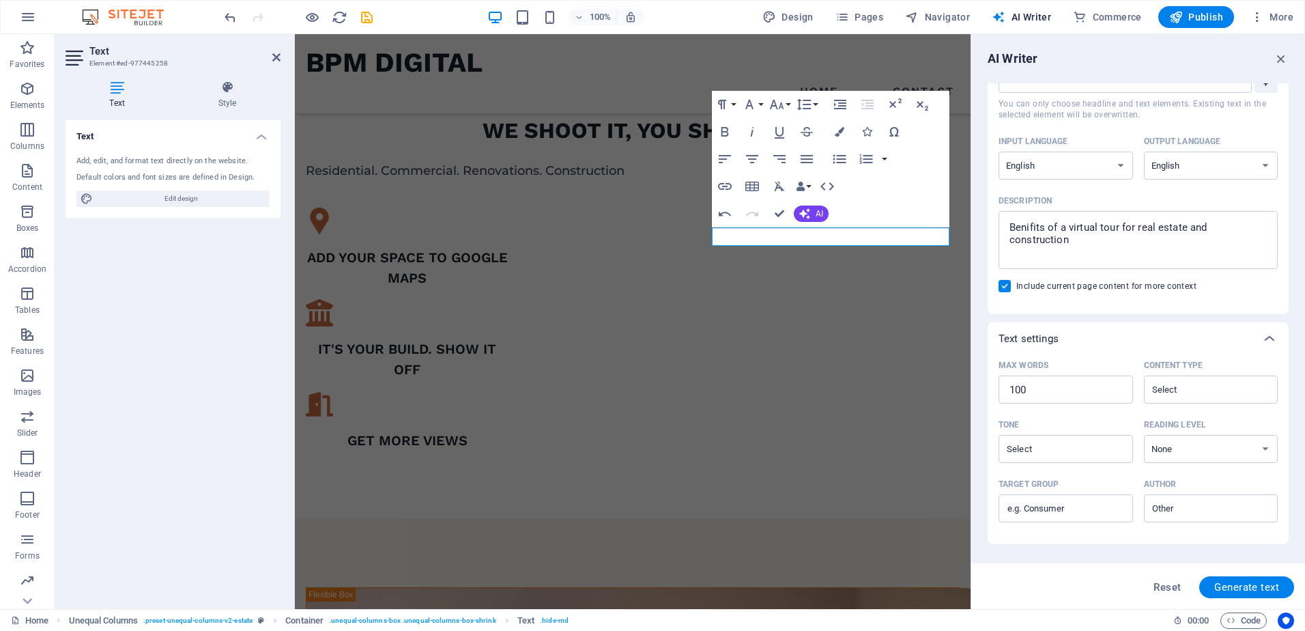
click at [1096, 439] on input "Tone ​" at bounding box center [1055, 449] width 104 height 20
click at [1033, 228] on textarea "Benifits of a virtual tour for real estate and construction" at bounding box center [1138, 240] width 266 height 44
click at [1029, 226] on textarea "Benifits of a virtual tour for real estate and construction" at bounding box center [1138, 240] width 266 height 44
click at [1247, 582] on span "Generate text" at bounding box center [1246, 587] width 65 height 11
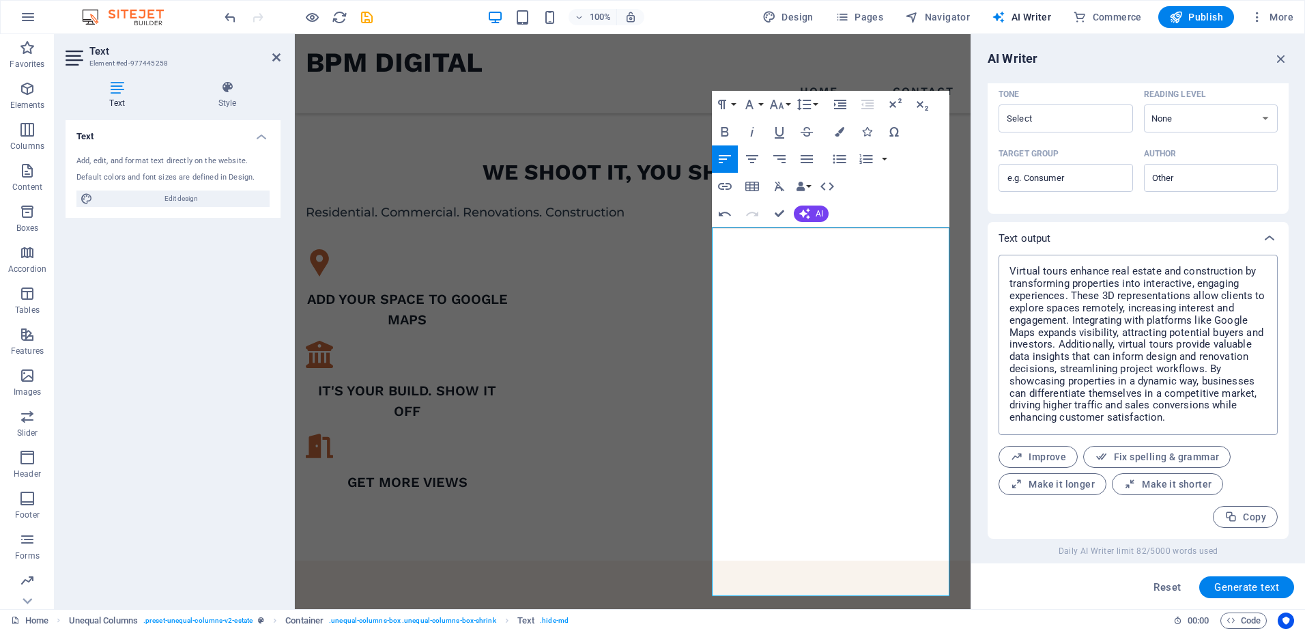
scroll to position [262, 0]
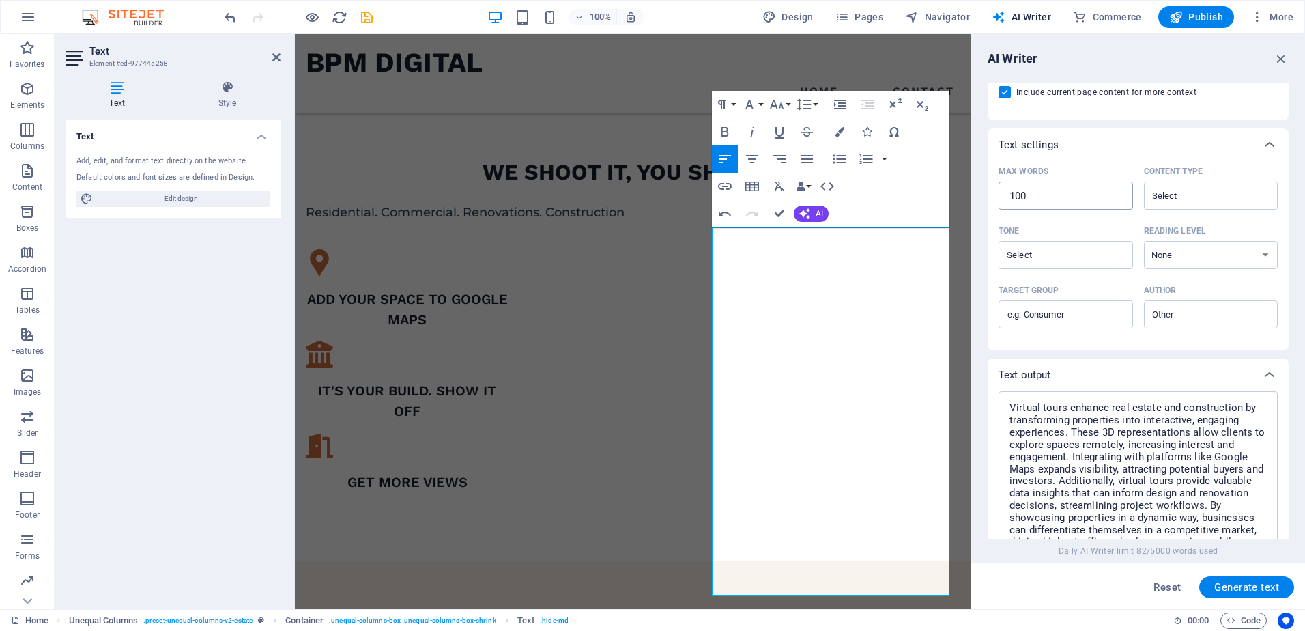
click at [1053, 198] on input "100" at bounding box center [1066, 195] width 134 height 27
click at [1236, 584] on span "Generate text" at bounding box center [1246, 587] width 65 height 11
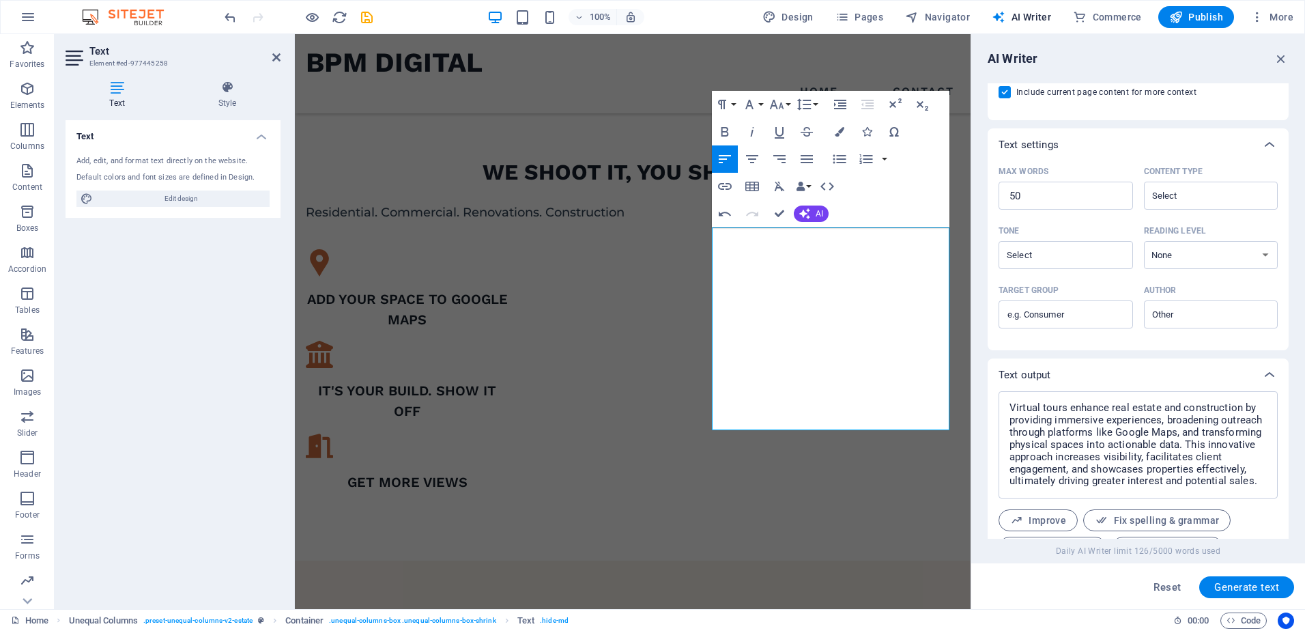
scroll to position [326, 0]
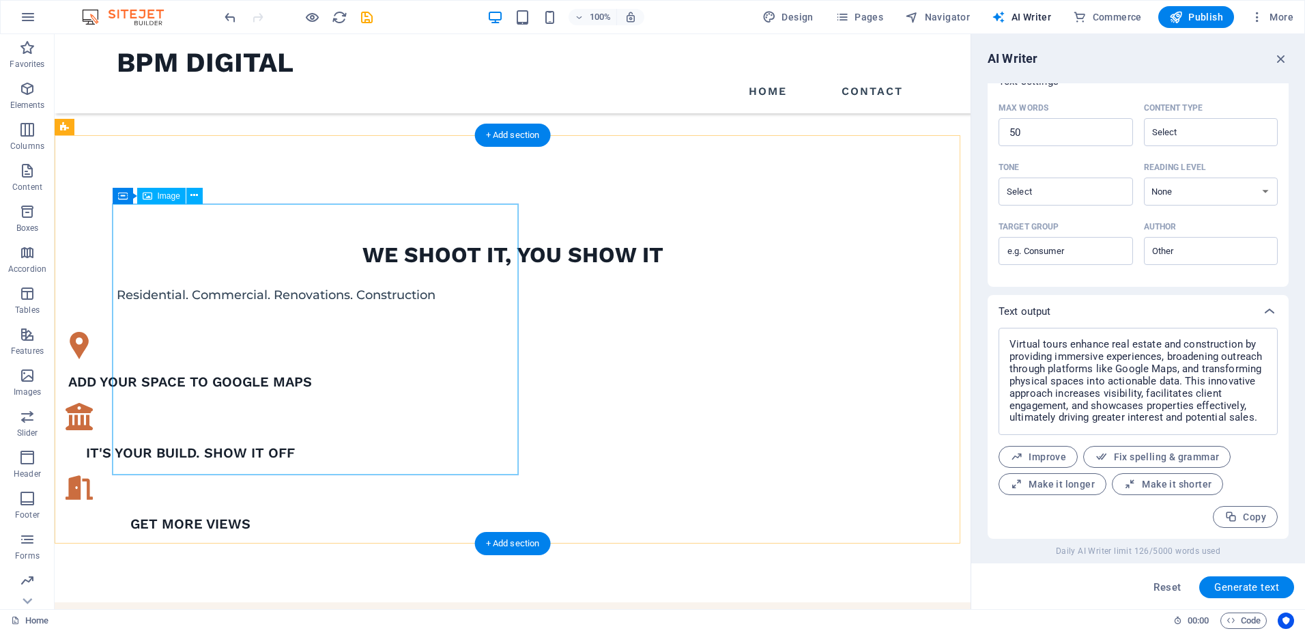
scroll to position [707, 0]
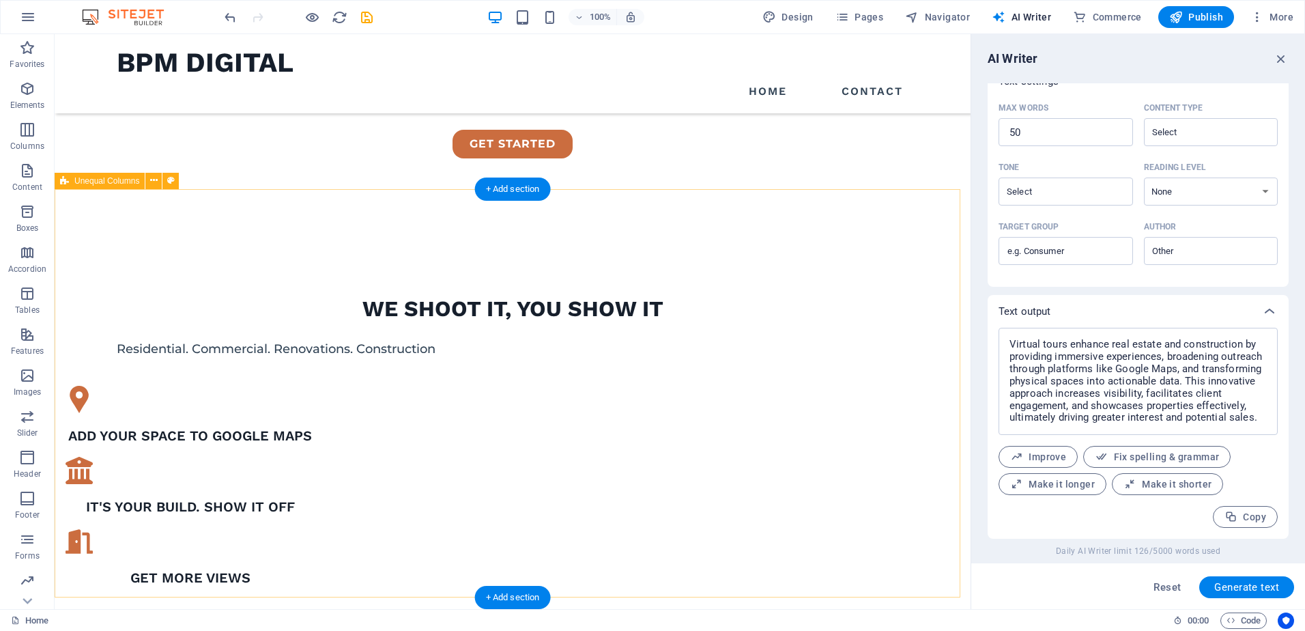
click at [172, 177] on icon at bounding box center [171, 180] width 8 height 14
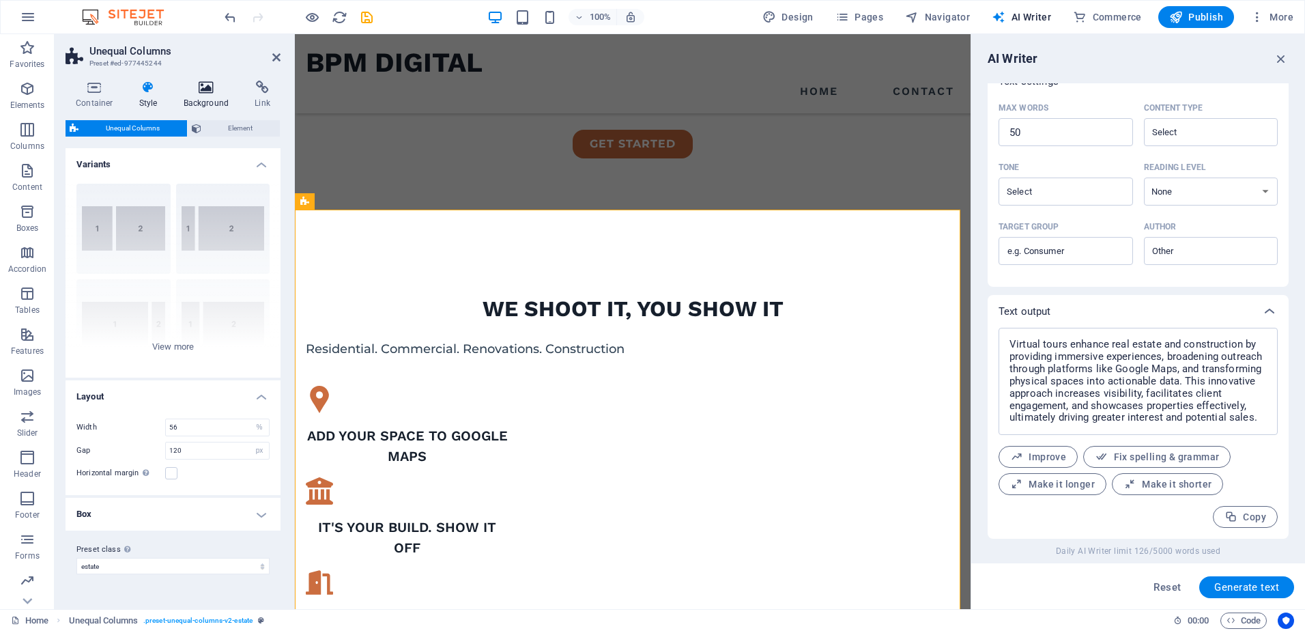
click at [203, 83] on icon at bounding box center [206, 88] width 66 height 14
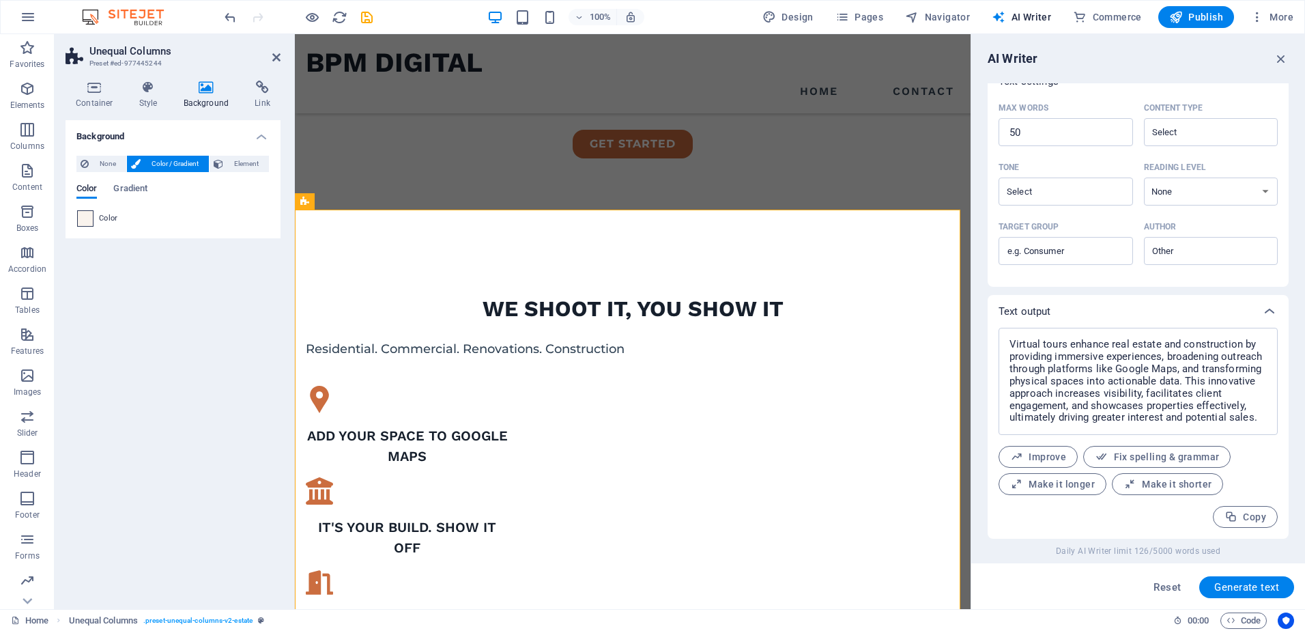
click at [84, 219] on span at bounding box center [85, 218] width 15 height 15
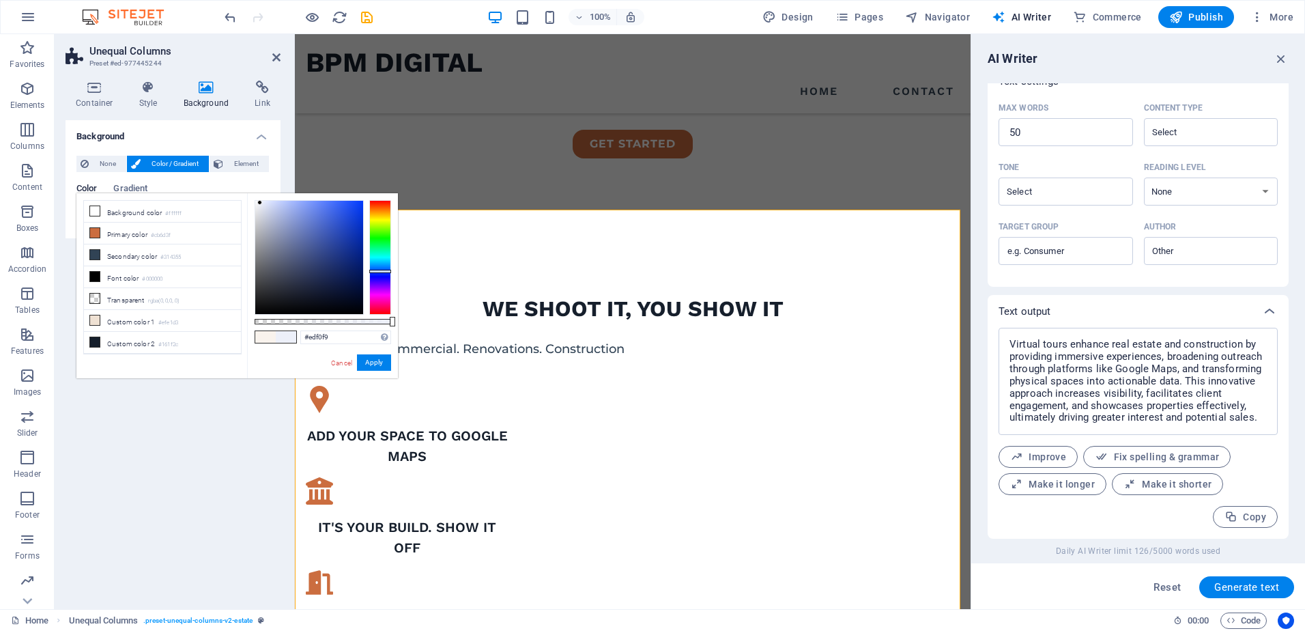
drag, startPoint x: 381, startPoint y: 210, endPoint x: 380, endPoint y: 271, distance: 61.4
click at [380, 271] on div at bounding box center [380, 271] width 22 height 3
drag, startPoint x: 259, startPoint y: 203, endPoint x: 257, endPoint y: 213, distance: 10.4
click at [257, 213] on div at bounding box center [256, 212] width 5 height 5
click at [374, 360] on button "Apply" at bounding box center [374, 362] width 34 height 16
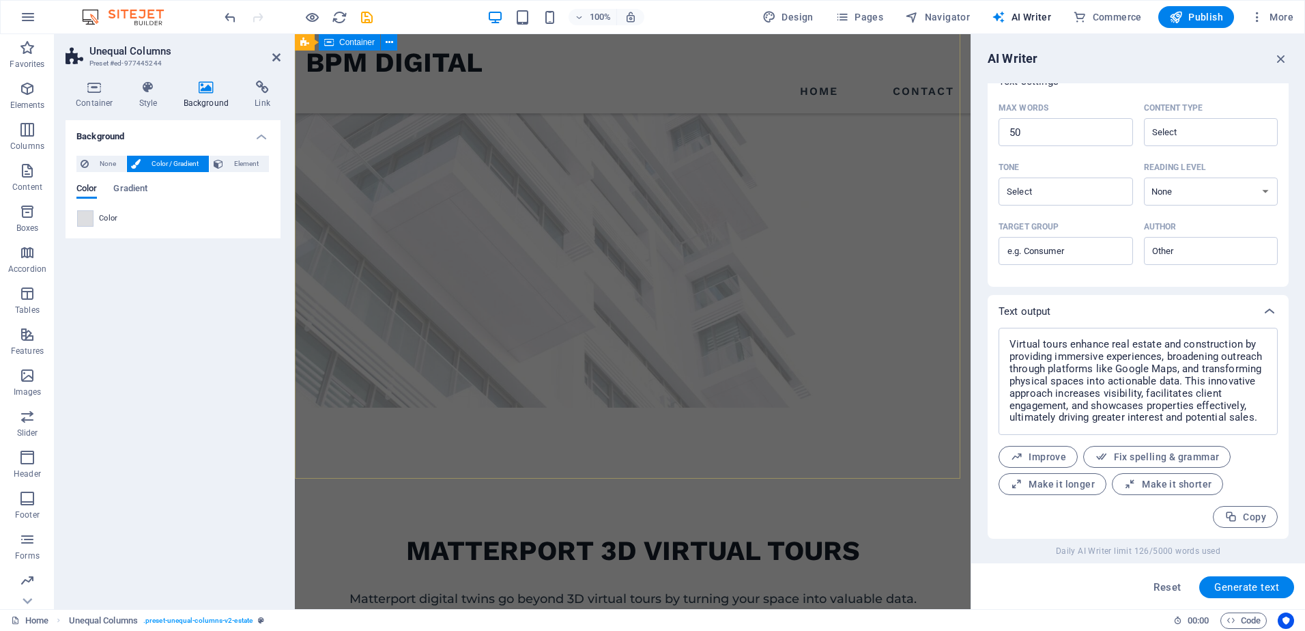
scroll to position [0, 0]
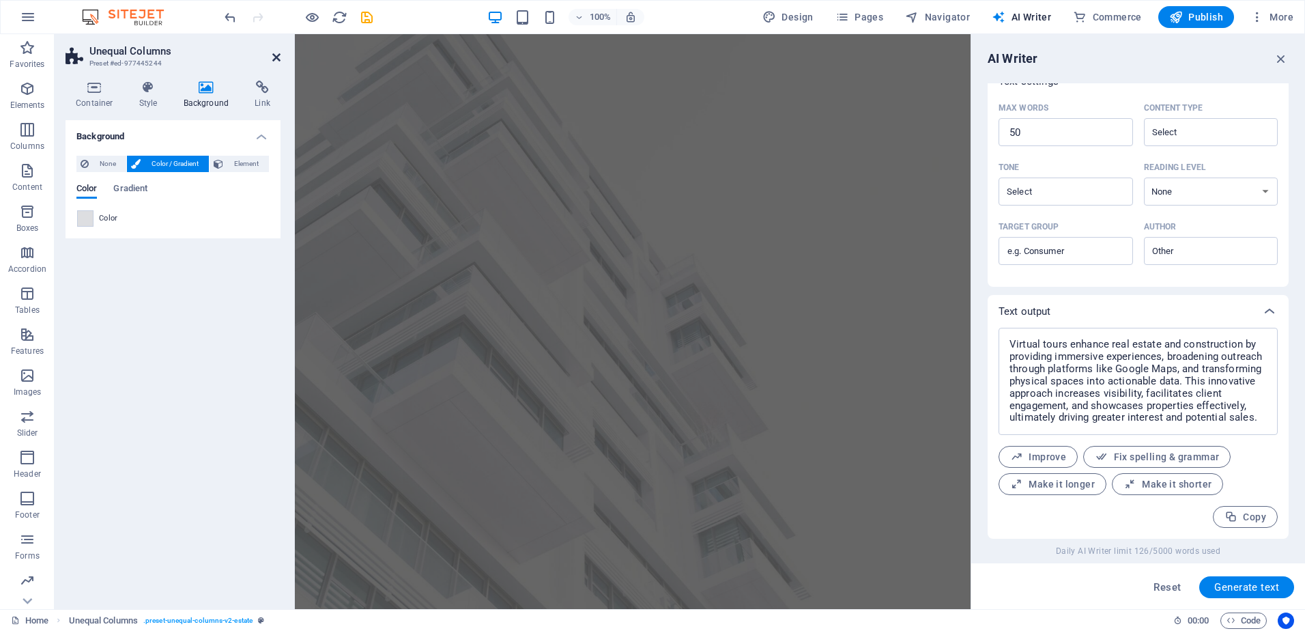
click at [278, 59] on icon at bounding box center [276, 57] width 8 height 11
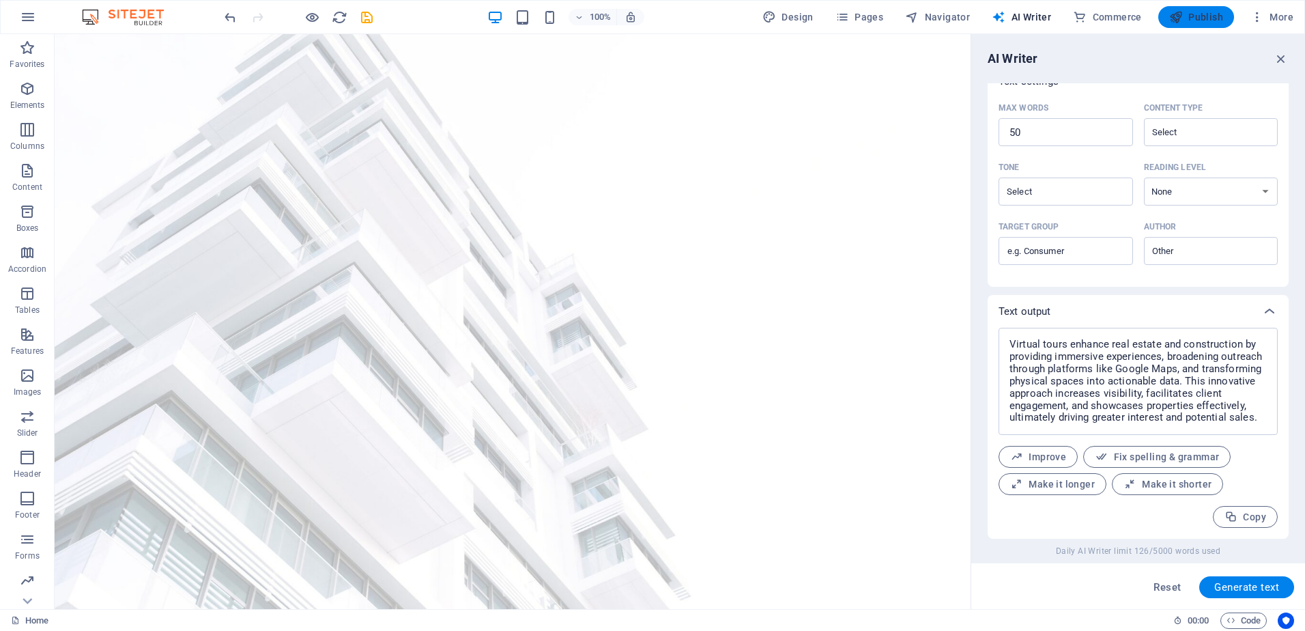
click at [1215, 13] on span "Publish" at bounding box center [1196, 17] width 54 height 14
